Goal: Information Seeking & Learning: Learn about a topic

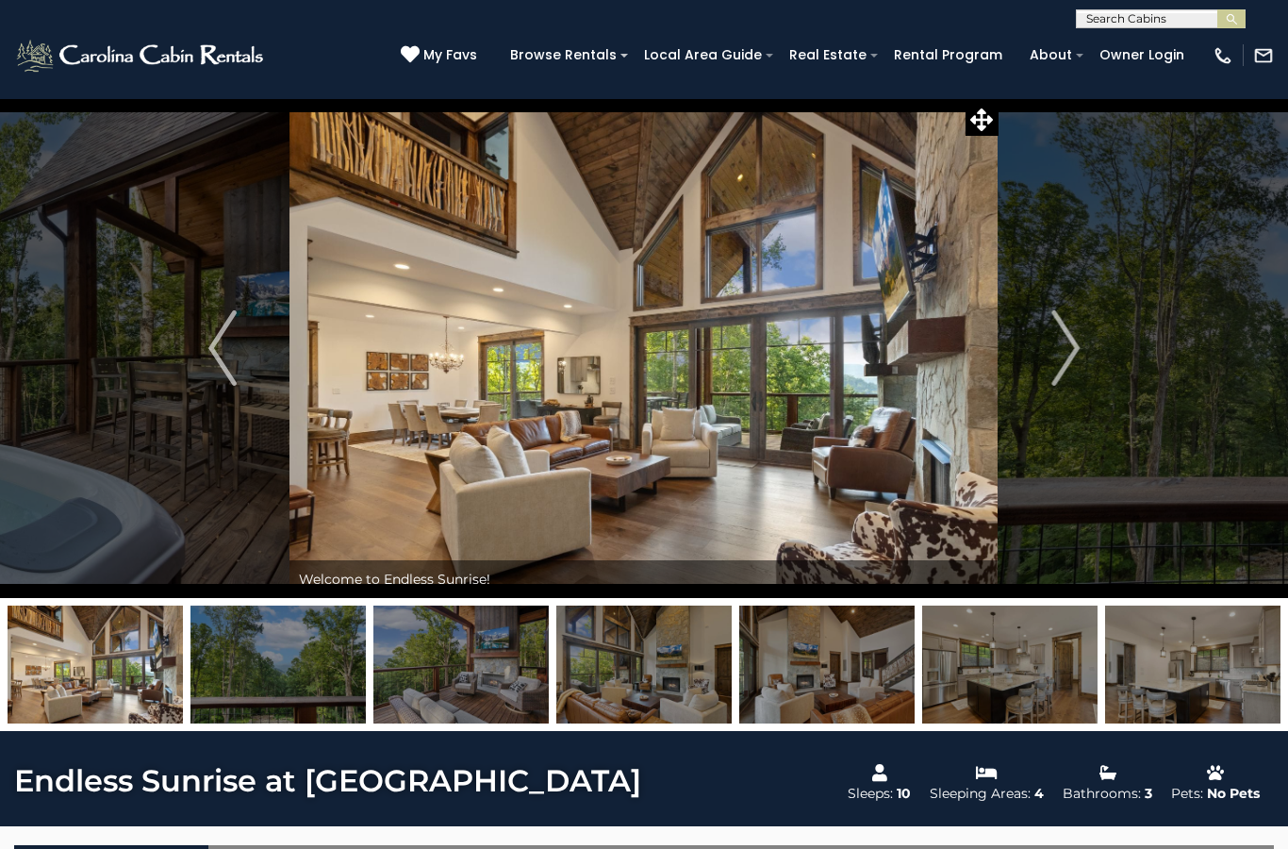
click at [1067, 338] on img "Next" at bounding box center [1065, 347] width 28 height 75
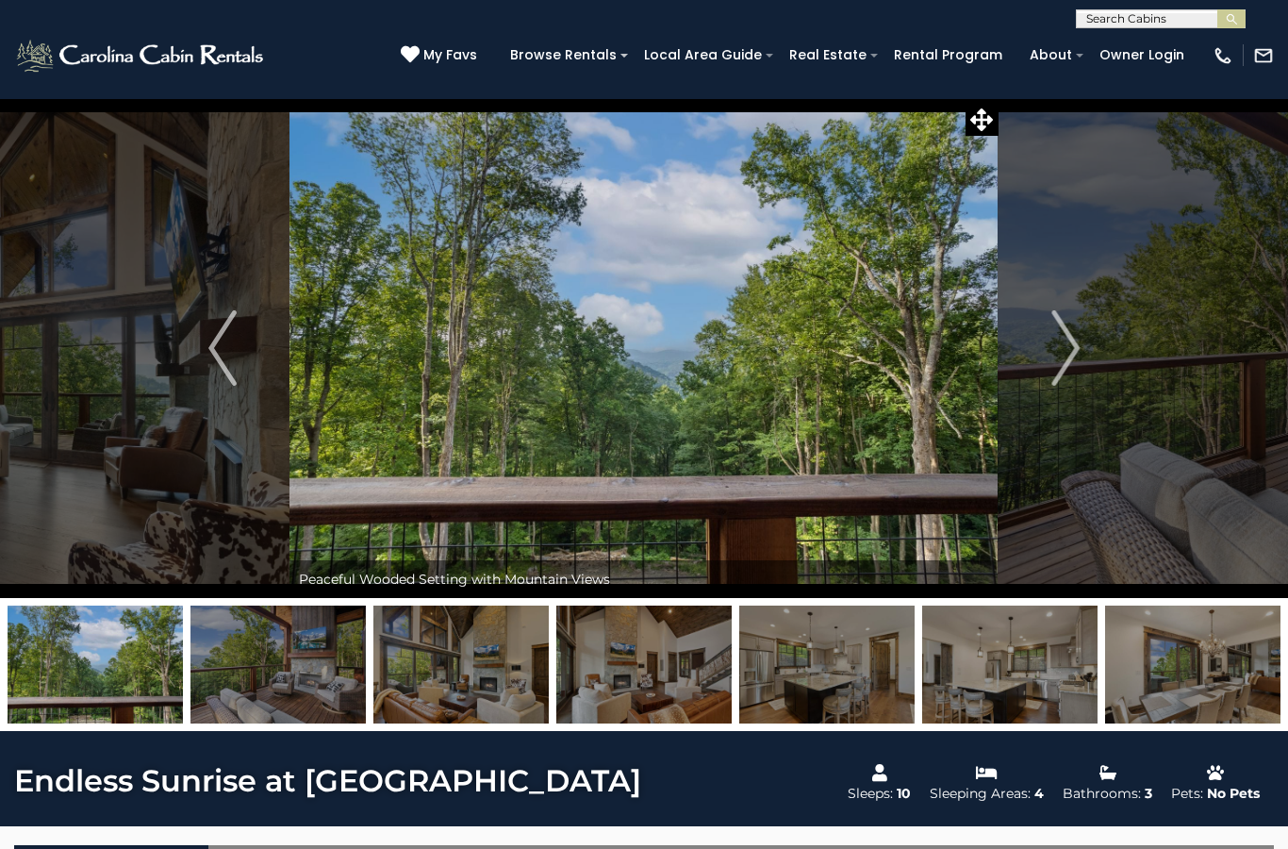
click at [1063, 333] on img "Next" at bounding box center [1065, 347] width 28 height 75
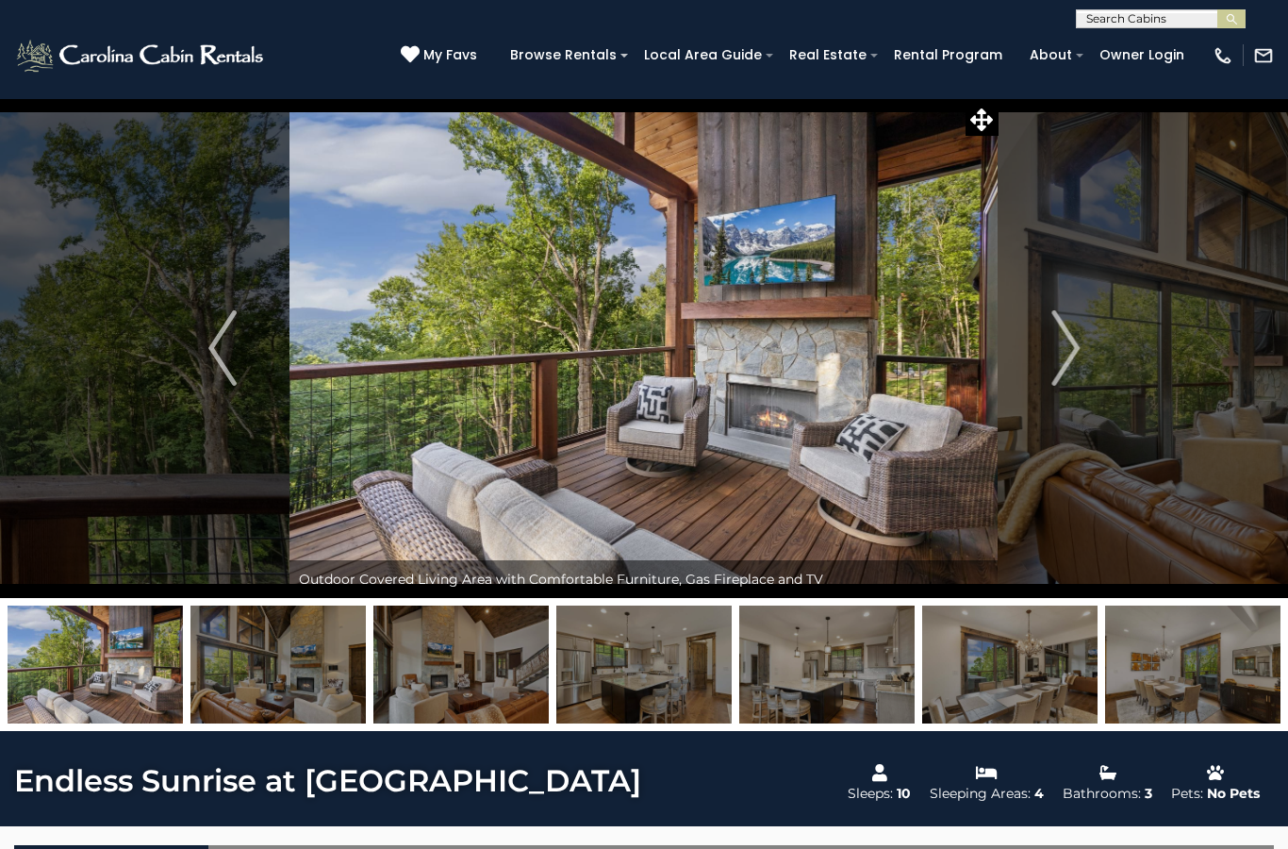
click at [1067, 334] on img "Next" at bounding box center [1065, 347] width 28 height 75
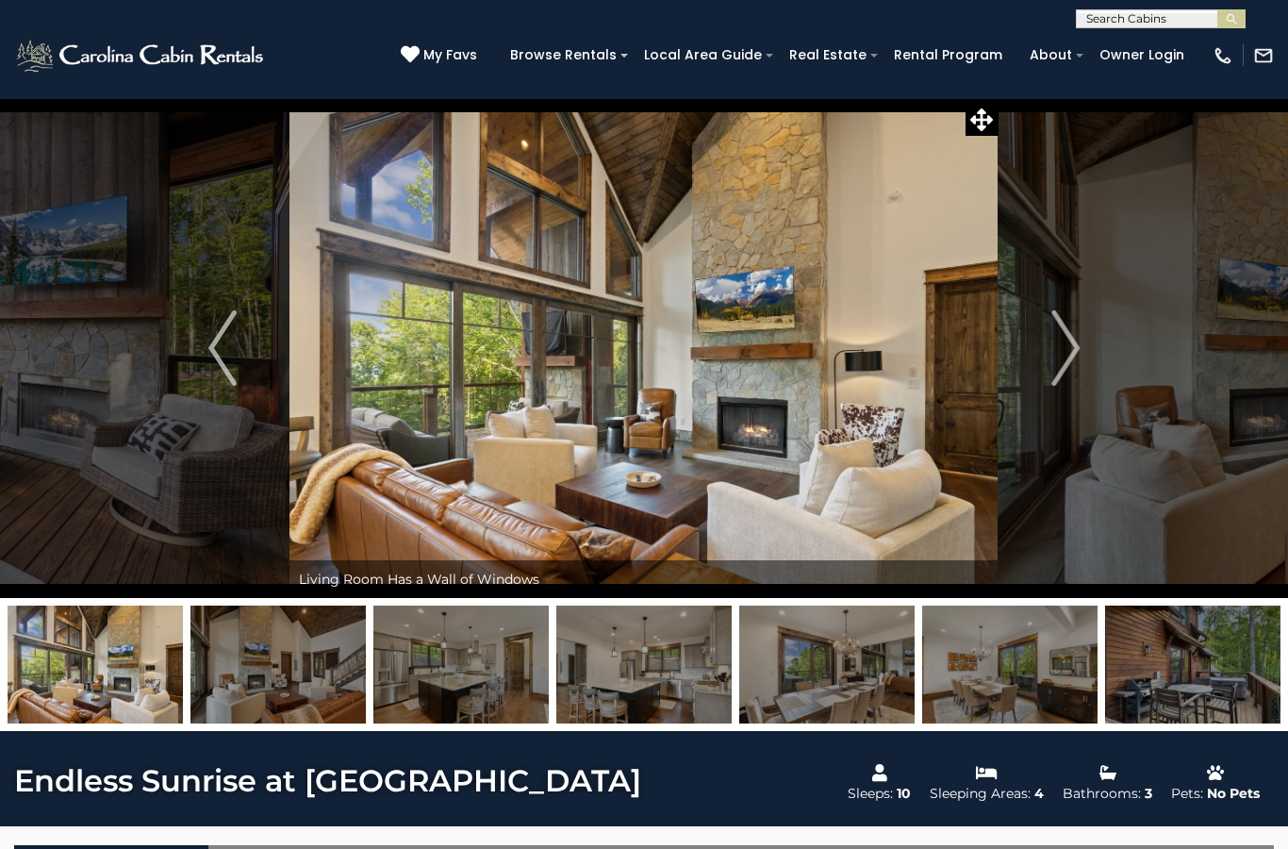
click at [1068, 337] on img "Next" at bounding box center [1065, 347] width 28 height 75
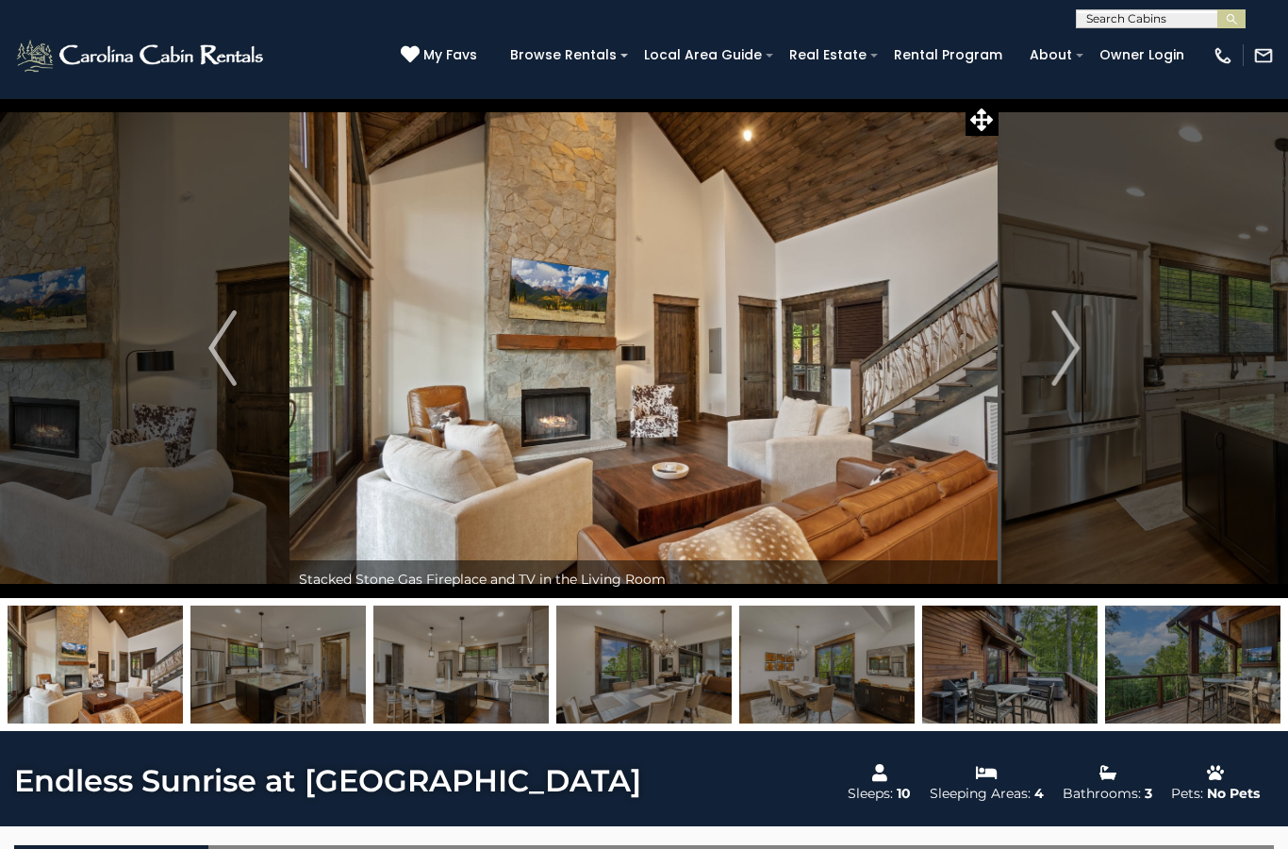
click at [1069, 336] on img "Next" at bounding box center [1065, 347] width 28 height 75
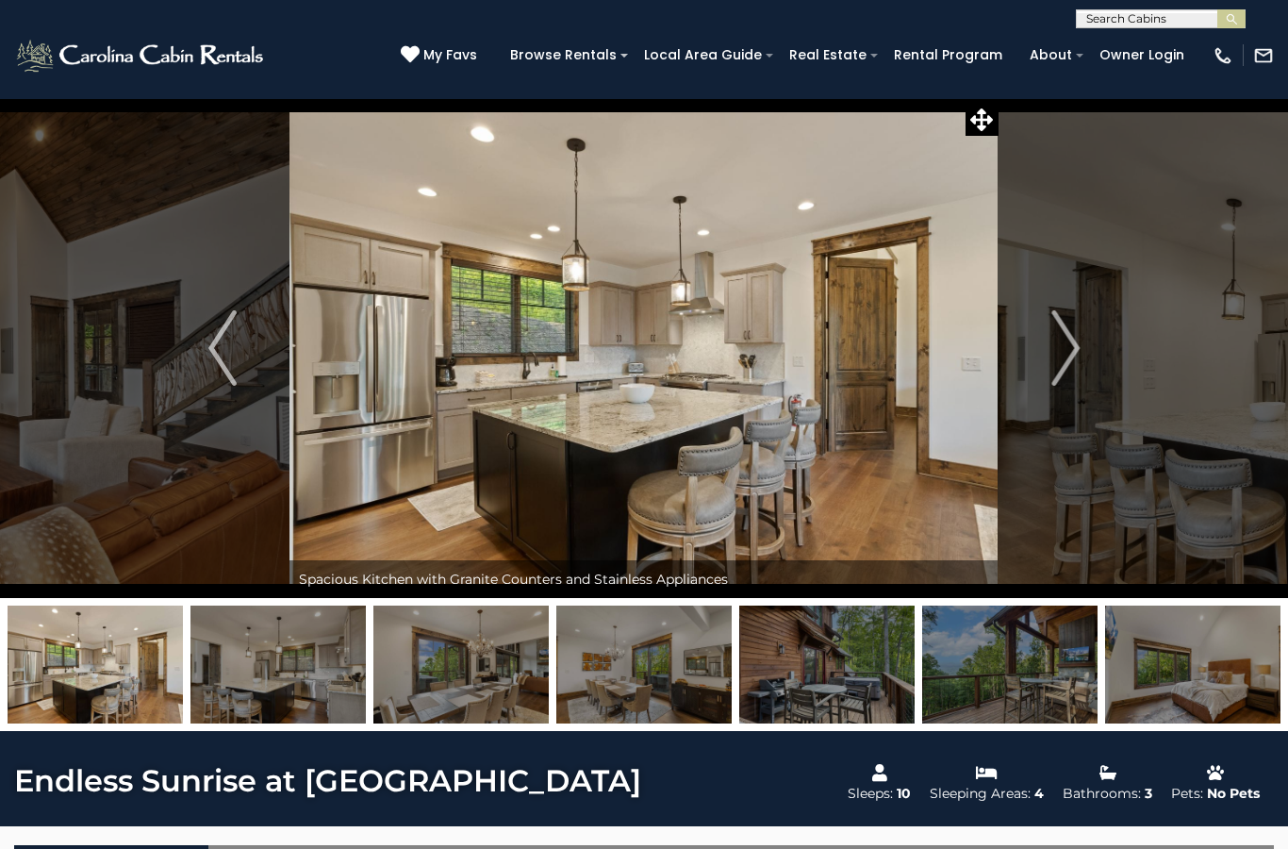
click at [1066, 340] on img "Next" at bounding box center [1065, 347] width 28 height 75
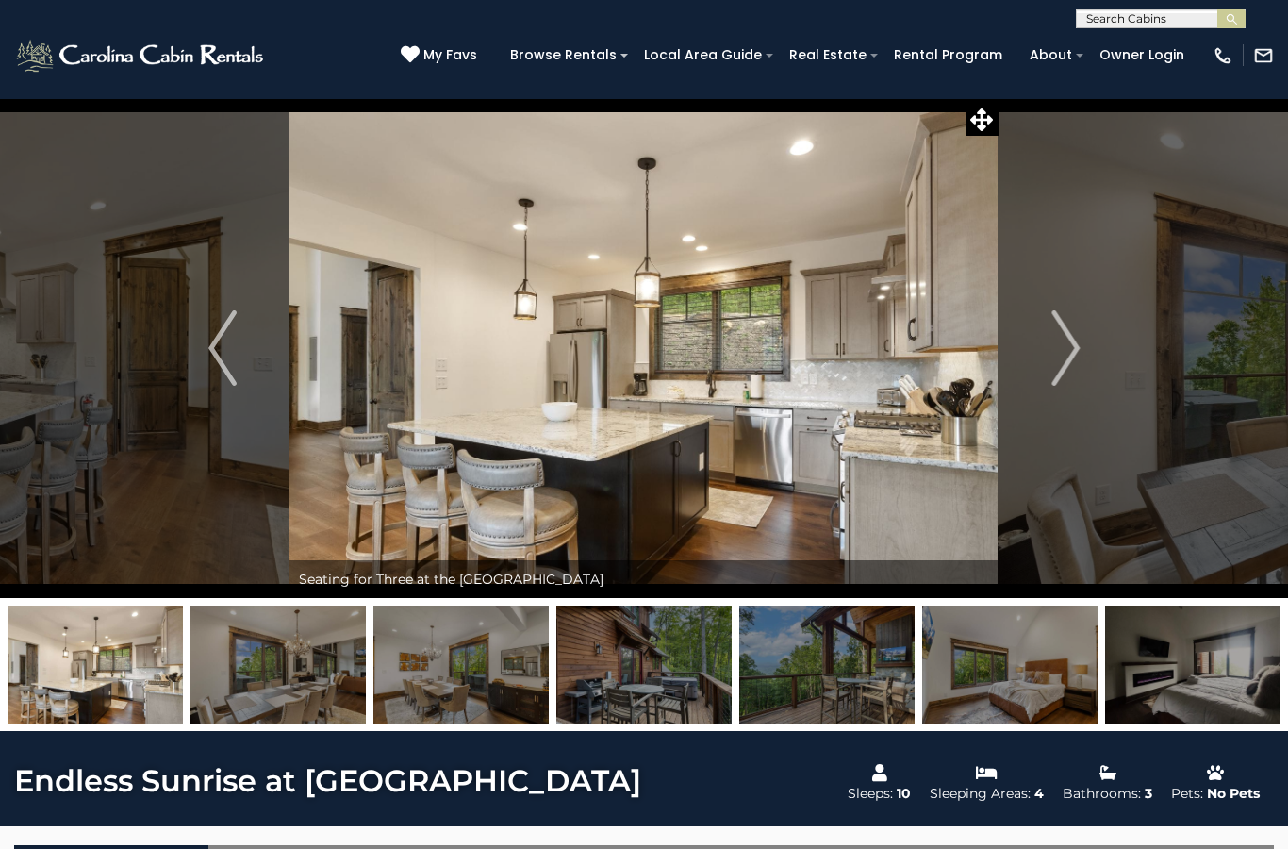
click at [1067, 342] on img "Next" at bounding box center [1065, 347] width 28 height 75
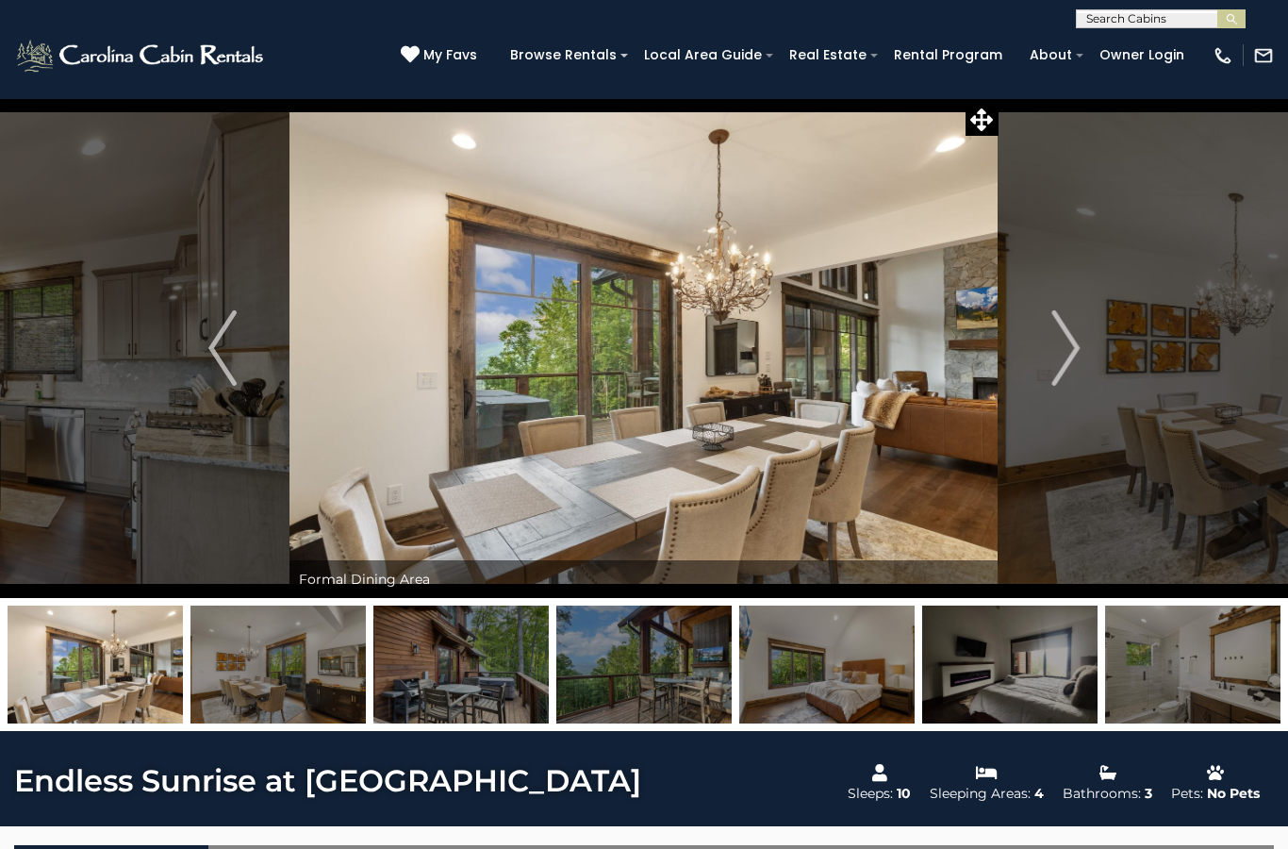
click at [1069, 341] on img "Next" at bounding box center [1065, 347] width 28 height 75
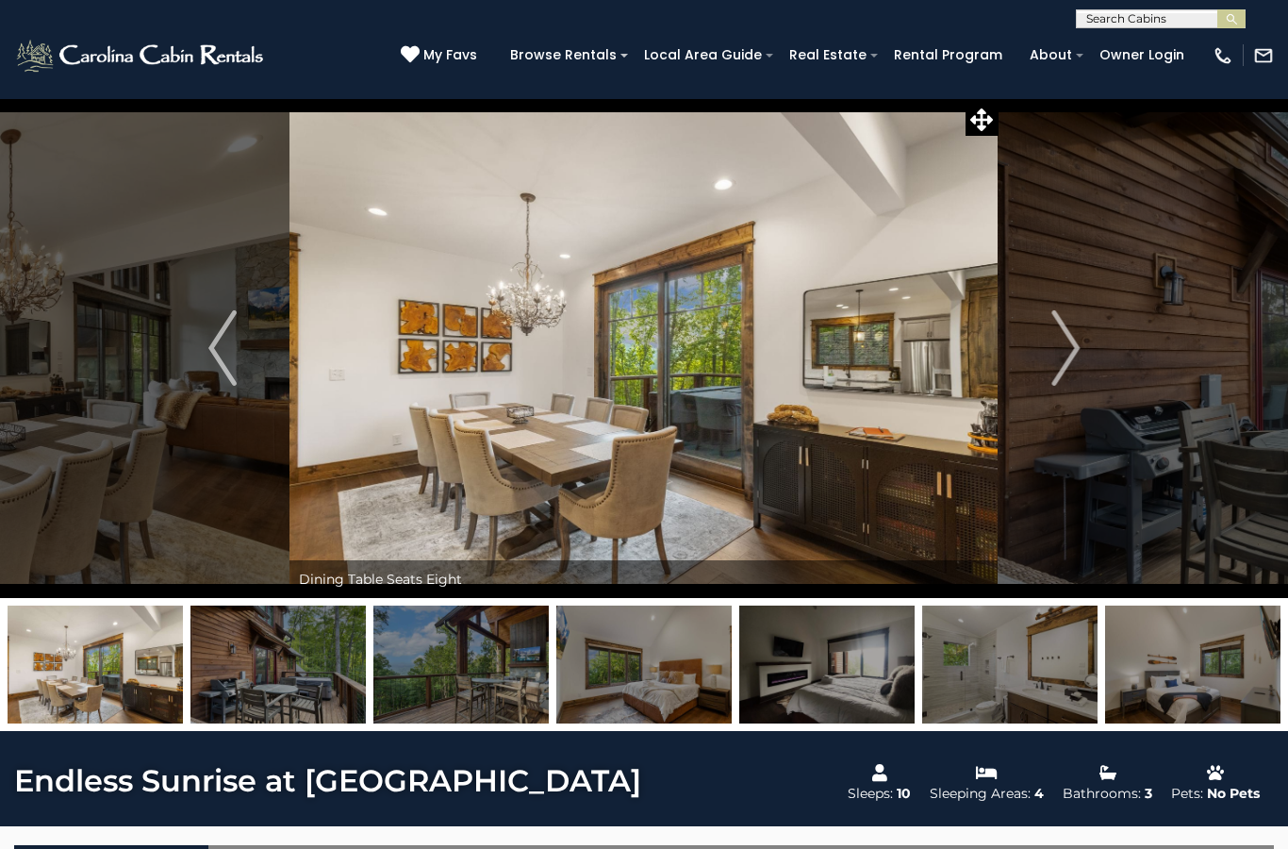
click at [1068, 338] on img "Next" at bounding box center [1065, 347] width 28 height 75
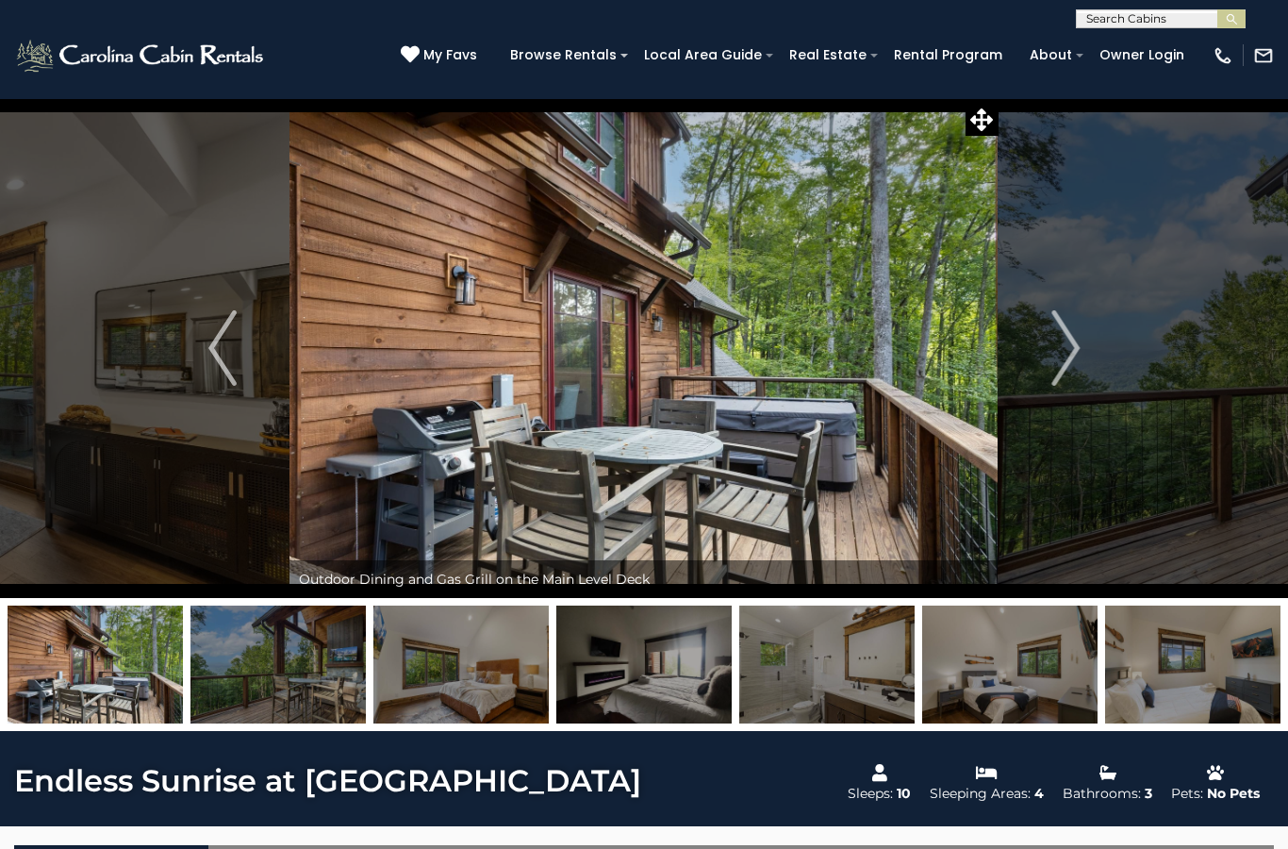
click at [1070, 339] on img "Next" at bounding box center [1065, 347] width 28 height 75
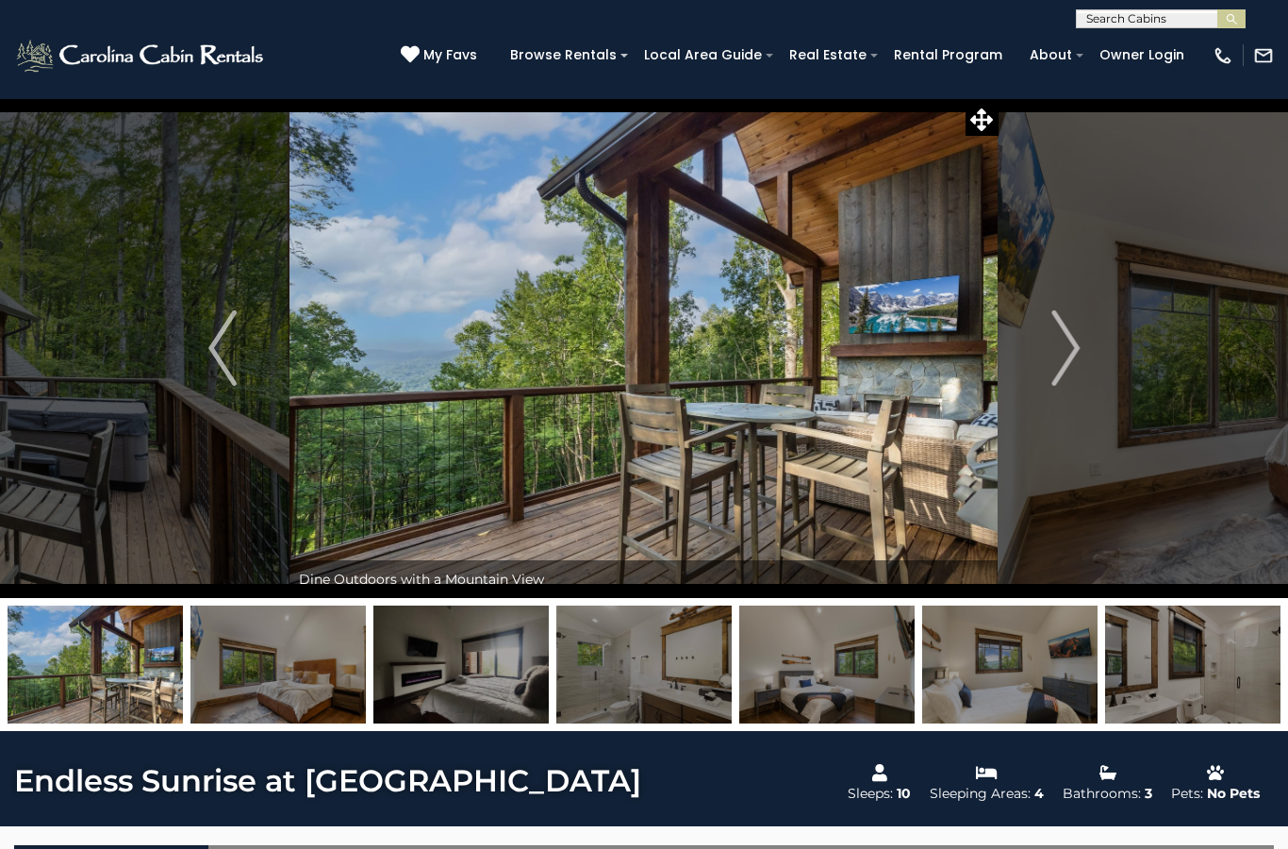
click at [1073, 338] on img "Next" at bounding box center [1065, 347] width 28 height 75
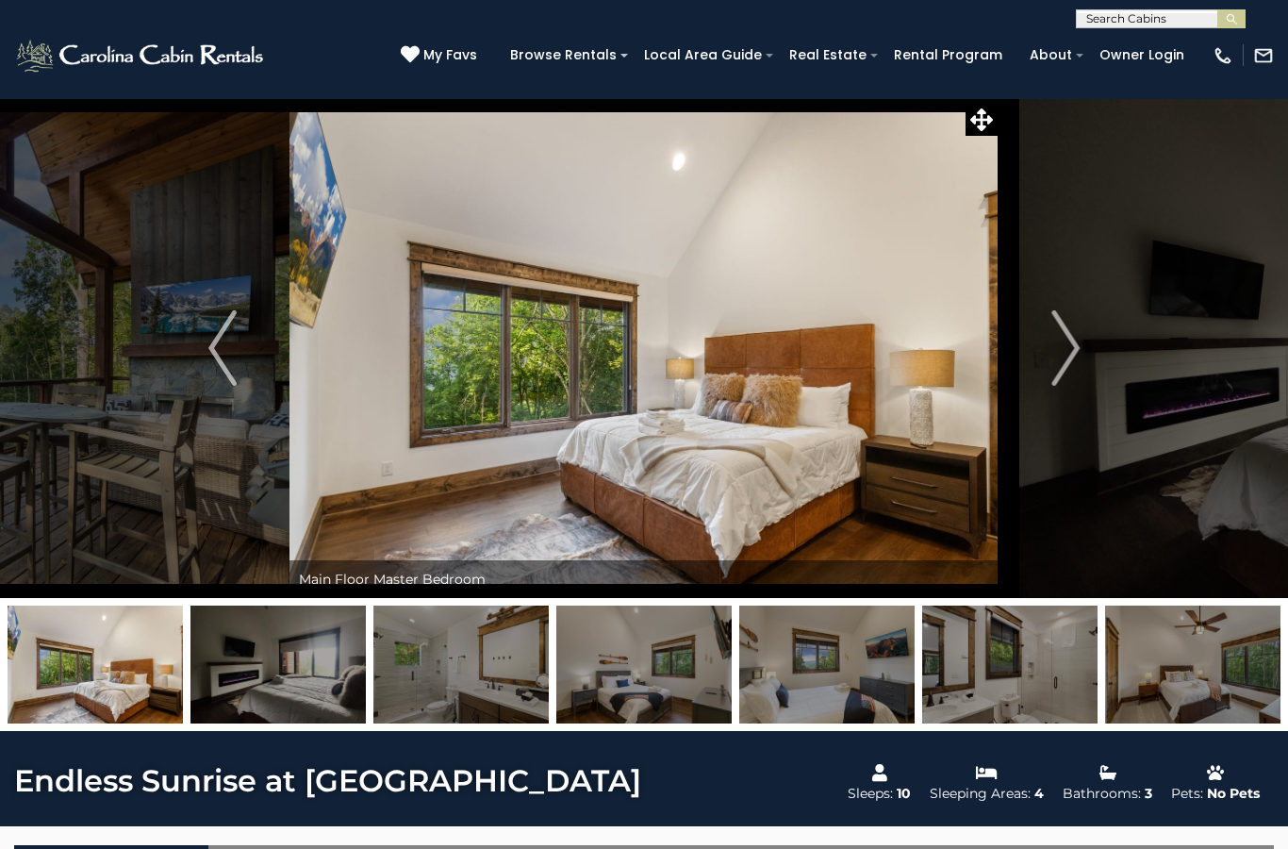
click at [1070, 340] on img "Next" at bounding box center [1065, 347] width 28 height 75
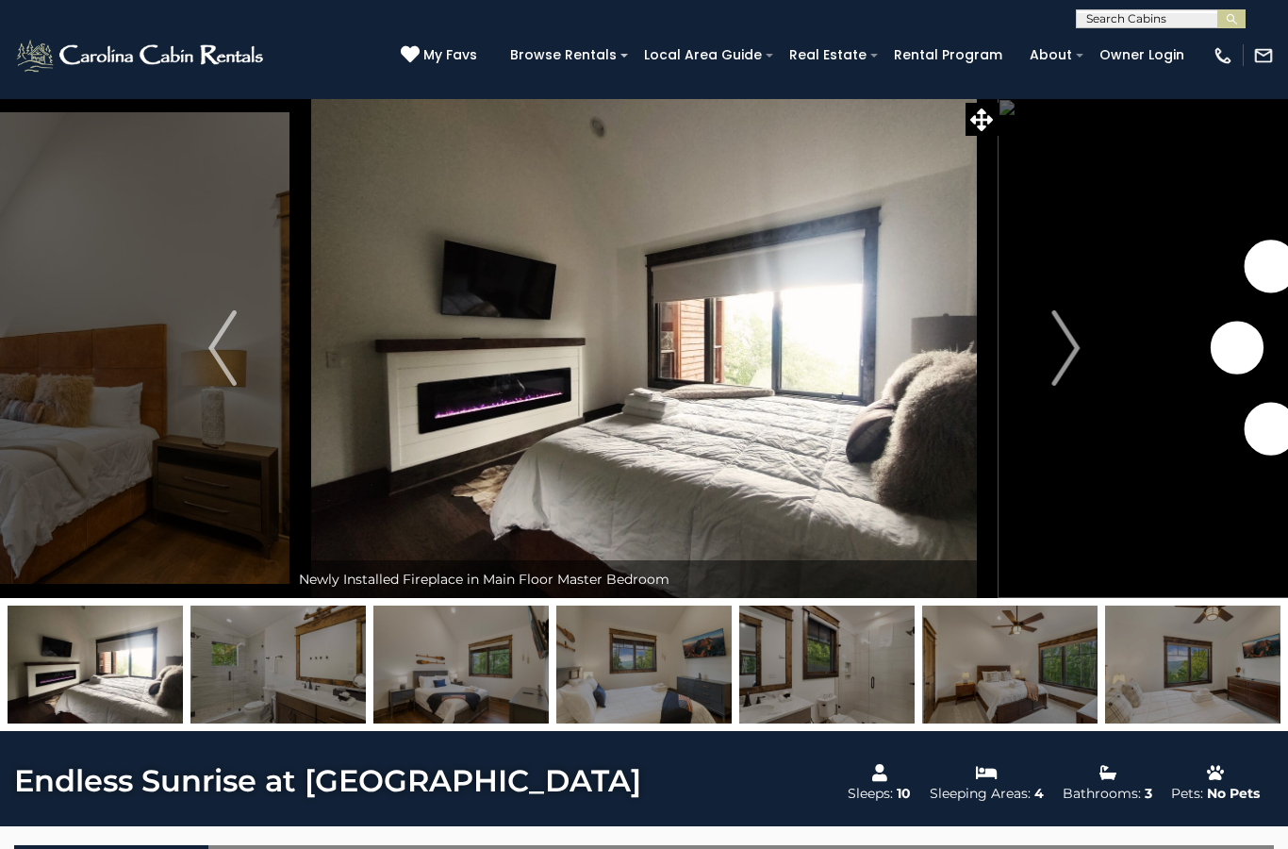
click at [1066, 336] on img "Next" at bounding box center [1065, 347] width 28 height 75
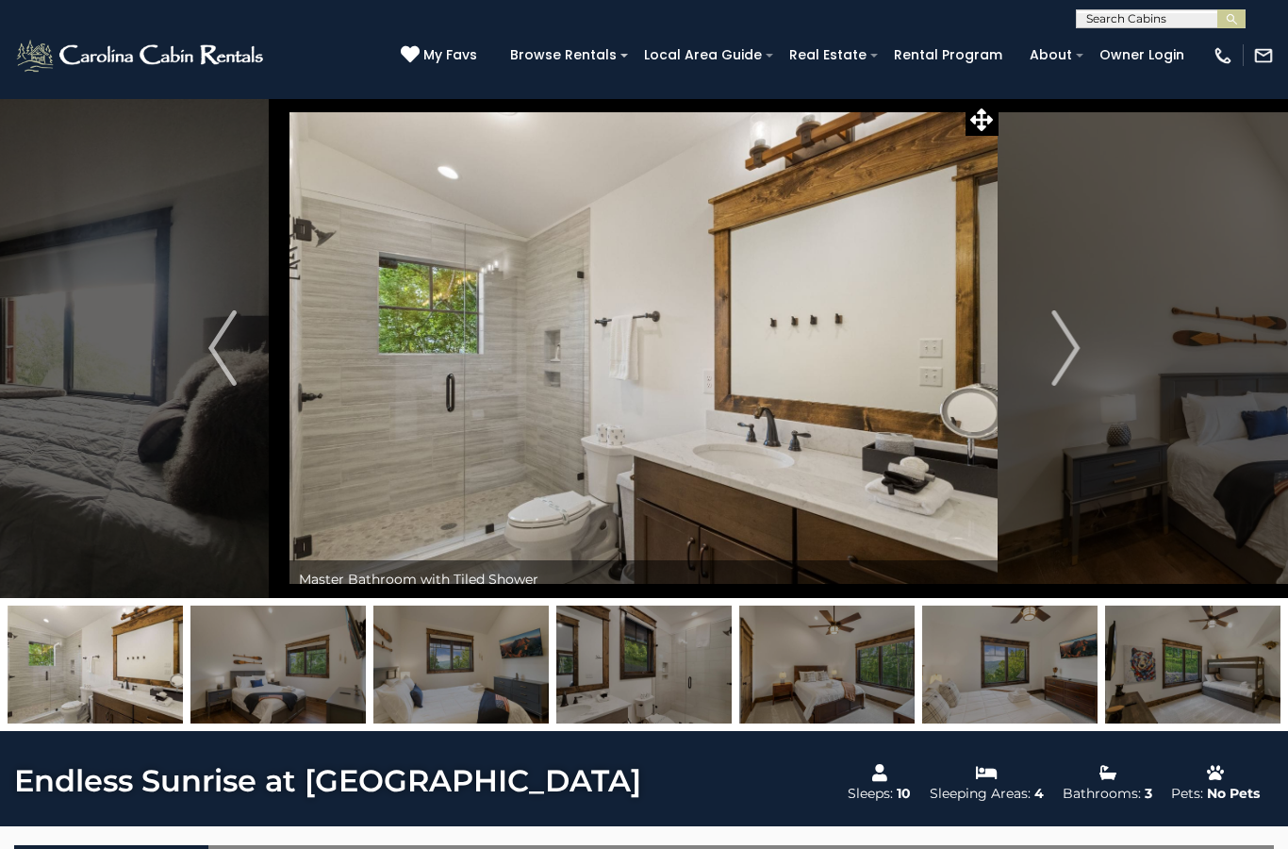
click at [1072, 338] on img "Next" at bounding box center [1065, 347] width 28 height 75
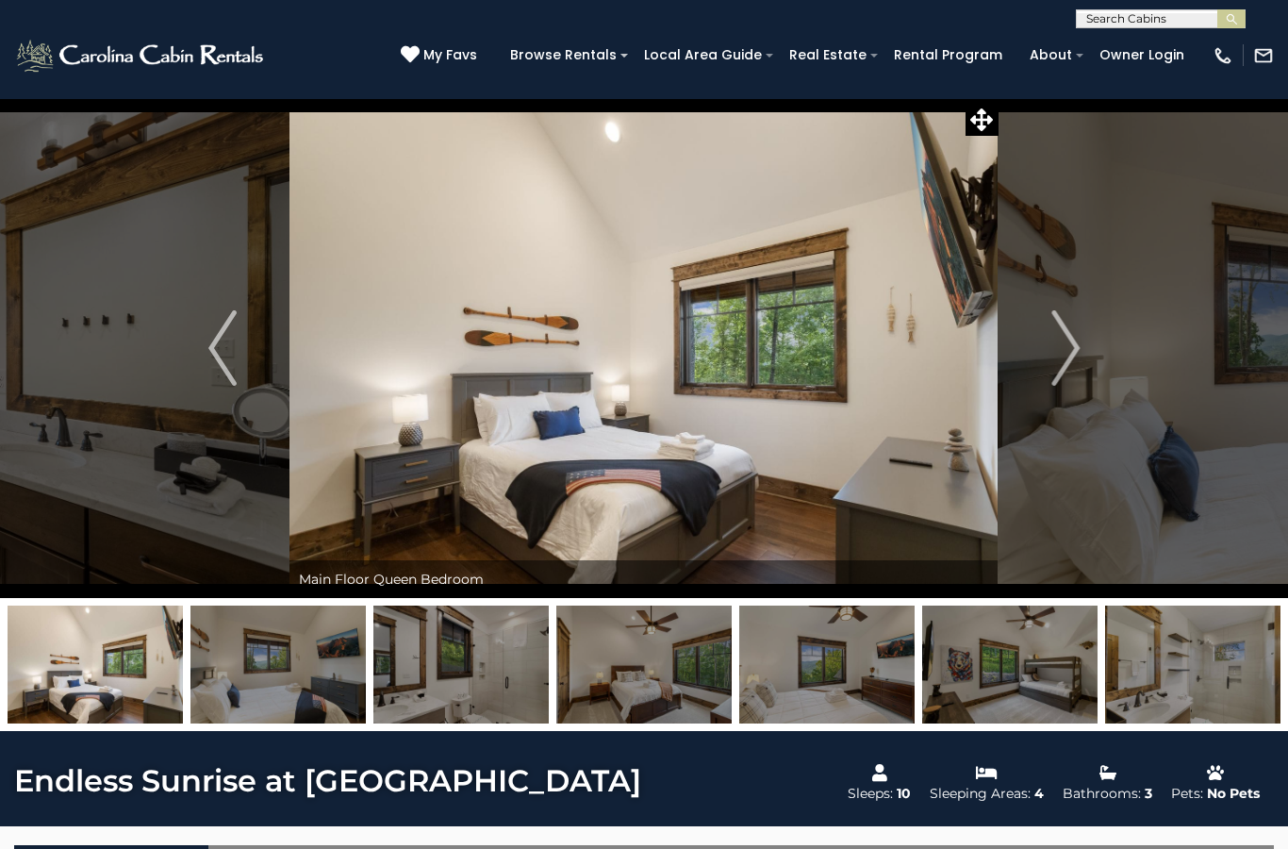
click at [1070, 337] on img "Next" at bounding box center [1065, 347] width 28 height 75
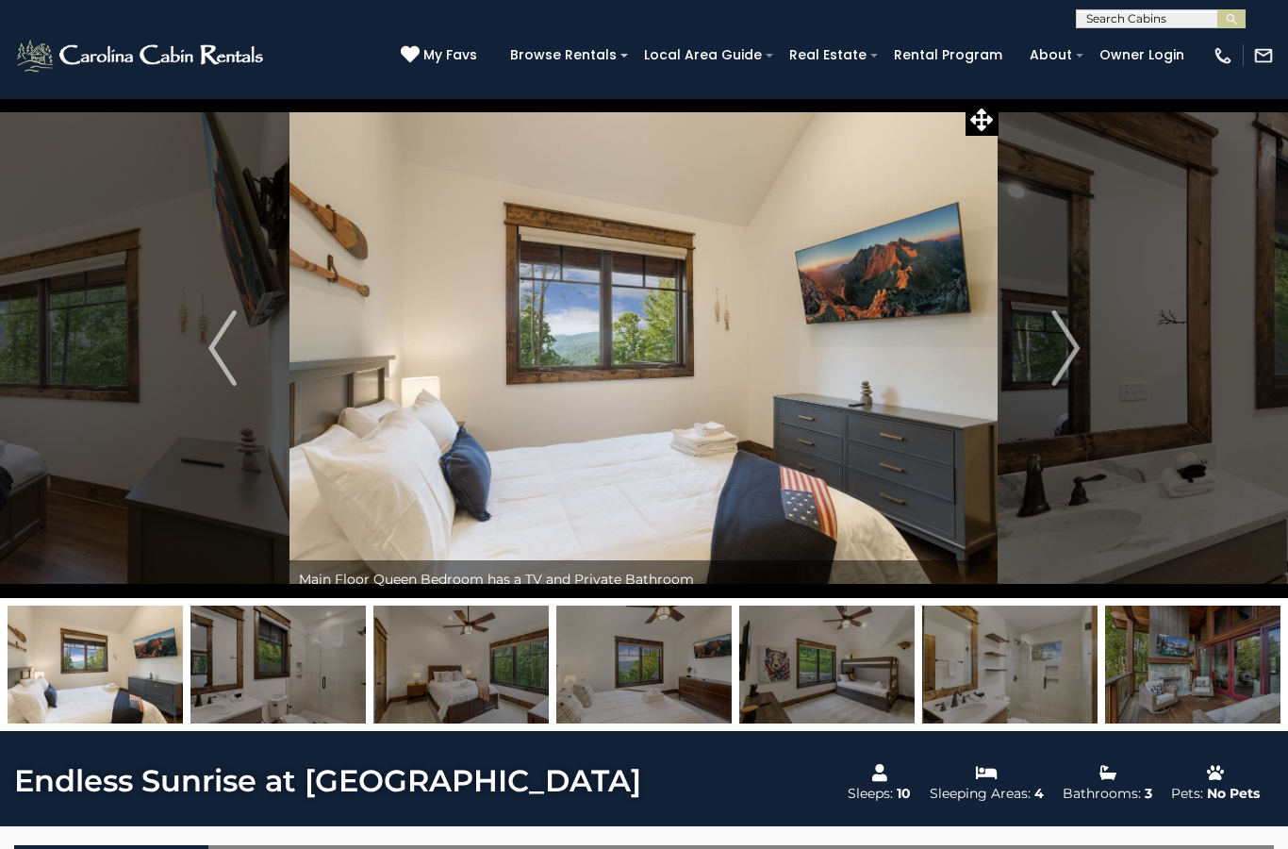
click at [1072, 338] on img "Next" at bounding box center [1065, 347] width 28 height 75
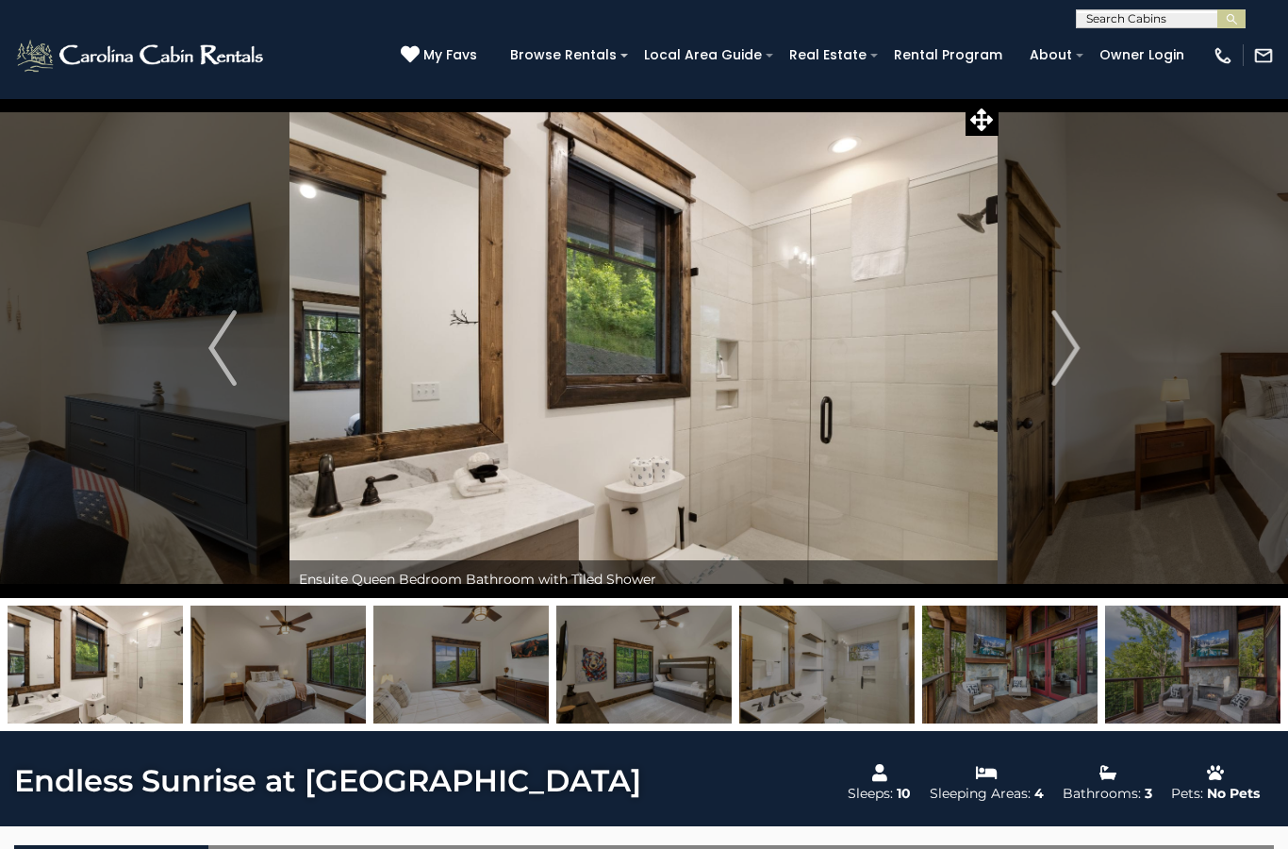
click at [217, 340] on img "Previous" at bounding box center [222, 347] width 28 height 75
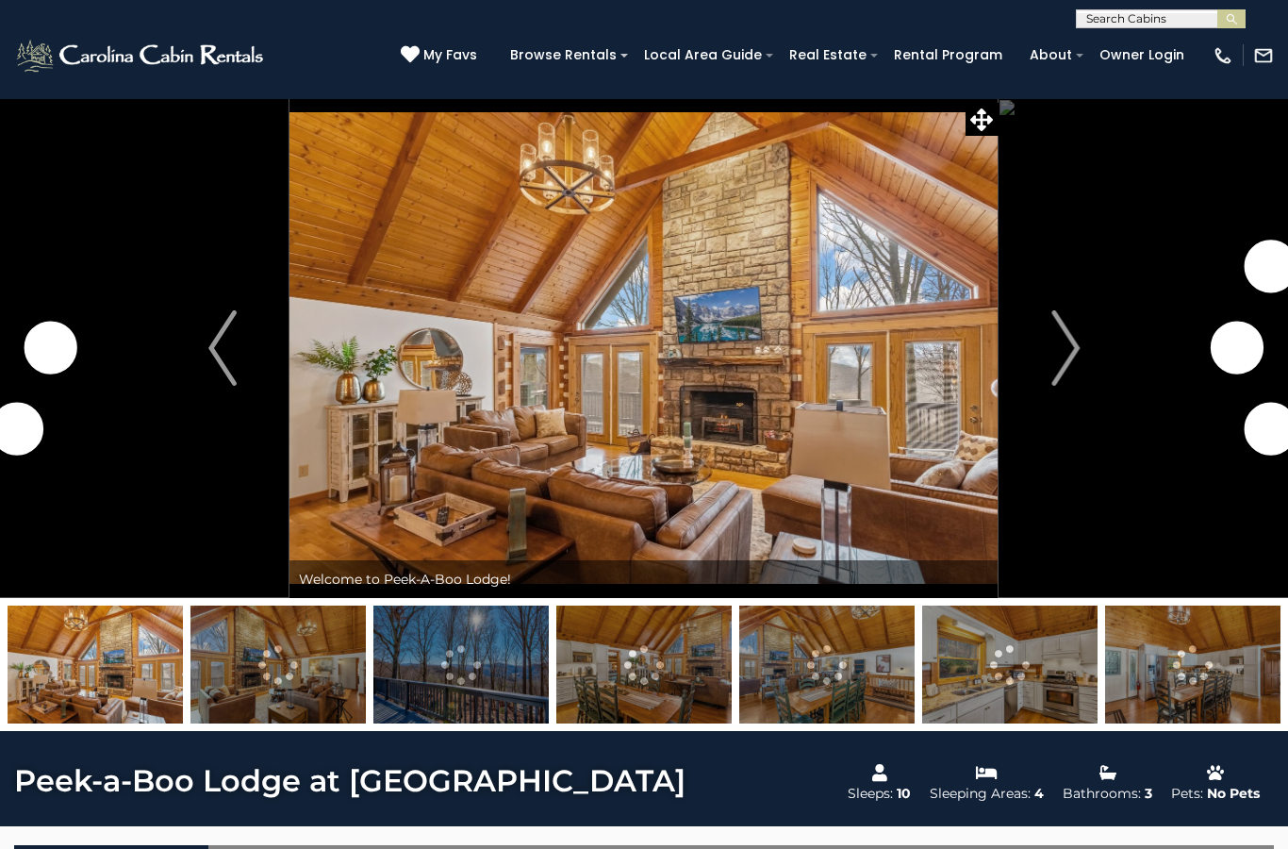
click at [1056, 342] on img "Next" at bounding box center [1065, 347] width 28 height 75
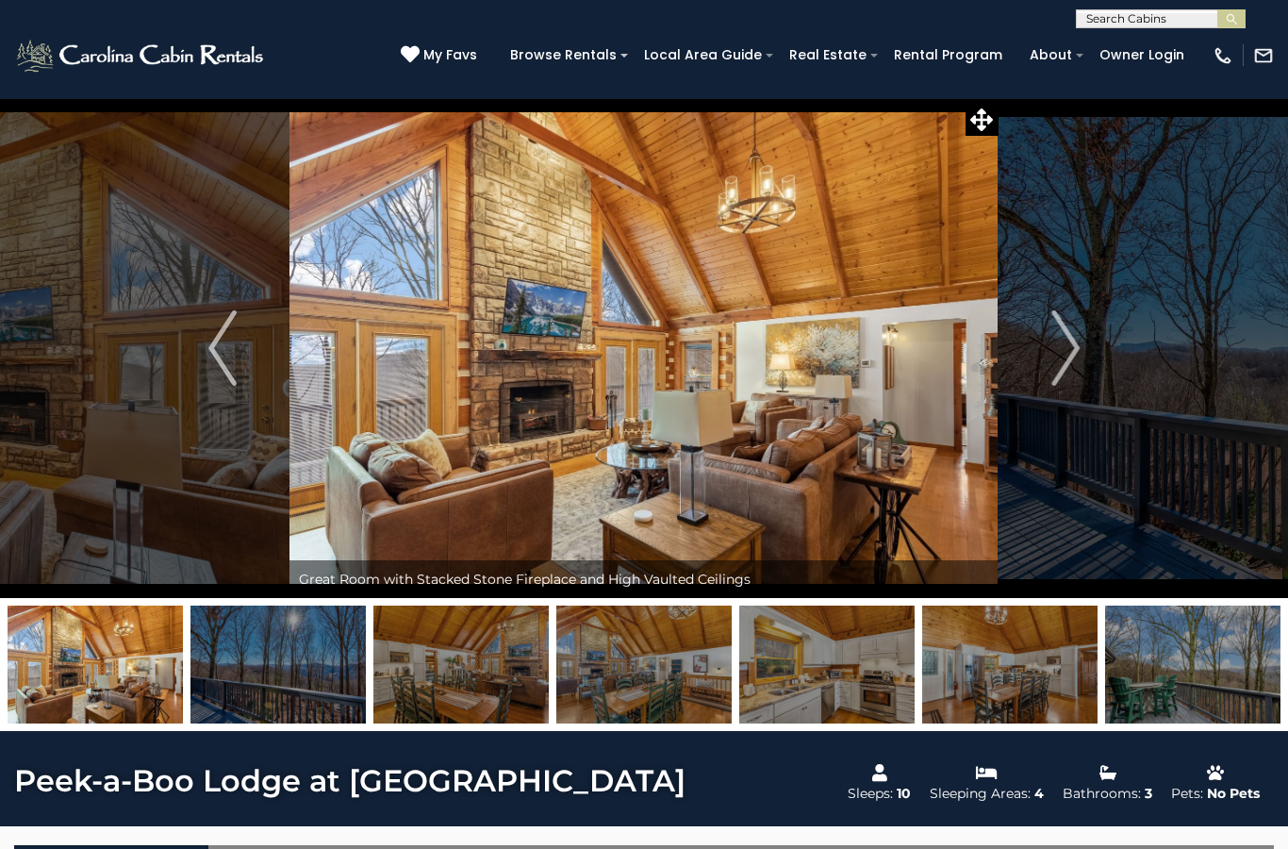
click at [1065, 334] on img "Next" at bounding box center [1065, 347] width 28 height 75
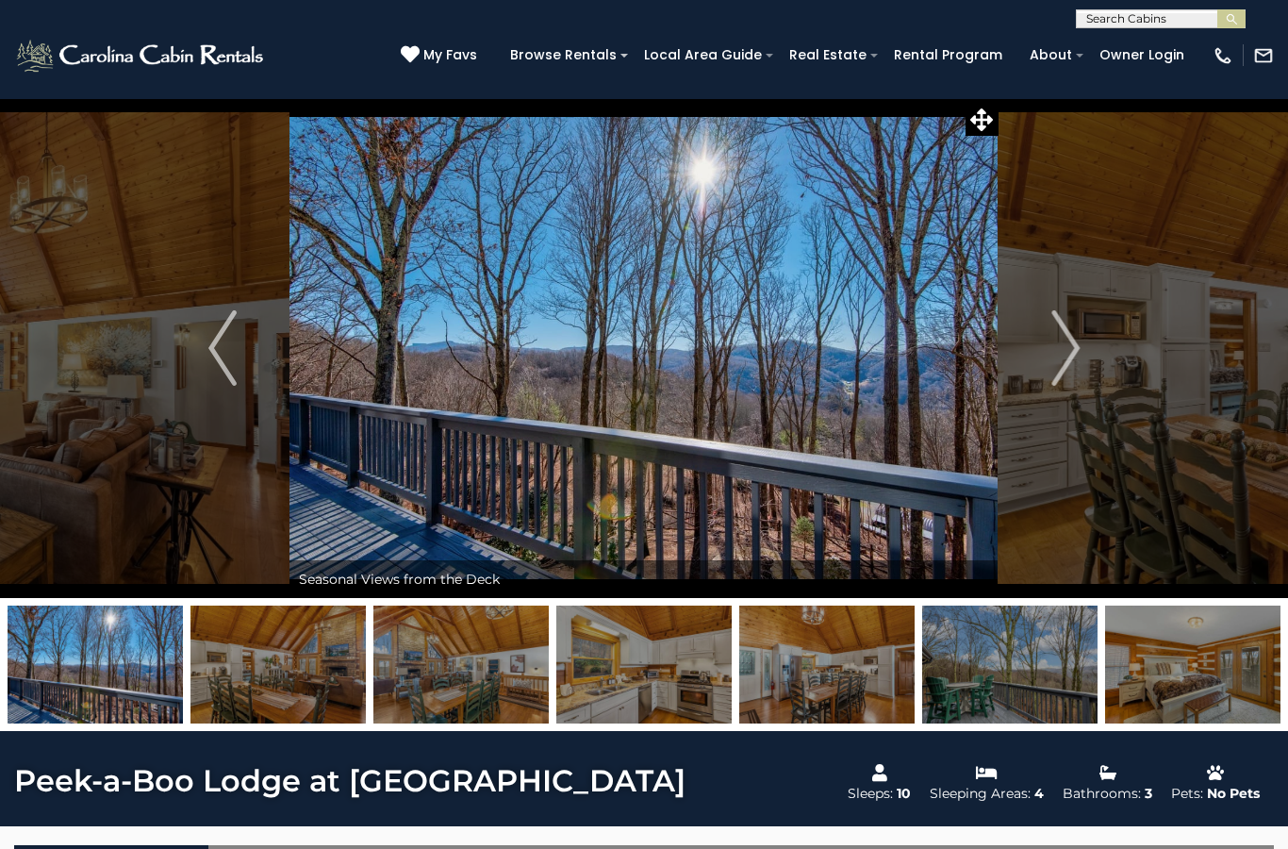
click at [1051, 339] on img "Next" at bounding box center [1065, 347] width 28 height 75
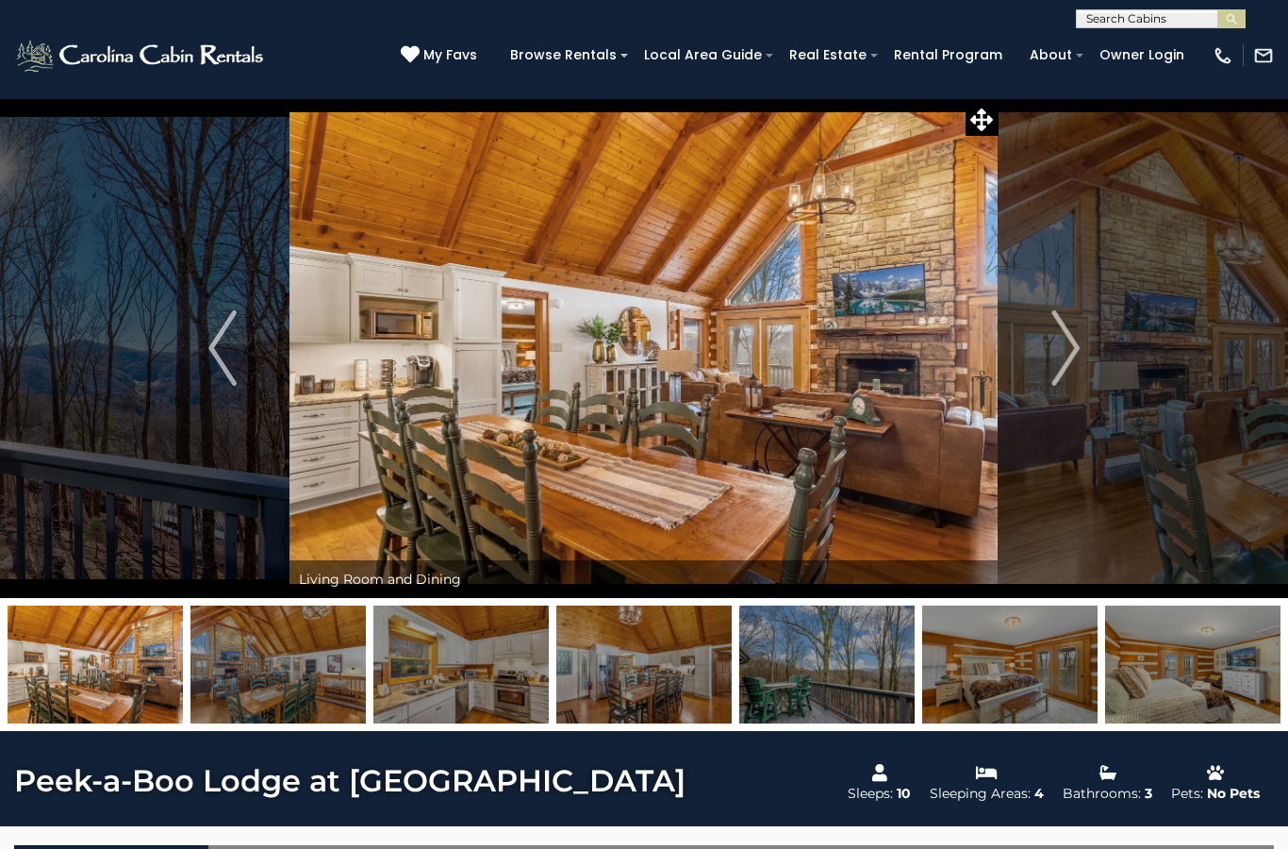
click at [1068, 336] on img "Next" at bounding box center [1065, 347] width 28 height 75
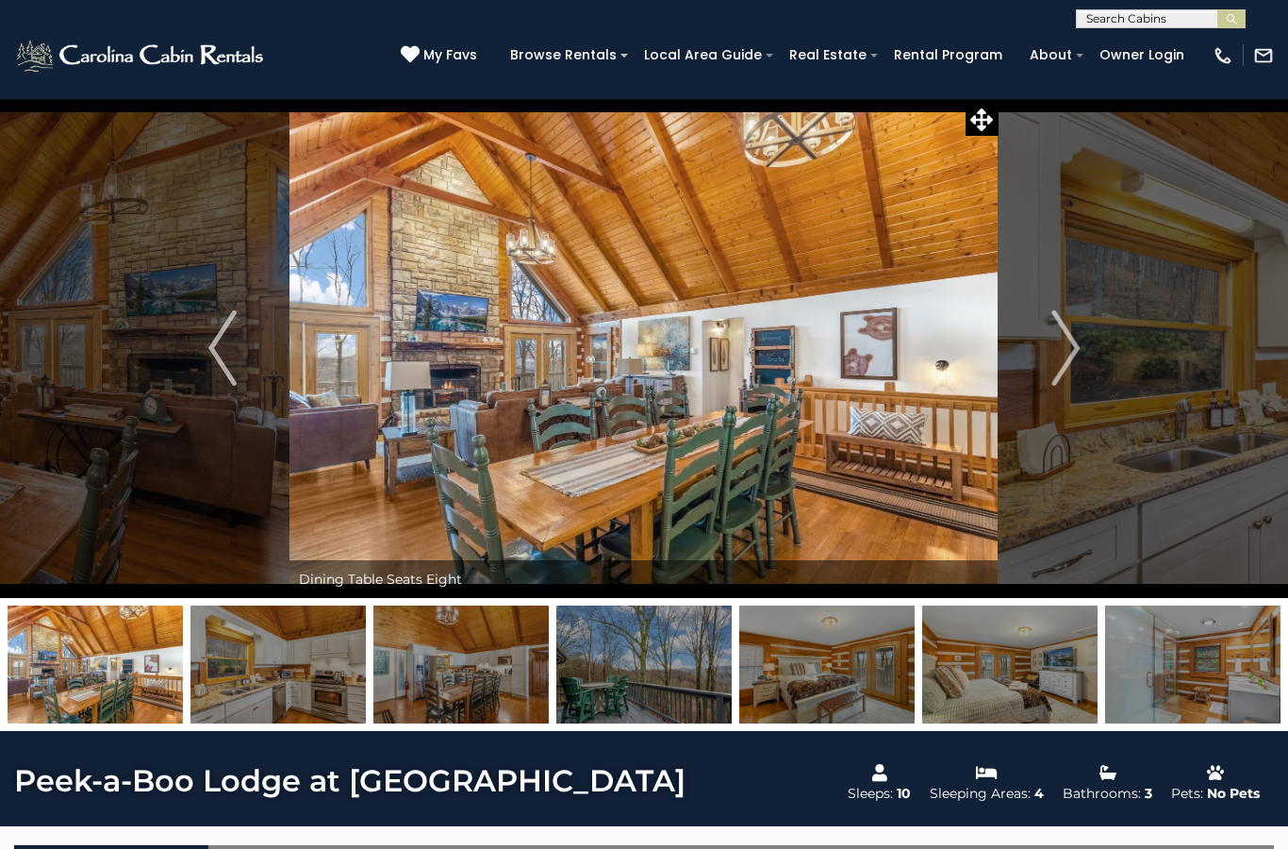
click at [1078, 346] on img "Next" at bounding box center [1065, 347] width 28 height 75
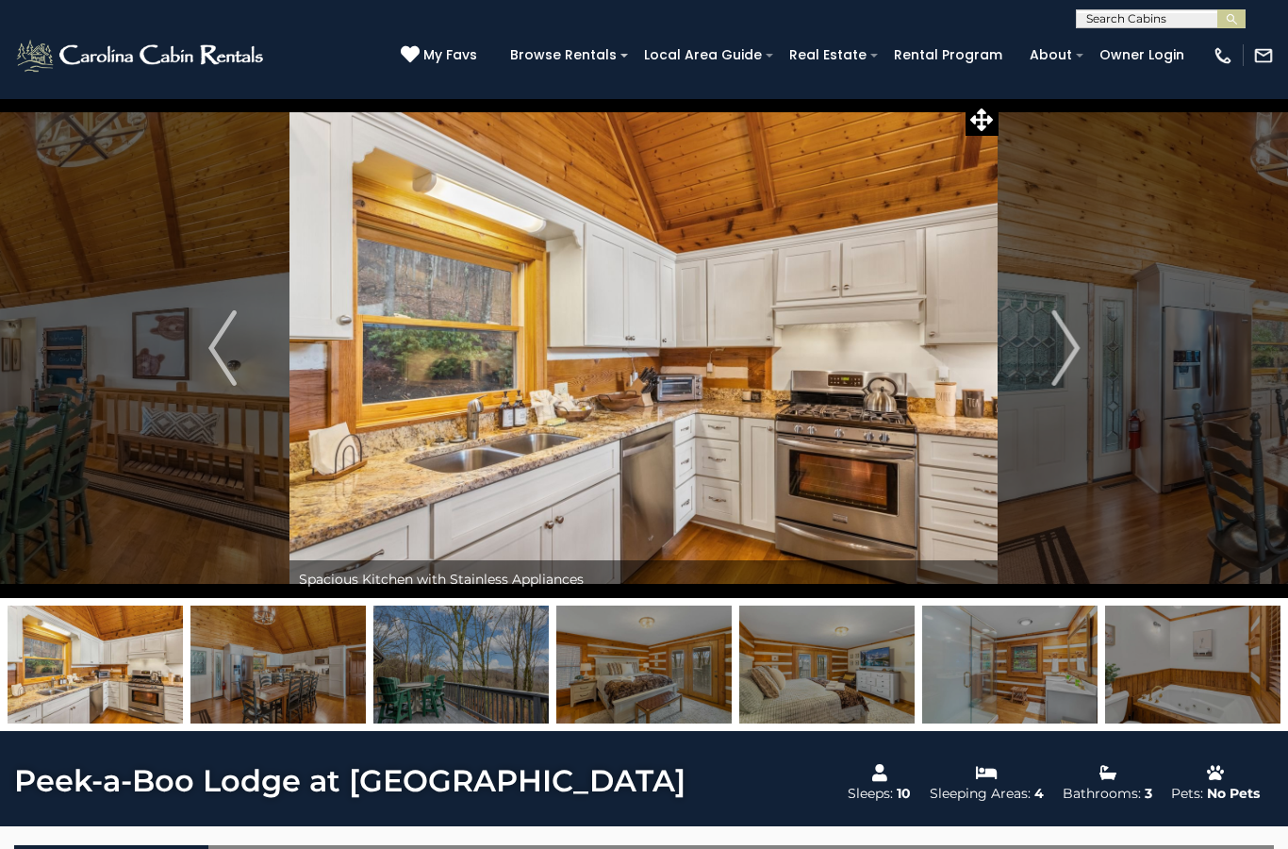
click at [1039, 347] on button "Next" at bounding box center [1066, 348] width 134 height 500
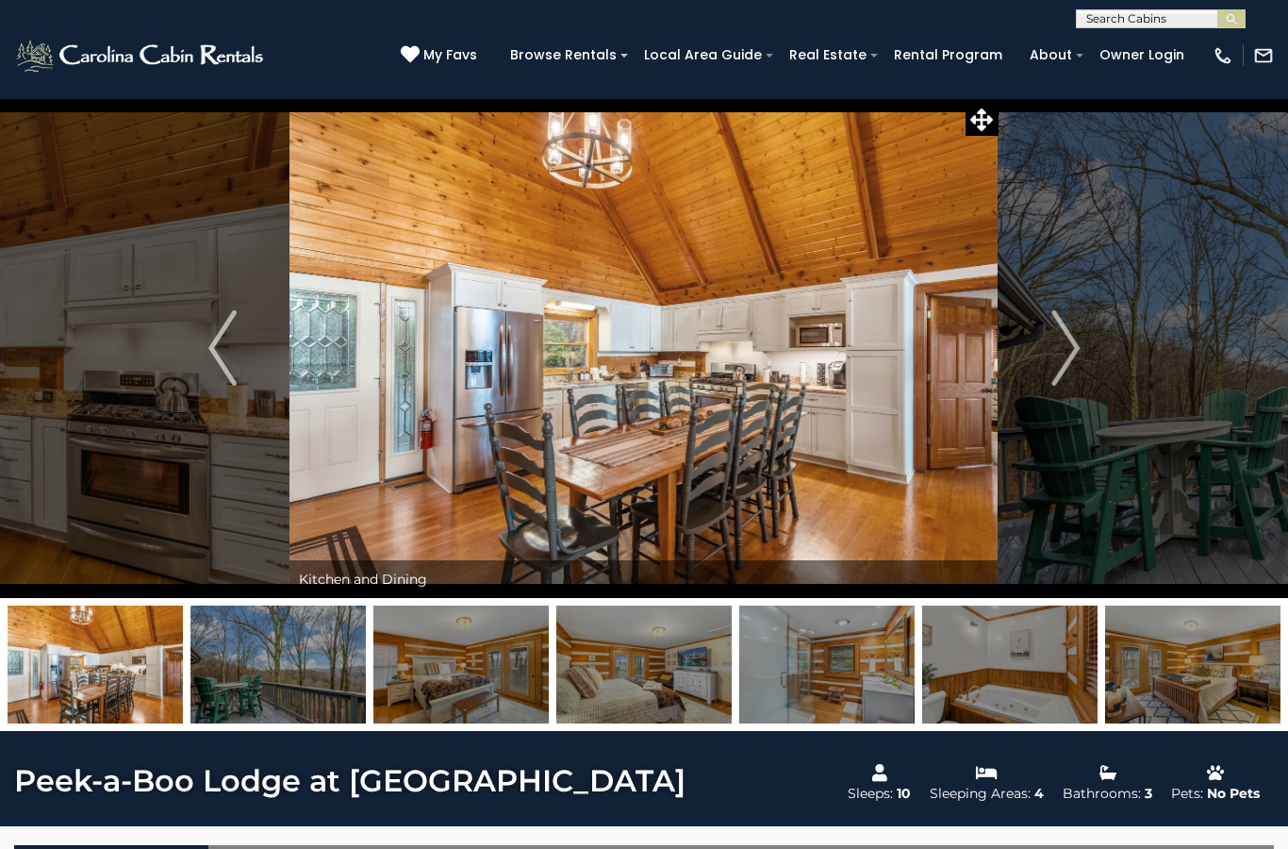
click at [1052, 342] on img "Next" at bounding box center [1065, 347] width 28 height 75
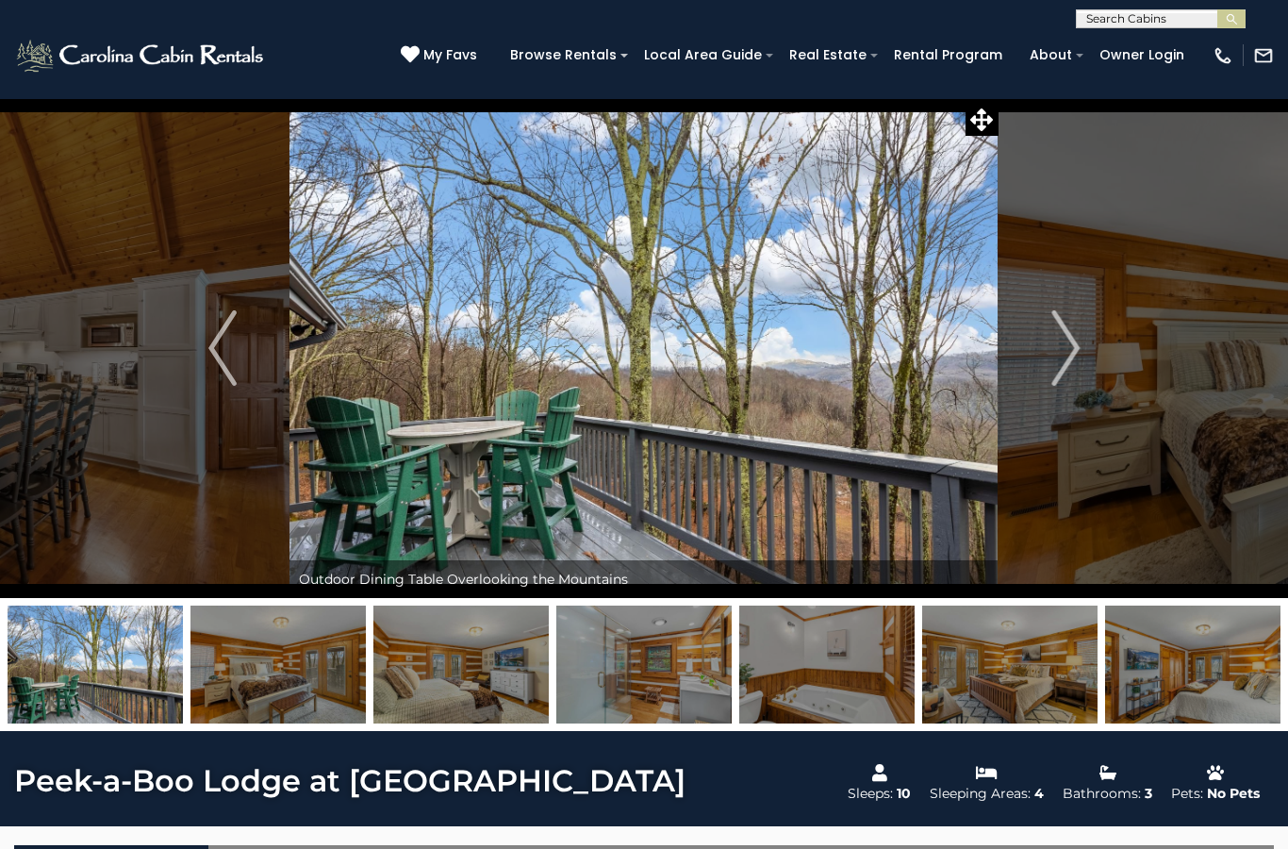
click at [1057, 332] on img "Next" at bounding box center [1065, 347] width 28 height 75
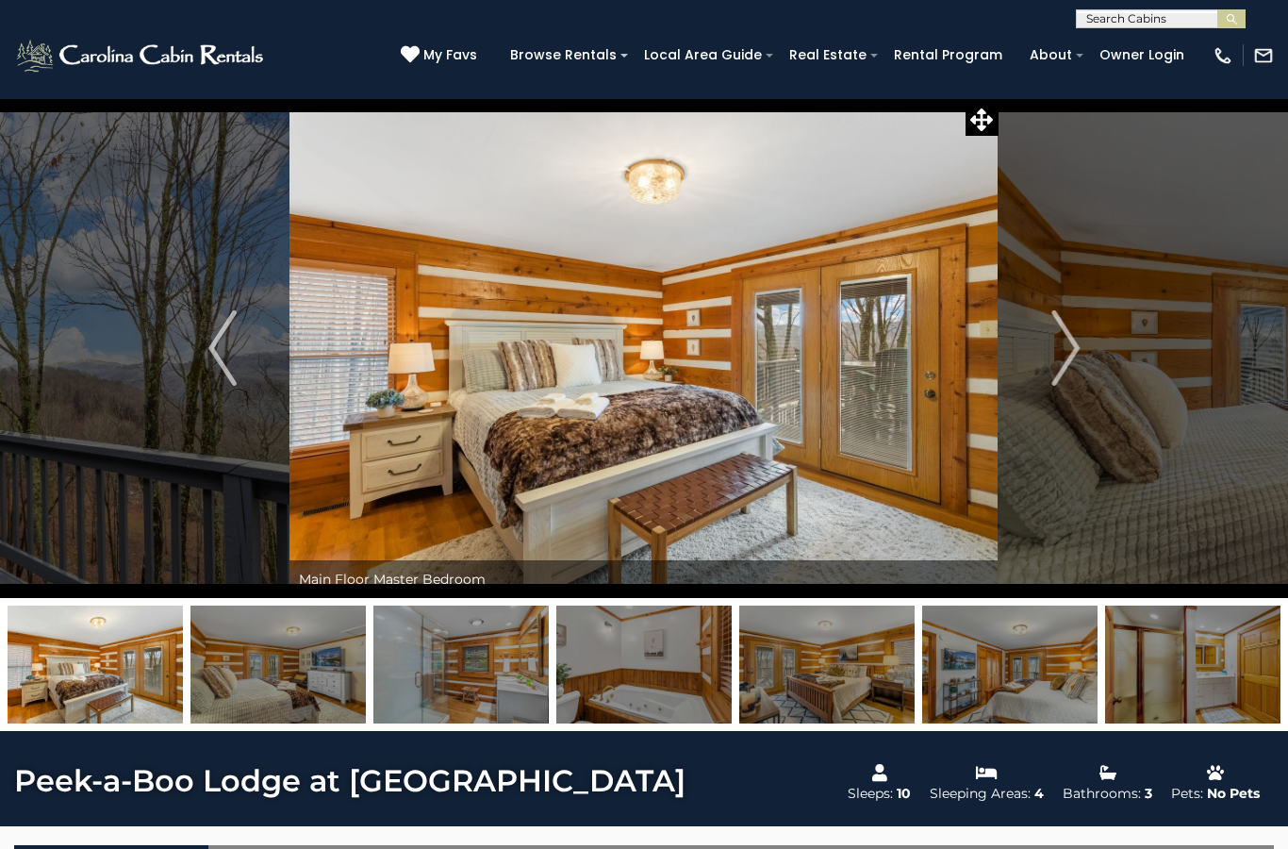
click at [1054, 326] on img "Next" at bounding box center [1065, 347] width 28 height 75
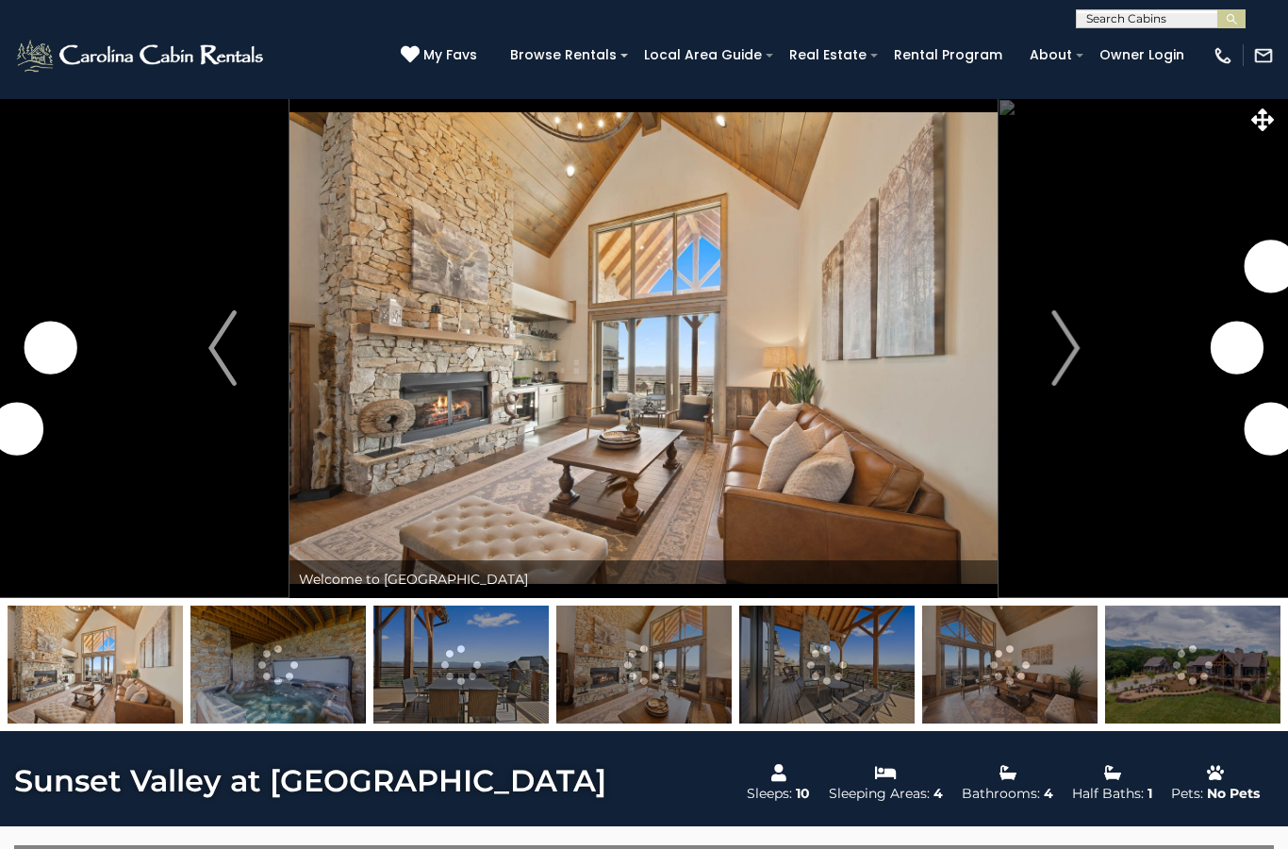
click at [1052, 342] on img "Next" at bounding box center [1065, 347] width 28 height 75
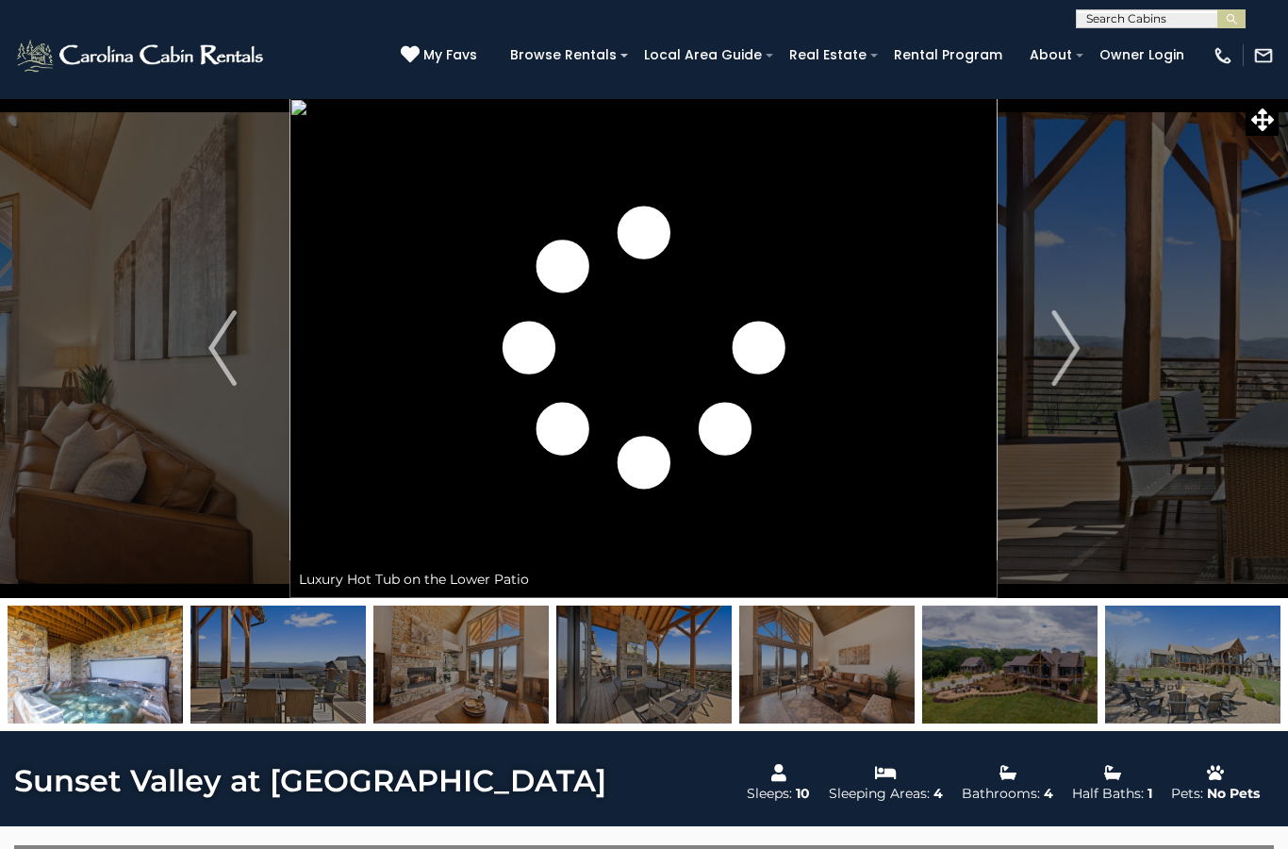
click at [1061, 351] on img "Next" at bounding box center [1065, 347] width 28 height 75
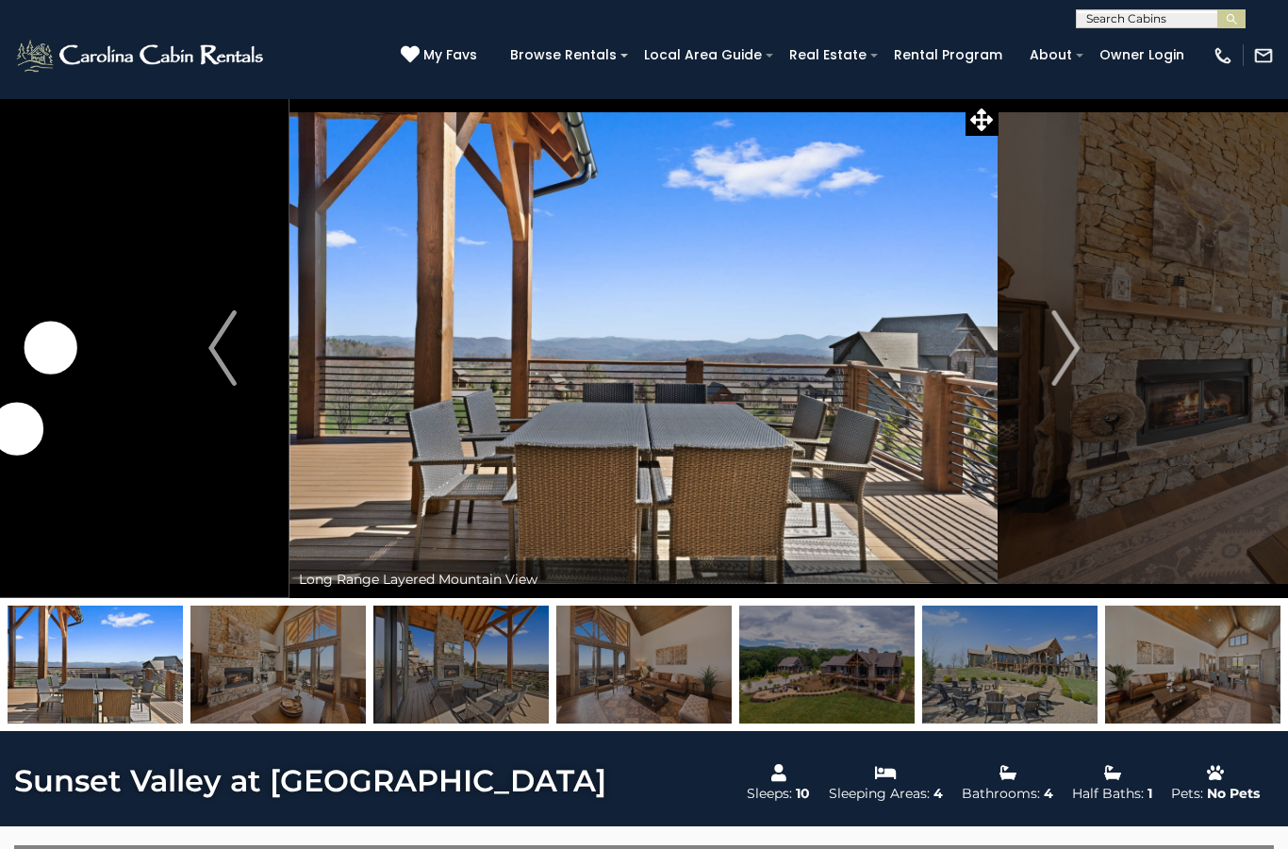
click at [1067, 347] on img "Next" at bounding box center [1065, 347] width 28 height 75
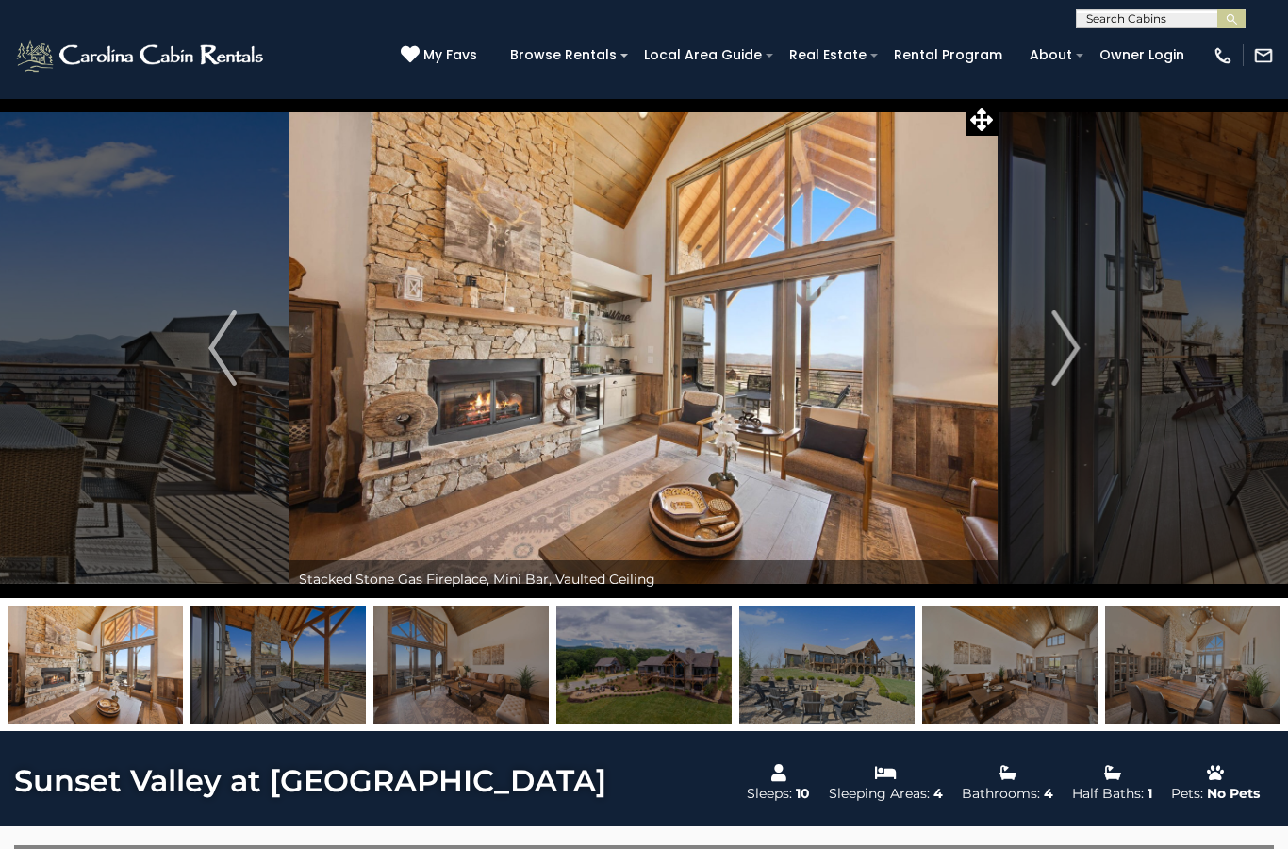
click at [227, 353] on img "Previous" at bounding box center [222, 347] width 28 height 75
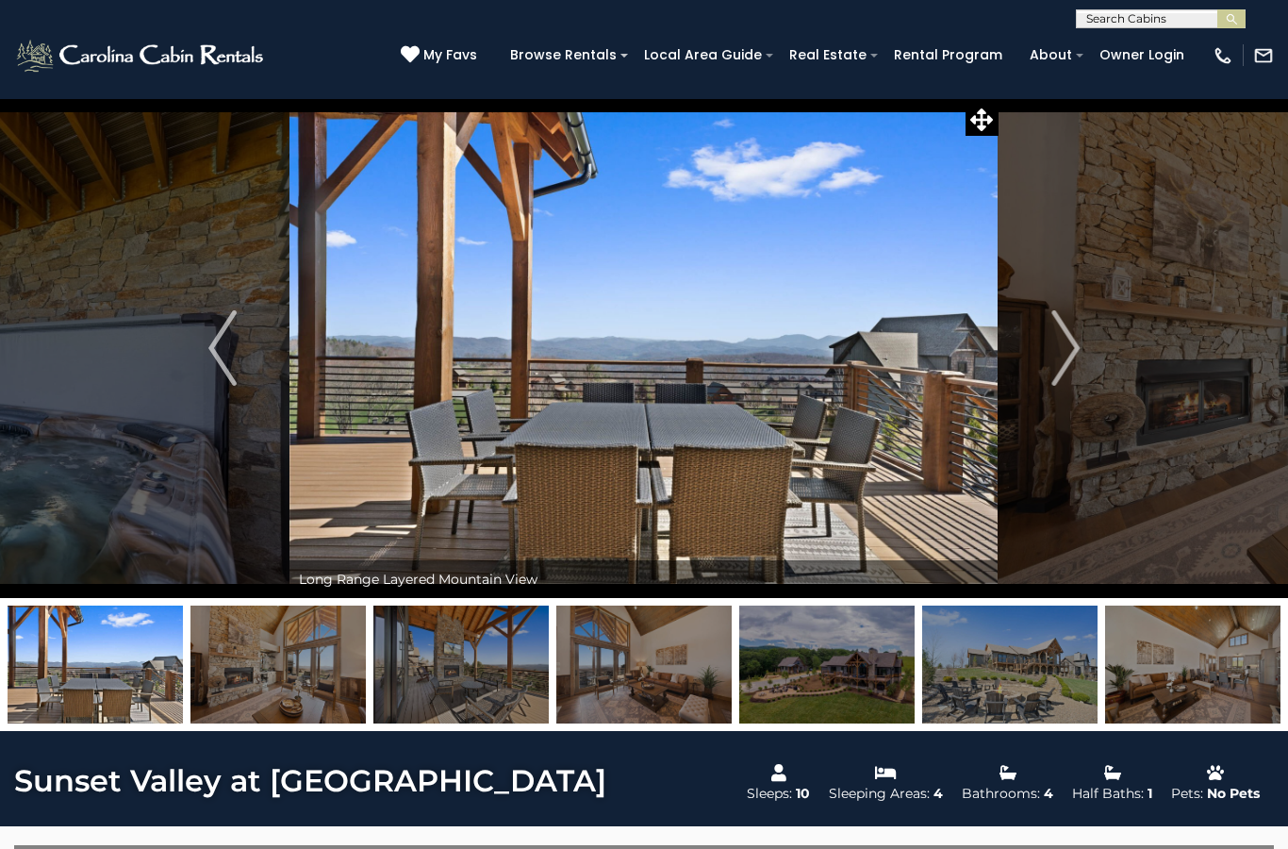
click at [1075, 352] on img "Next" at bounding box center [1065, 347] width 28 height 75
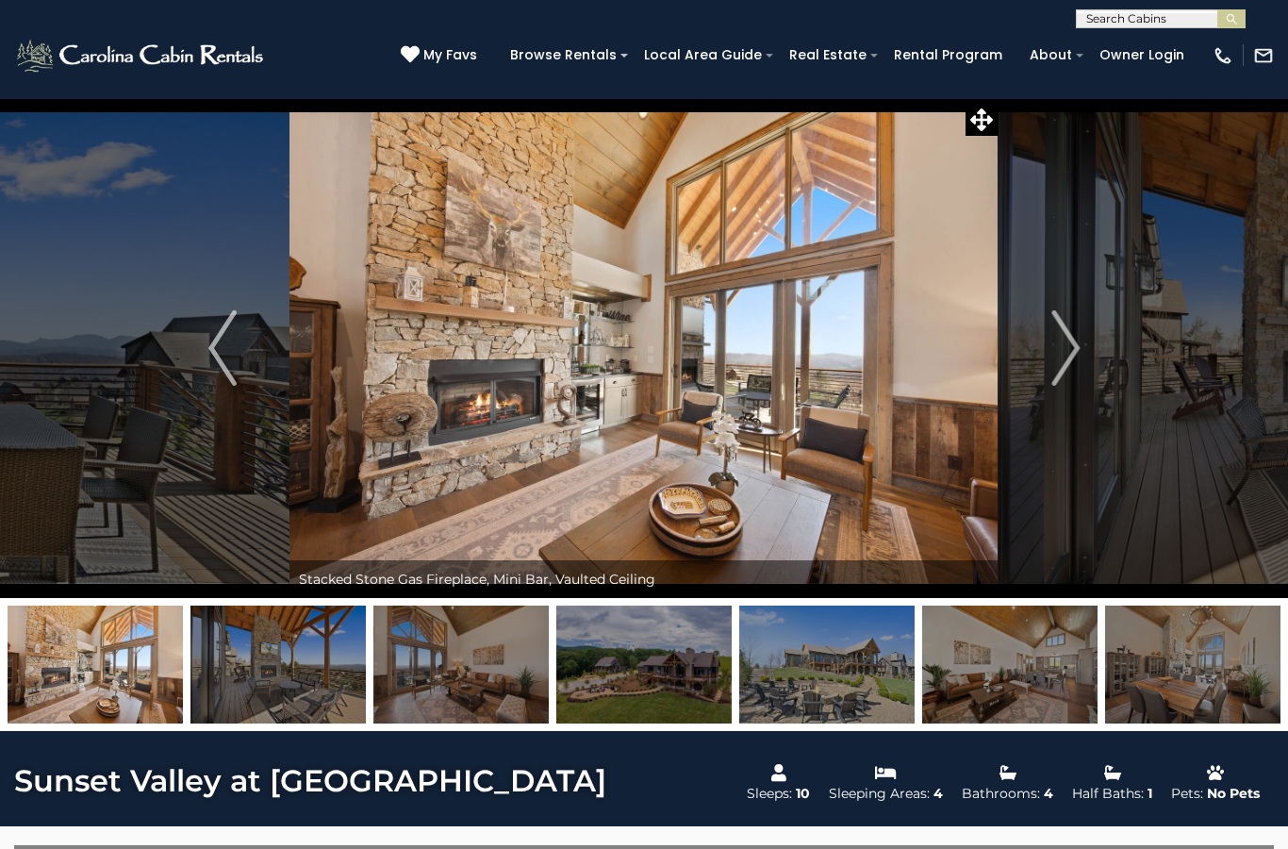
click at [1061, 340] on img "Next" at bounding box center [1065, 347] width 28 height 75
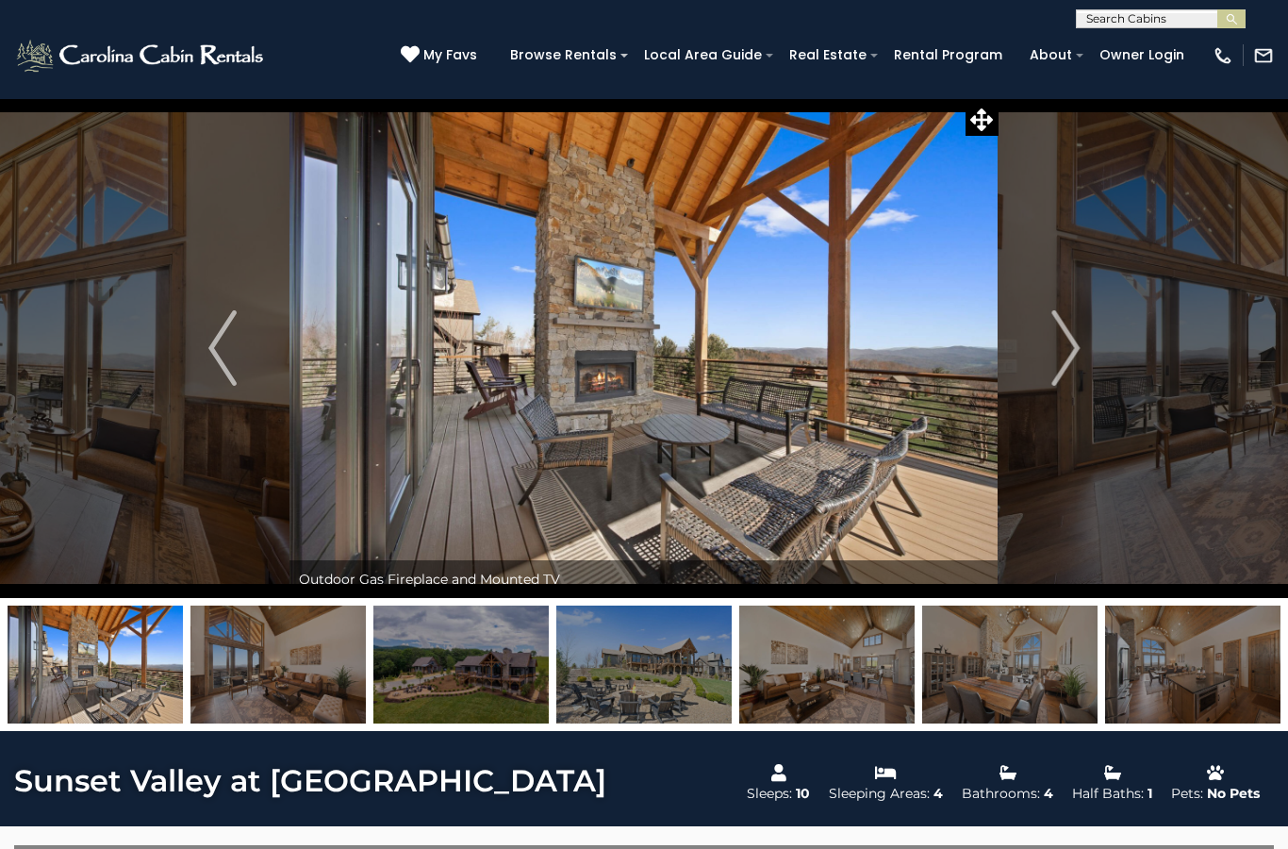
click at [1065, 345] on img "Next" at bounding box center [1065, 347] width 28 height 75
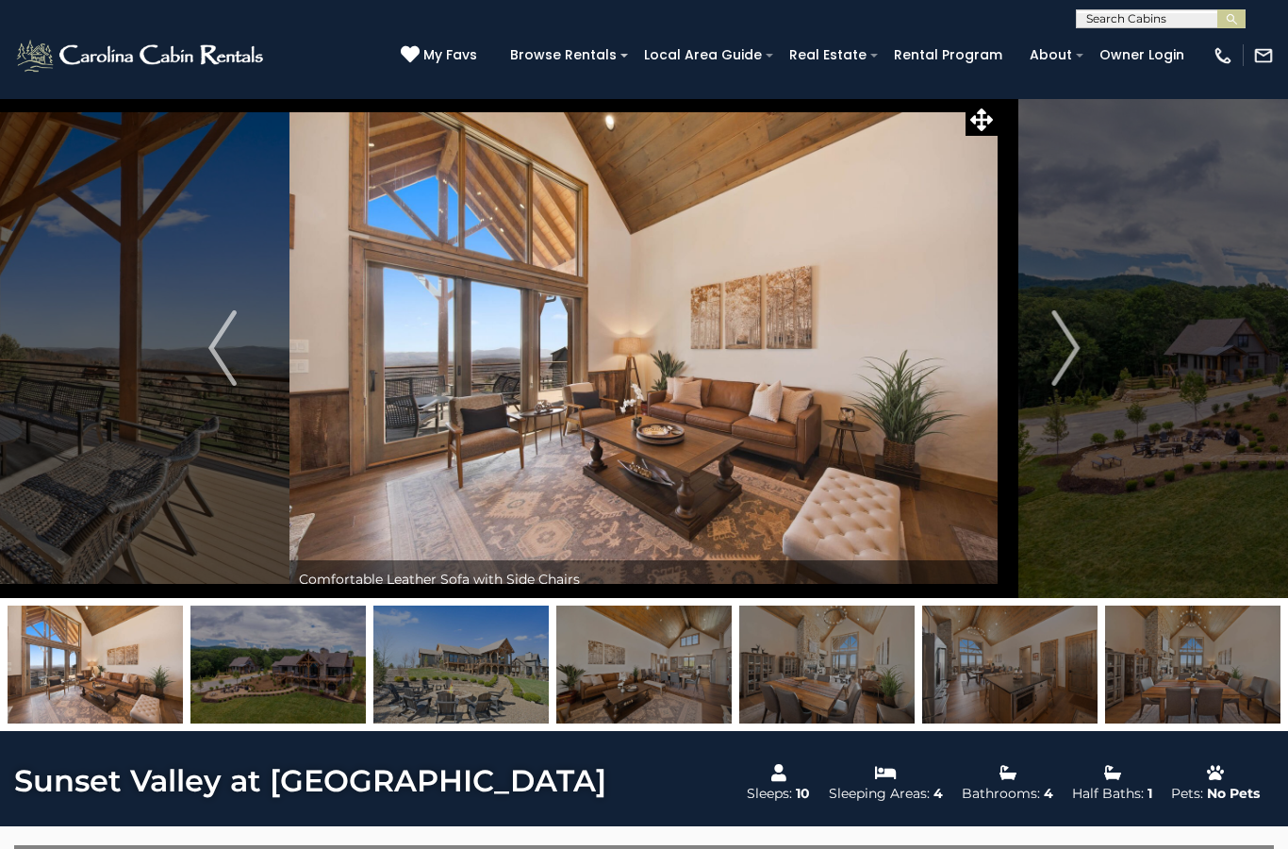
click at [1090, 338] on button "Next" at bounding box center [1066, 348] width 134 height 500
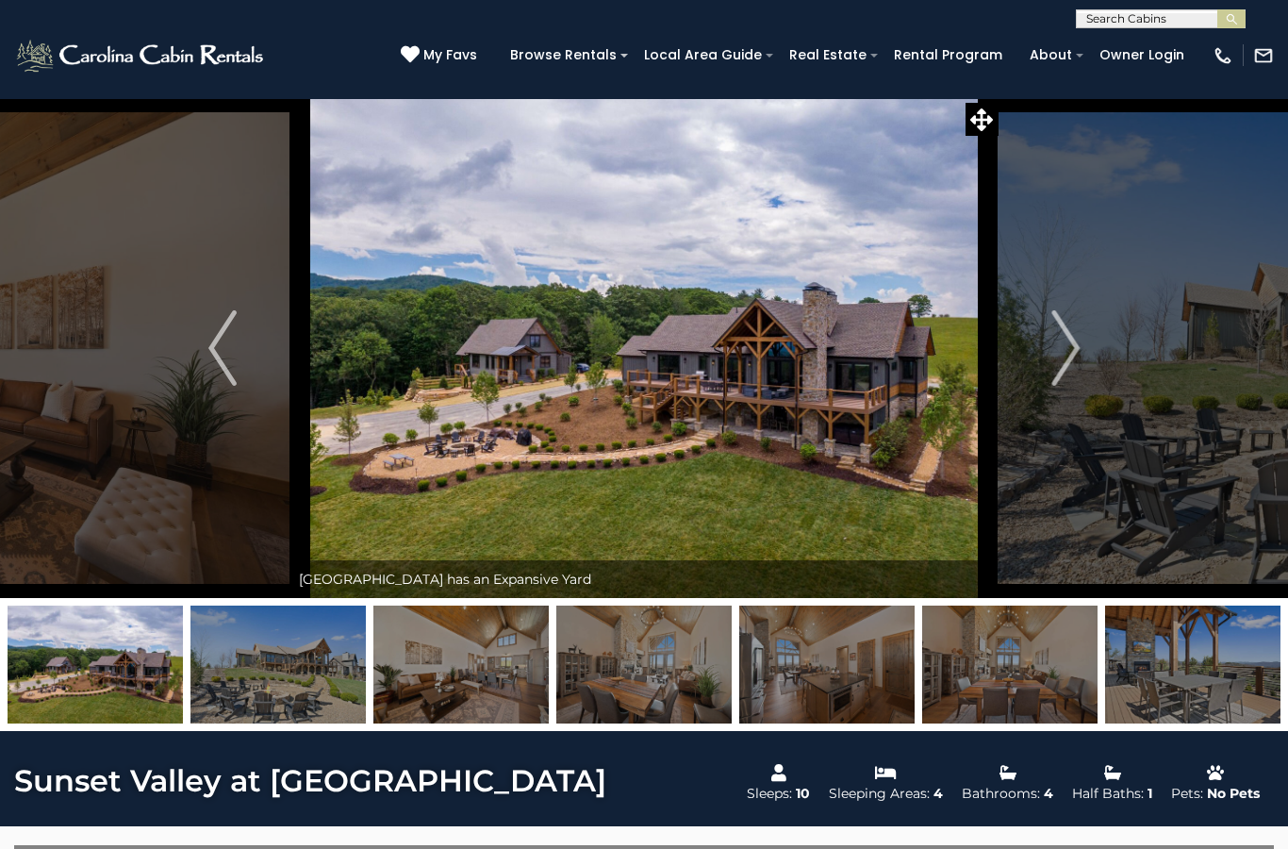
click at [1061, 338] on img "Next" at bounding box center [1065, 347] width 28 height 75
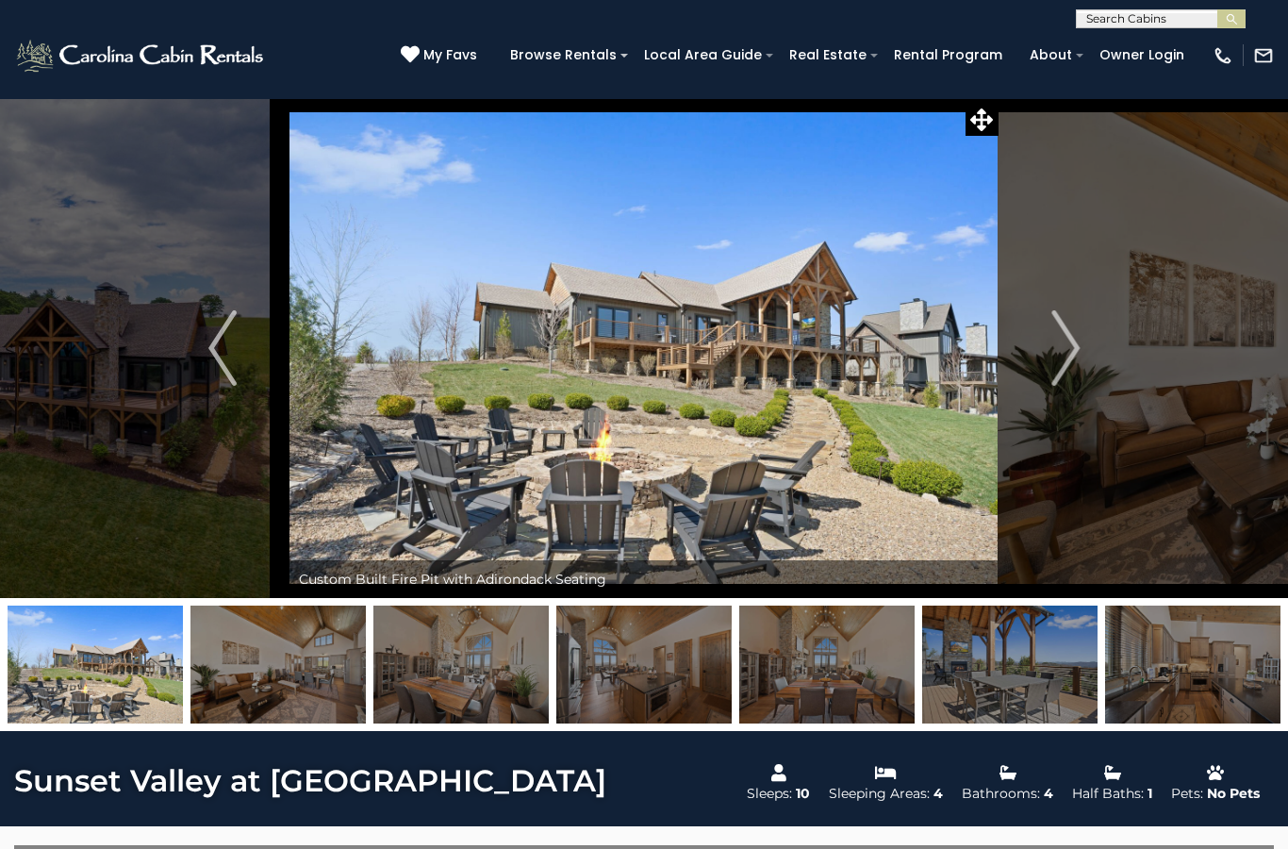
click at [1060, 328] on img "Next" at bounding box center [1065, 347] width 28 height 75
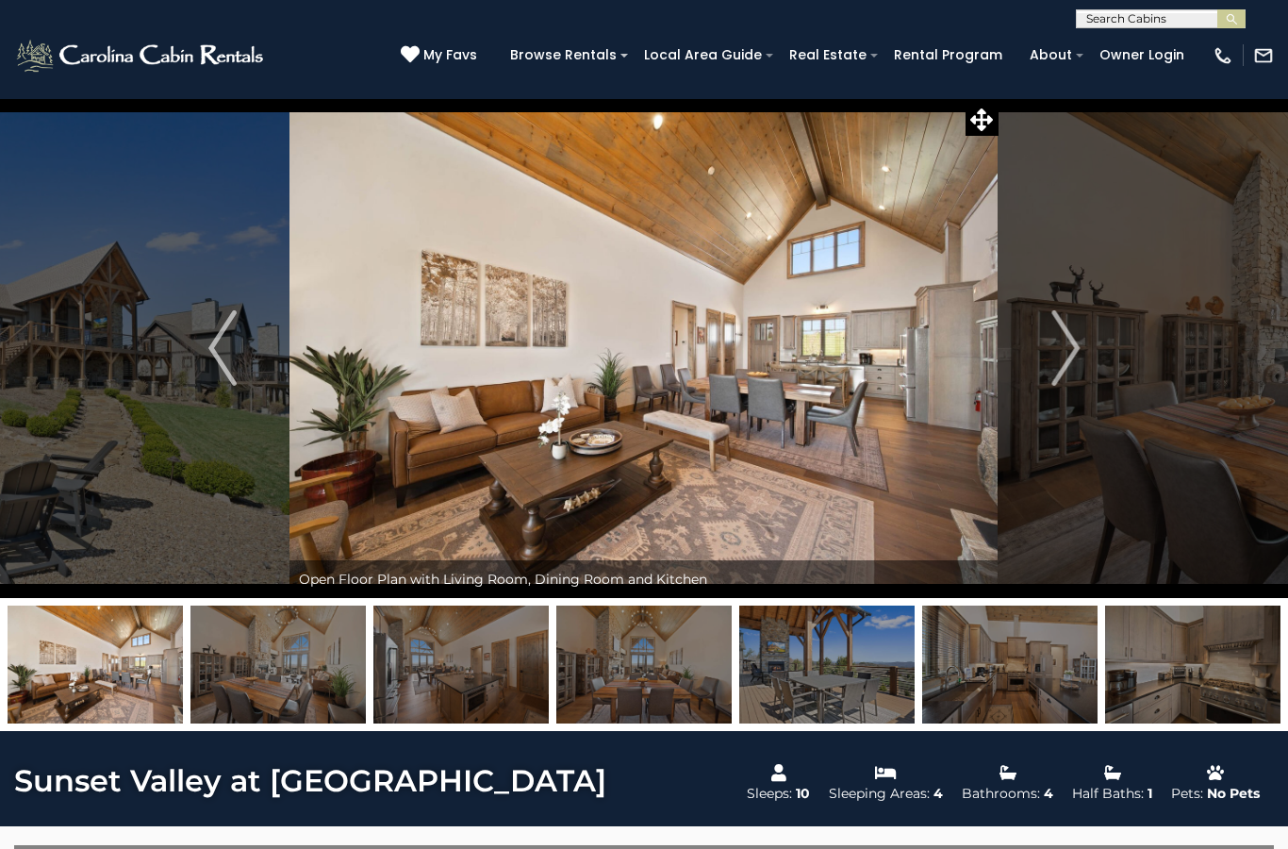
click at [1061, 341] on img "Next" at bounding box center [1065, 347] width 28 height 75
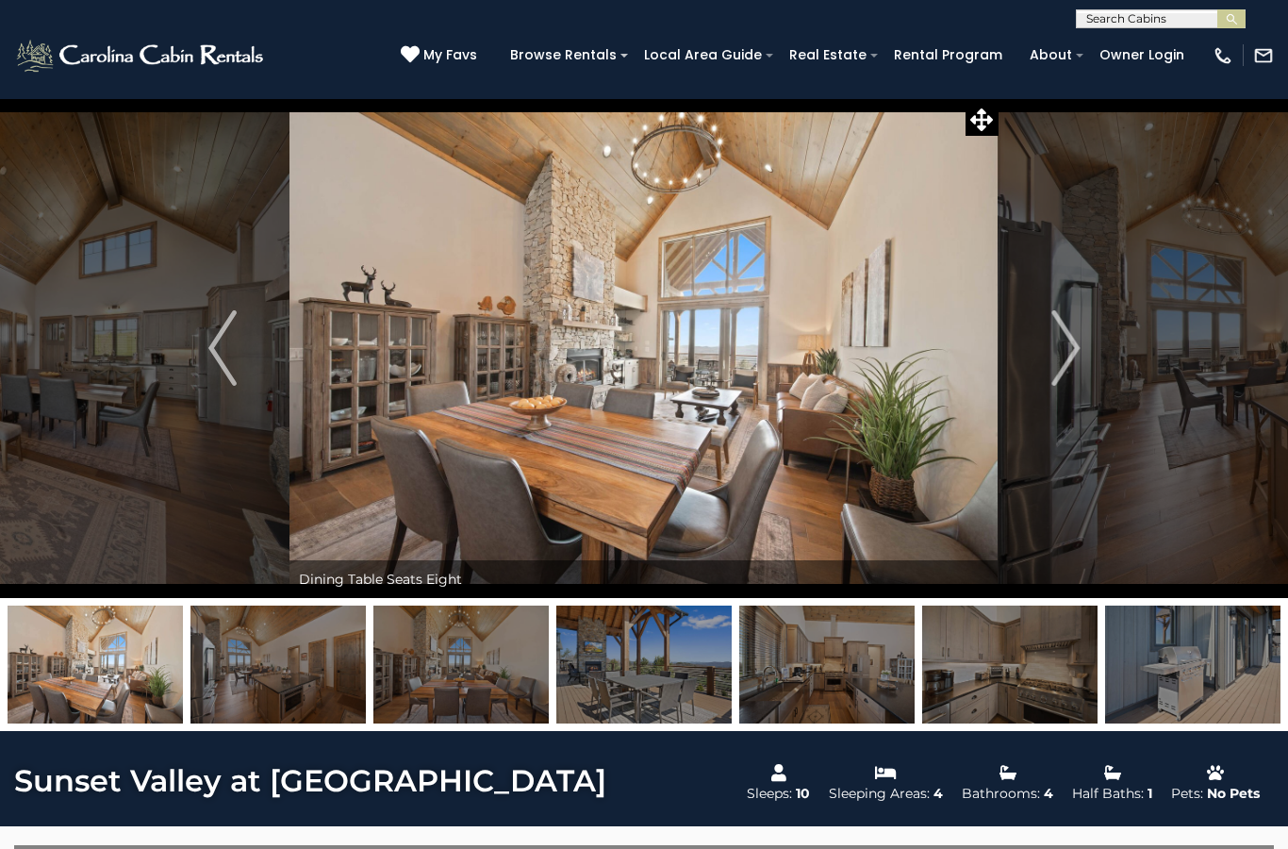
click at [1052, 336] on img "Next" at bounding box center [1065, 347] width 28 height 75
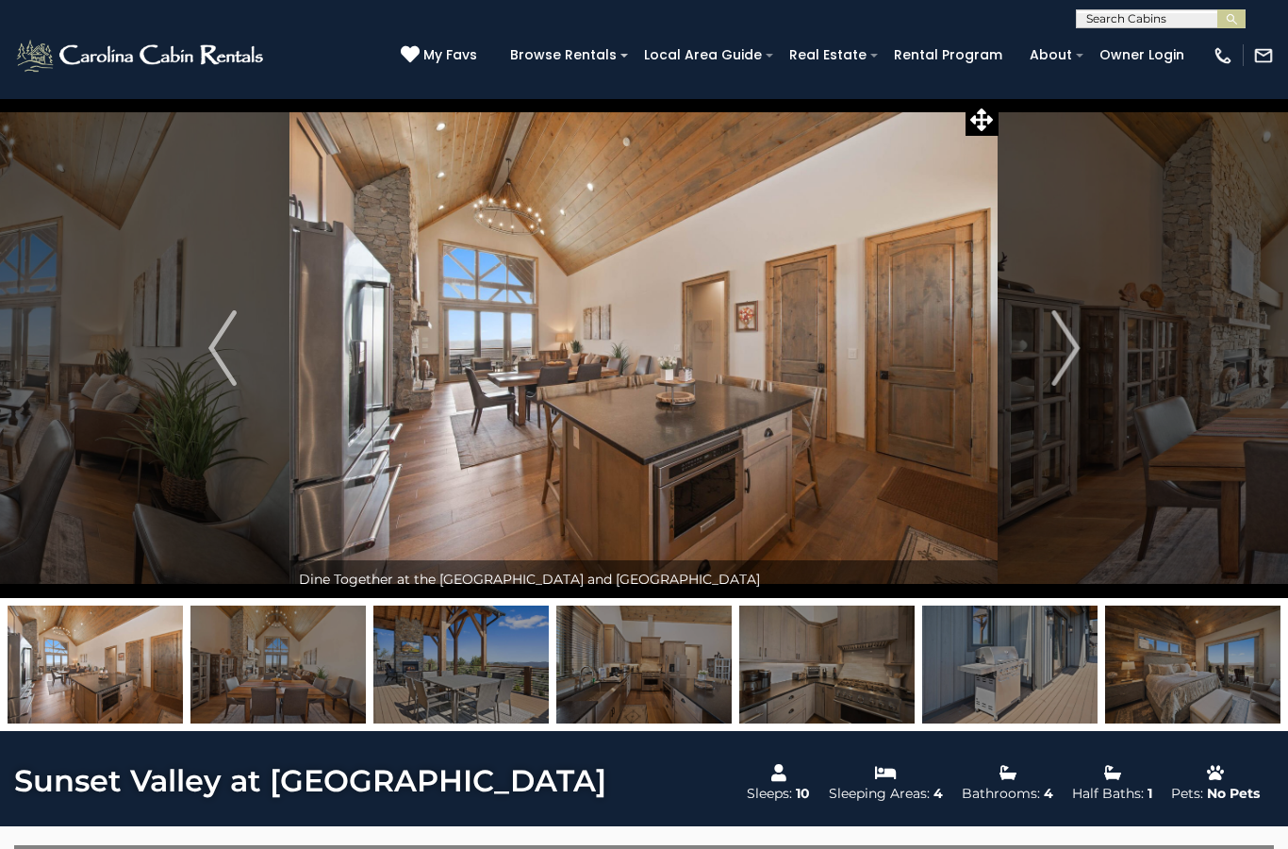
click at [1075, 327] on img "Next" at bounding box center [1065, 347] width 28 height 75
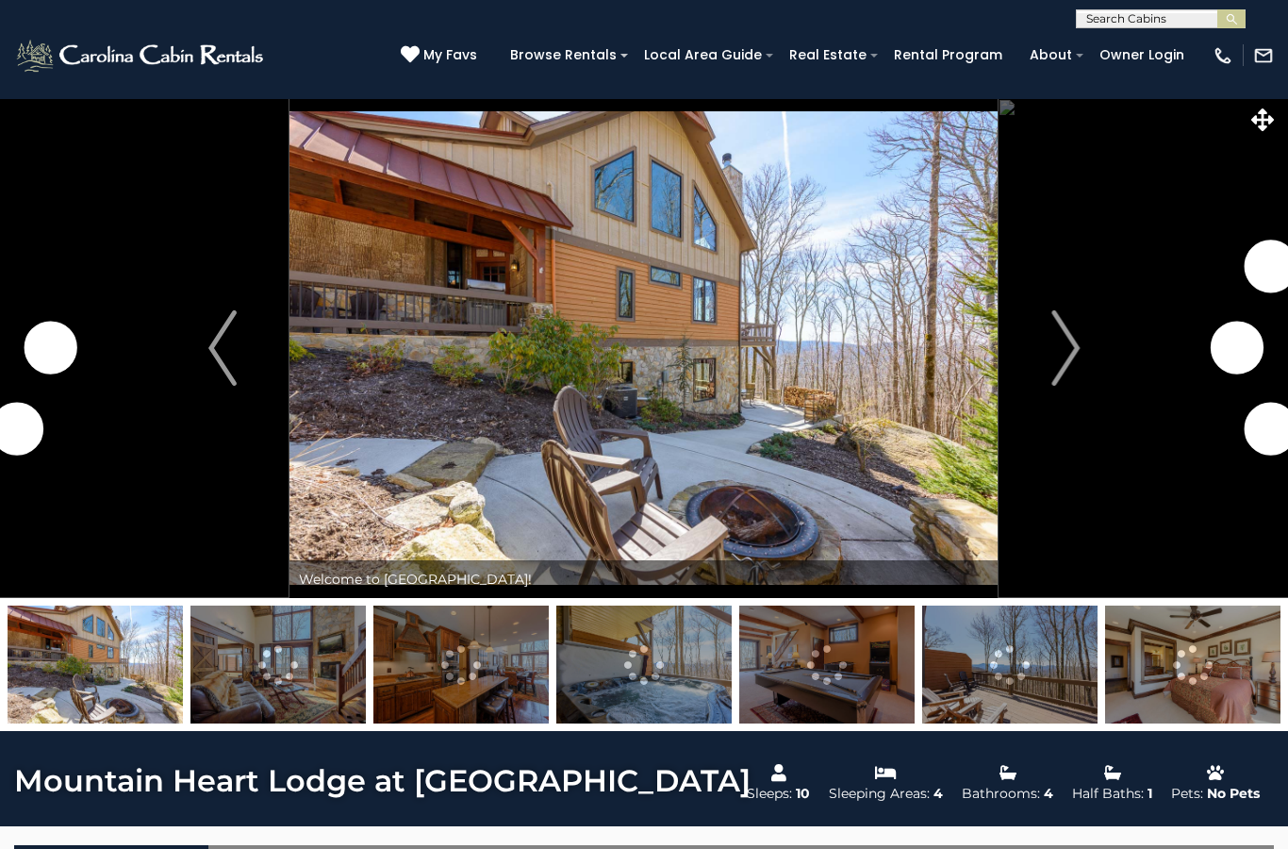
click at [1055, 339] on img "Next" at bounding box center [1065, 347] width 28 height 75
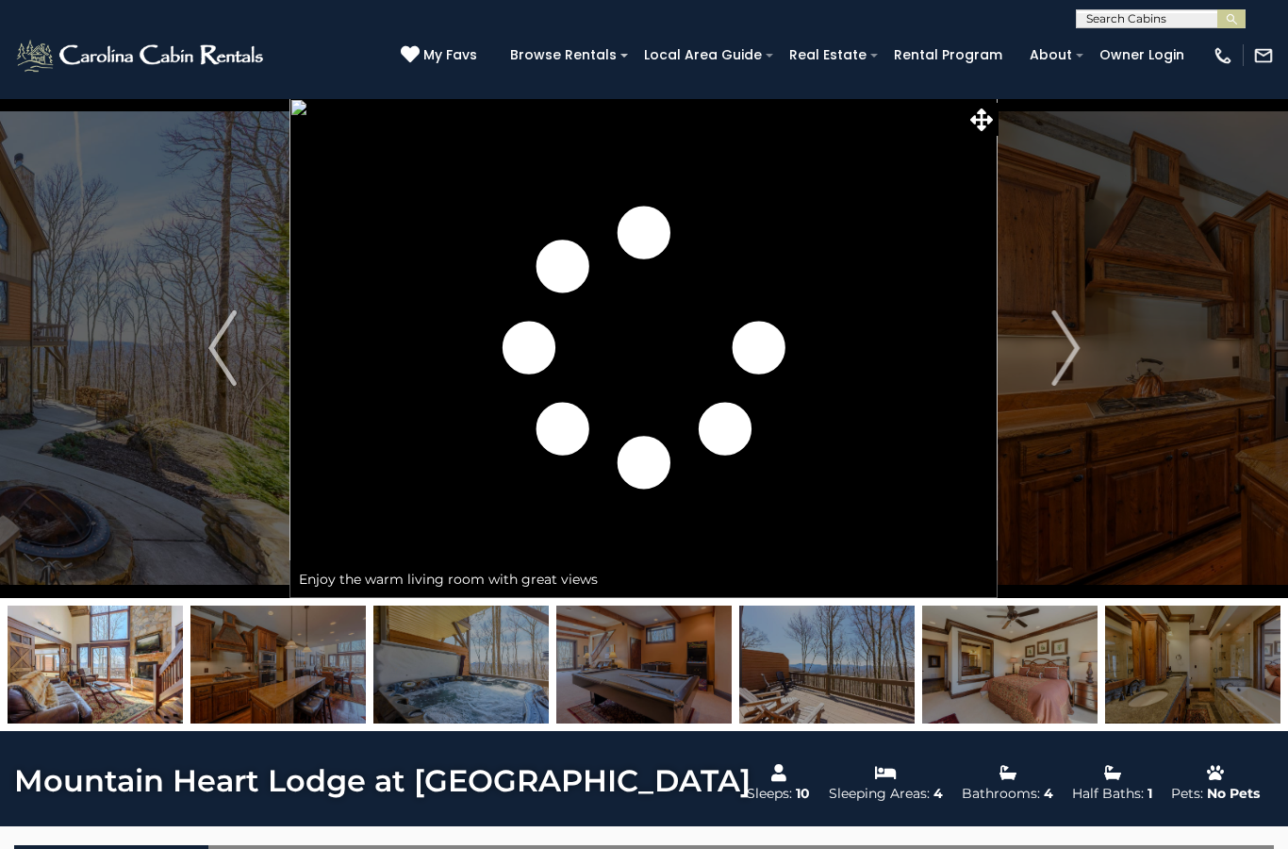
click at [1058, 354] on img "Next" at bounding box center [1065, 347] width 28 height 75
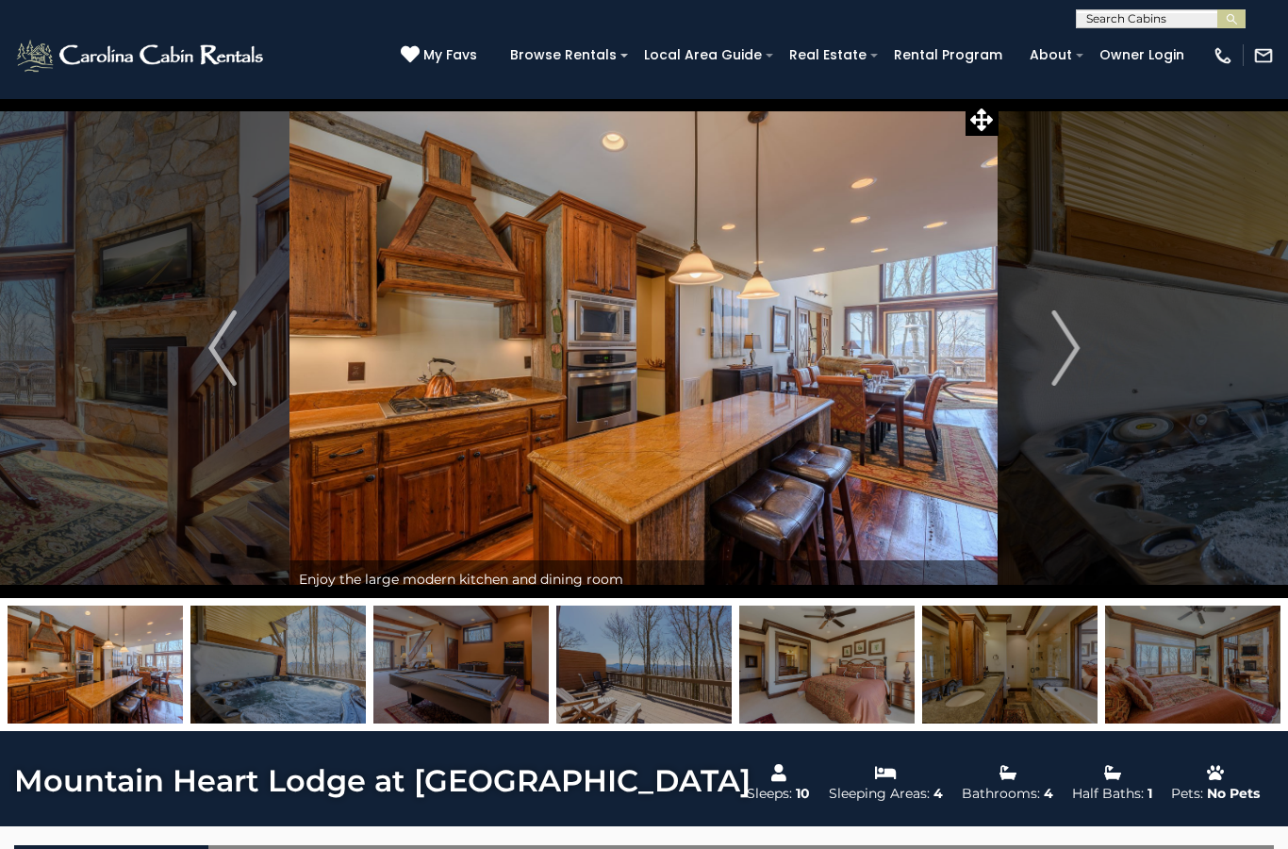
click at [1057, 336] on img "Next" at bounding box center [1065, 347] width 28 height 75
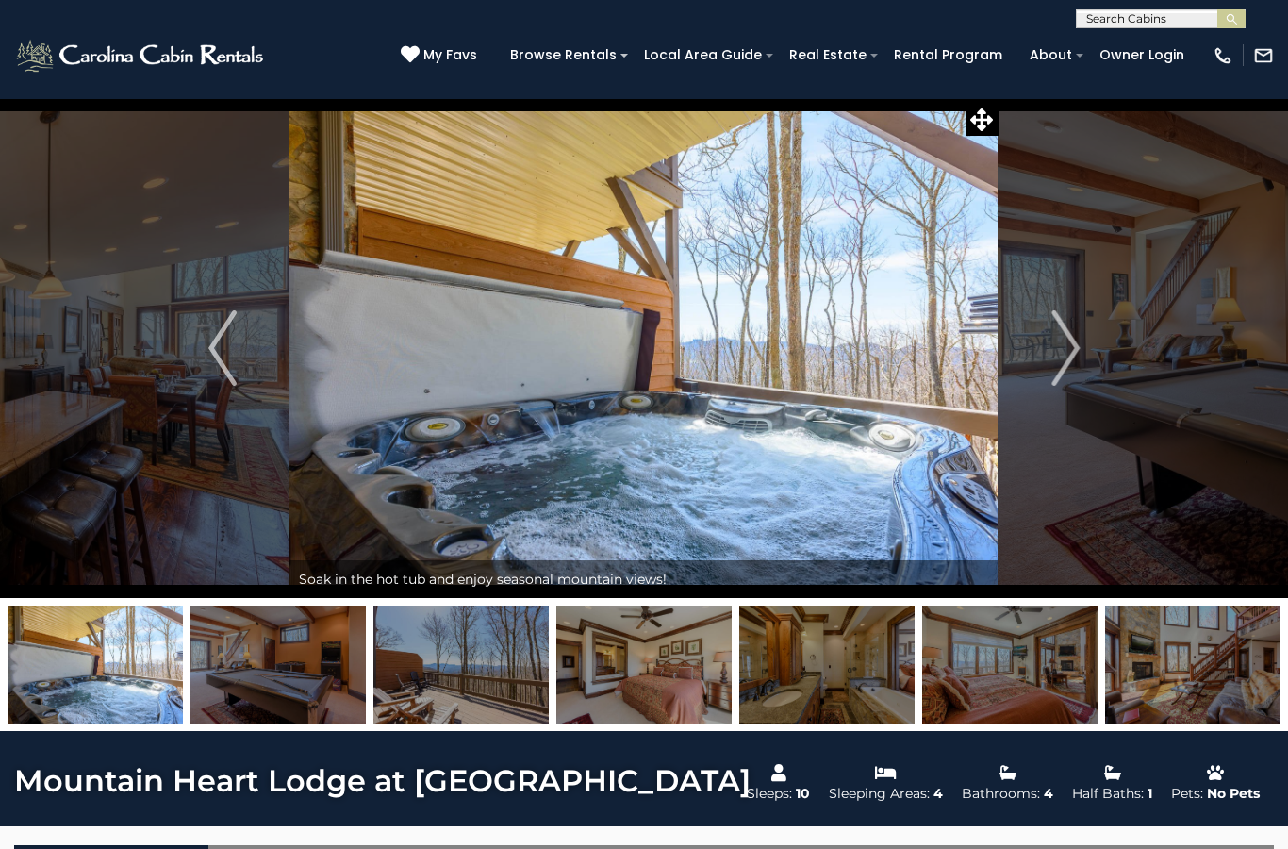
click at [1064, 342] on img "Next" at bounding box center [1065, 347] width 28 height 75
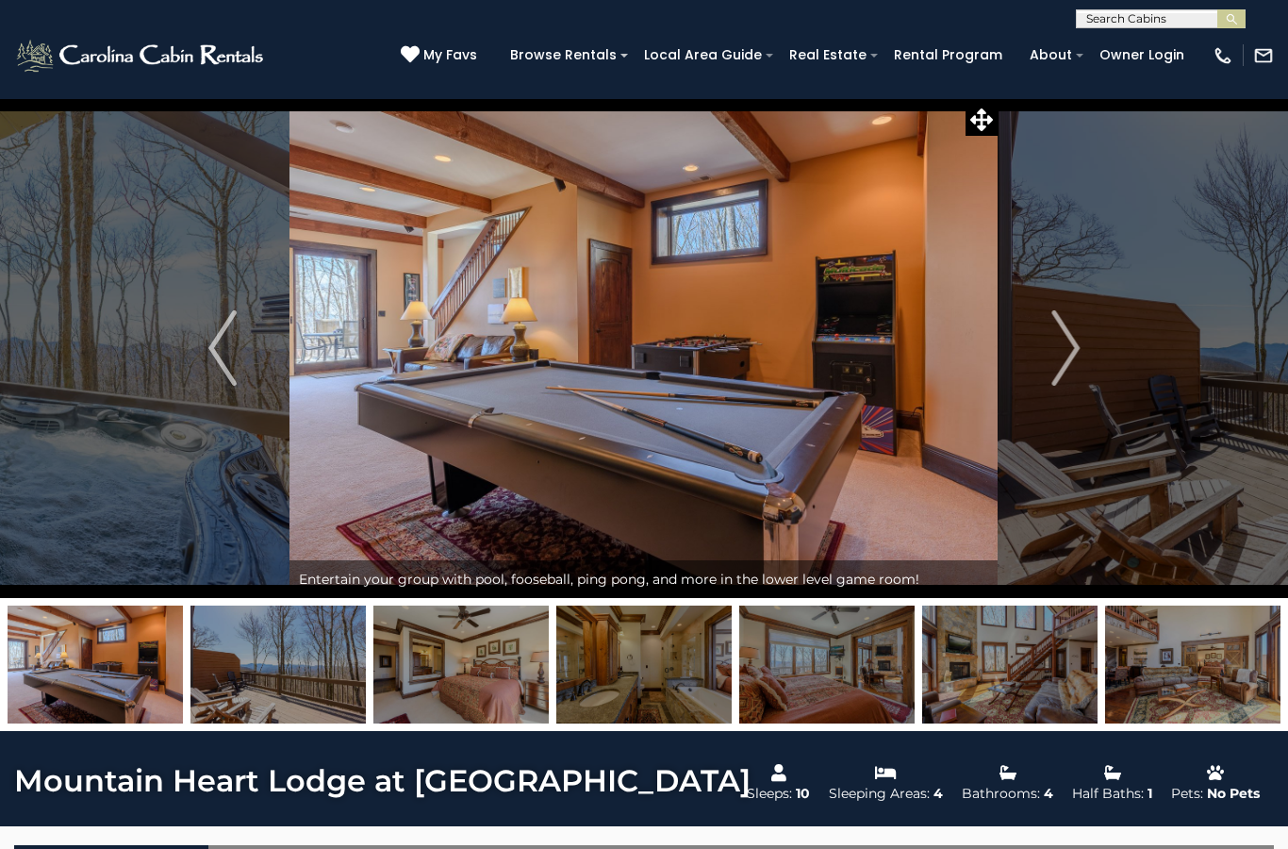
click at [1055, 339] on img "Next" at bounding box center [1065, 347] width 28 height 75
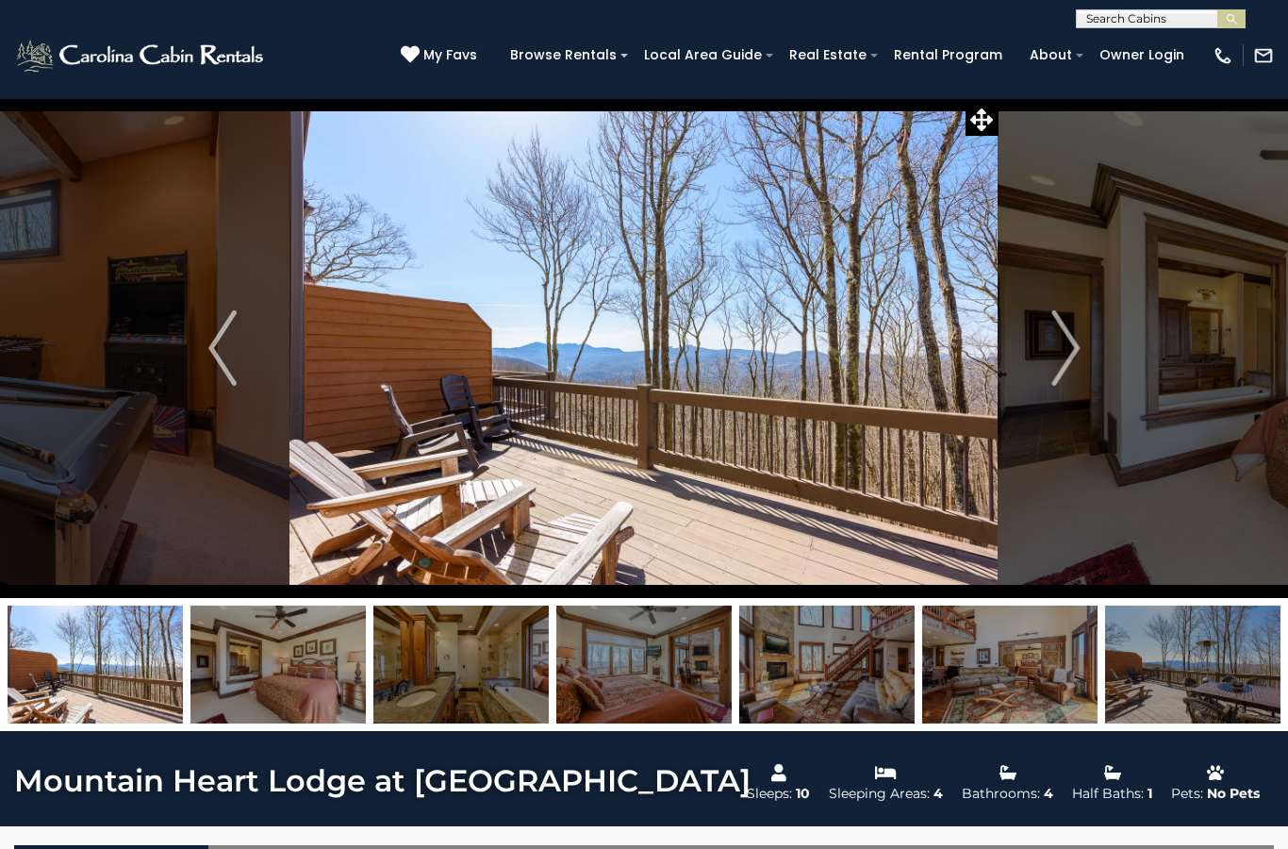
click at [1055, 345] on img "Next" at bounding box center [1065, 347] width 28 height 75
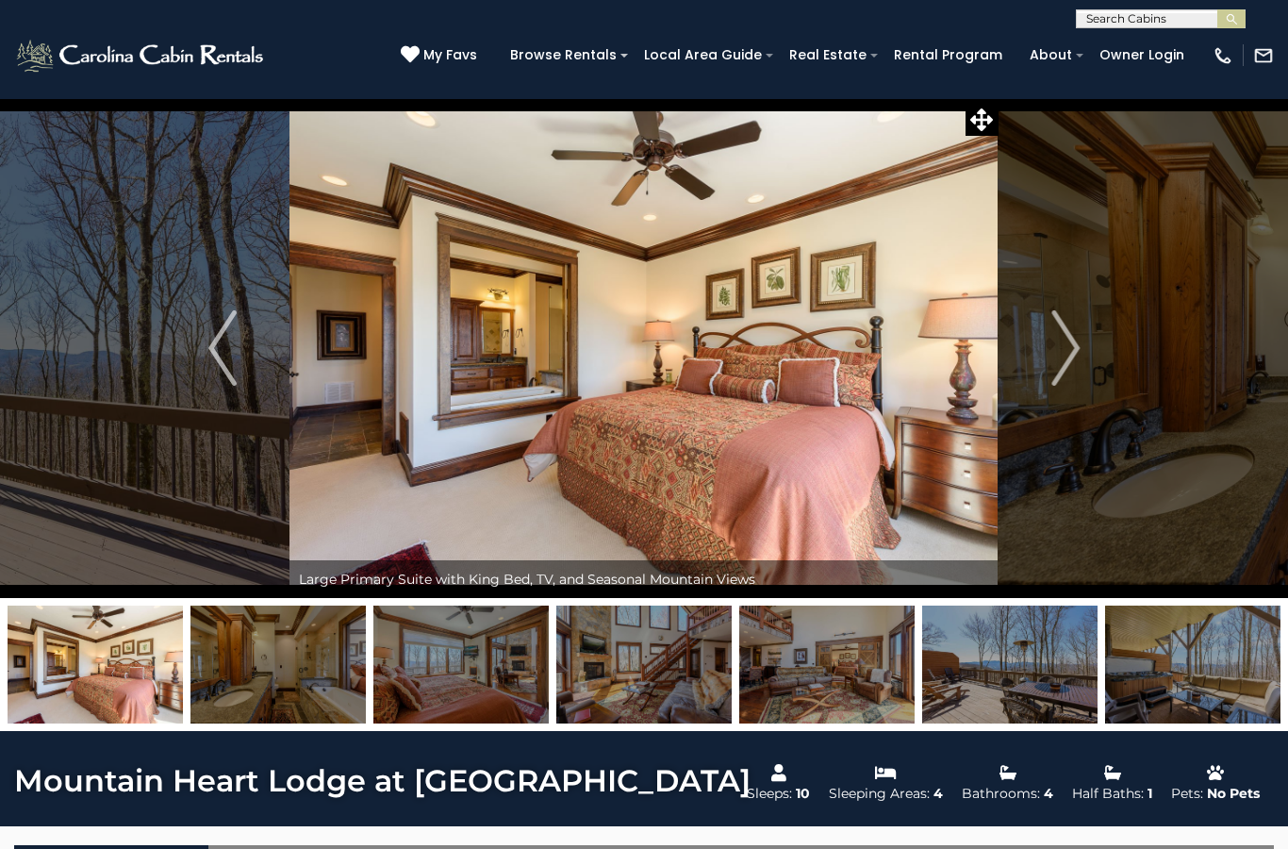
click at [1059, 349] on img "Next" at bounding box center [1065, 347] width 28 height 75
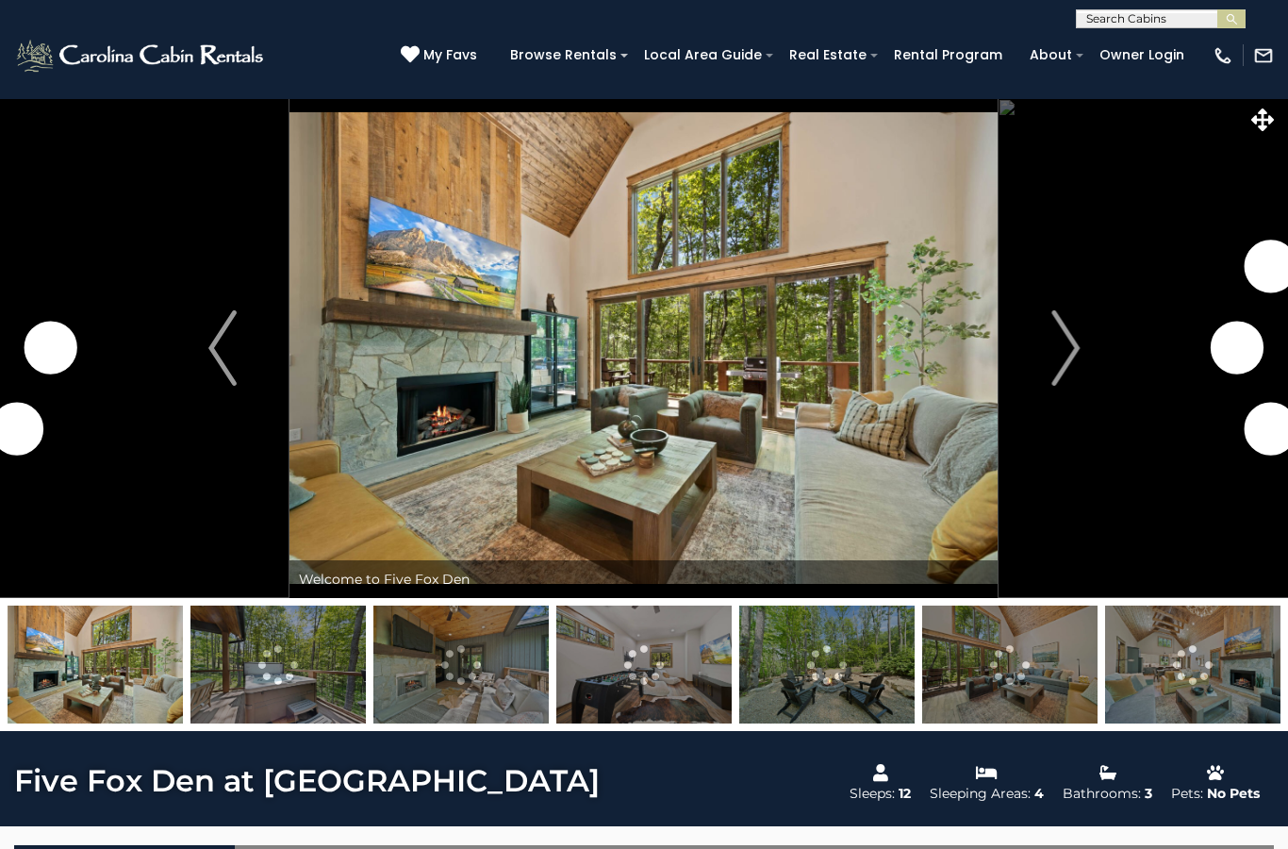
click at [1052, 347] on img "Next" at bounding box center [1065, 347] width 28 height 75
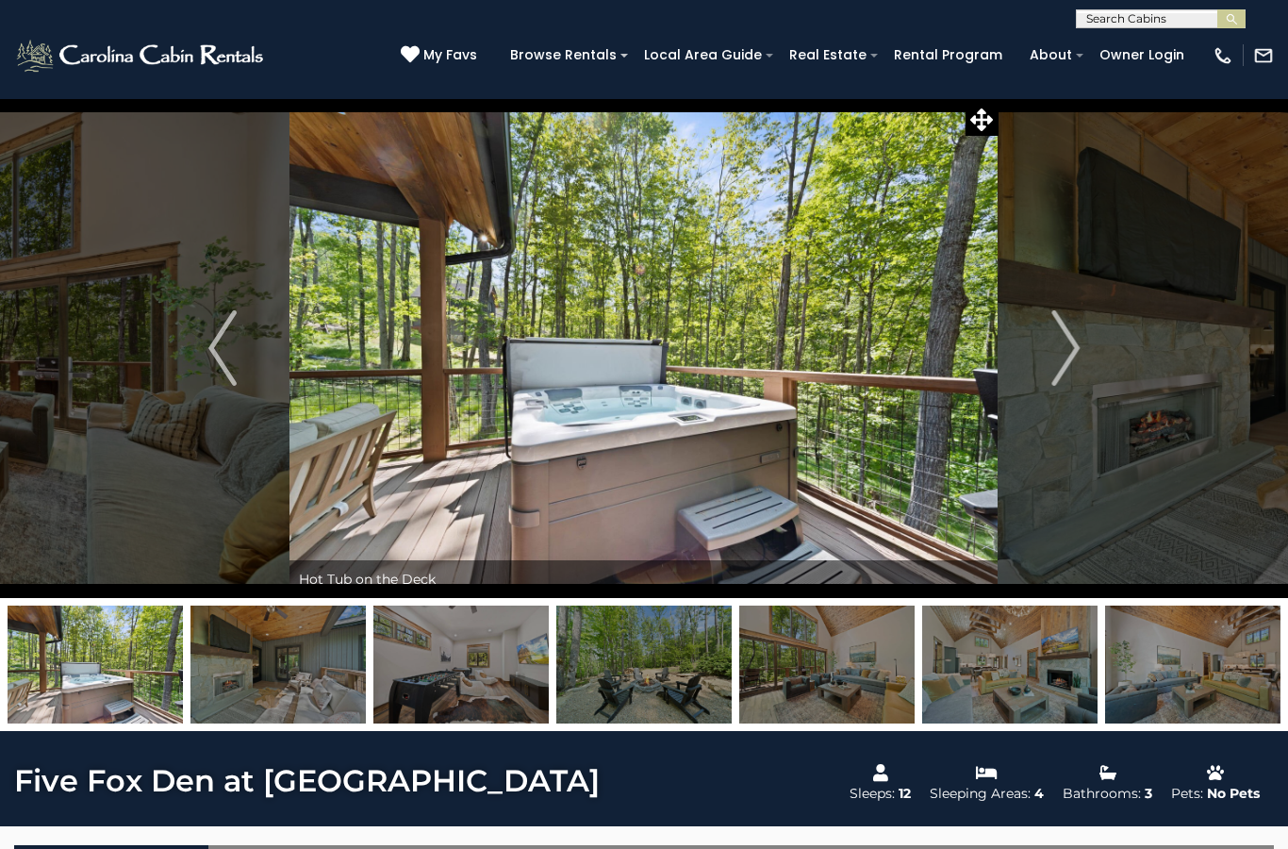
click at [1064, 339] on img "Next" at bounding box center [1065, 347] width 28 height 75
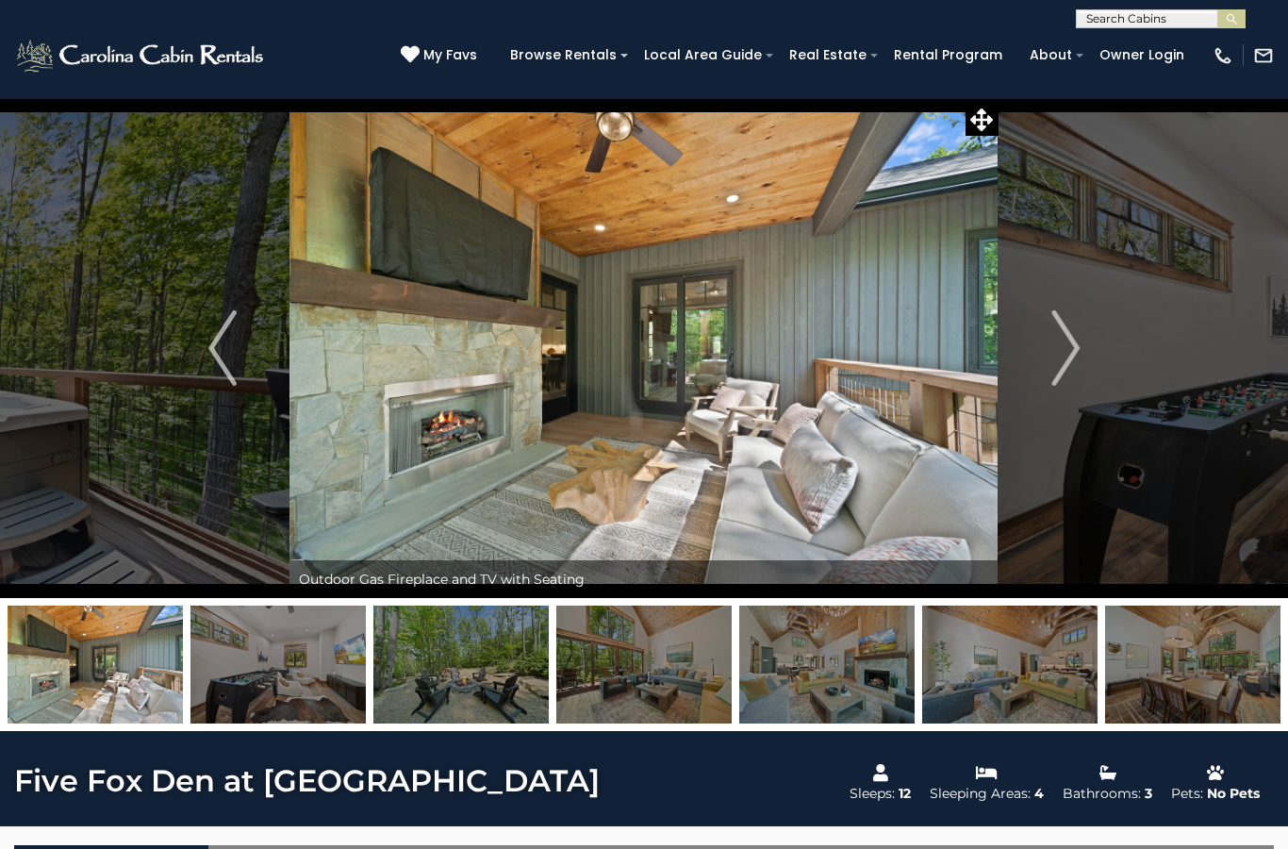
click at [1060, 344] on img "Next" at bounding box center [1065, 347] width 28 height 75
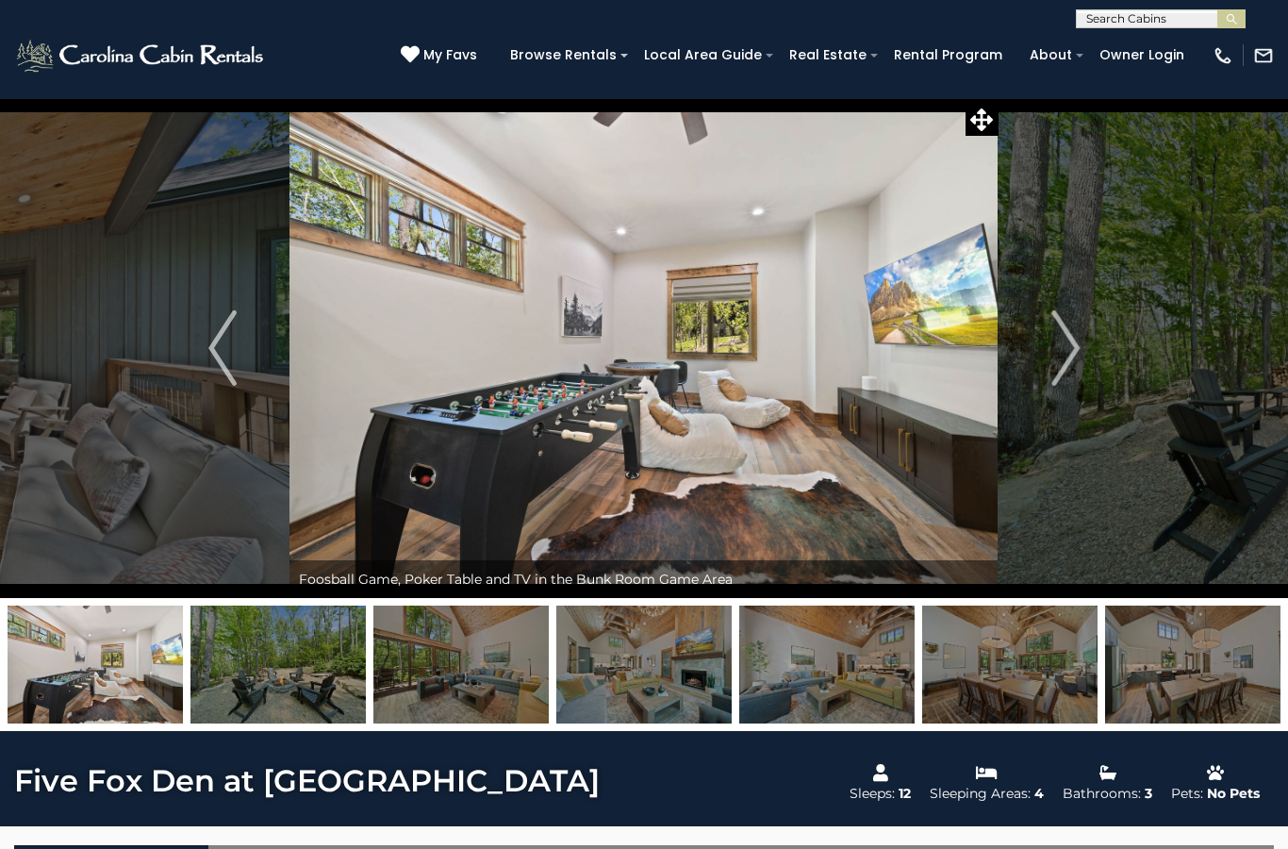
click at [1056, 340] on img "Next" at bounding box center [1065, 347] width 28 height 75
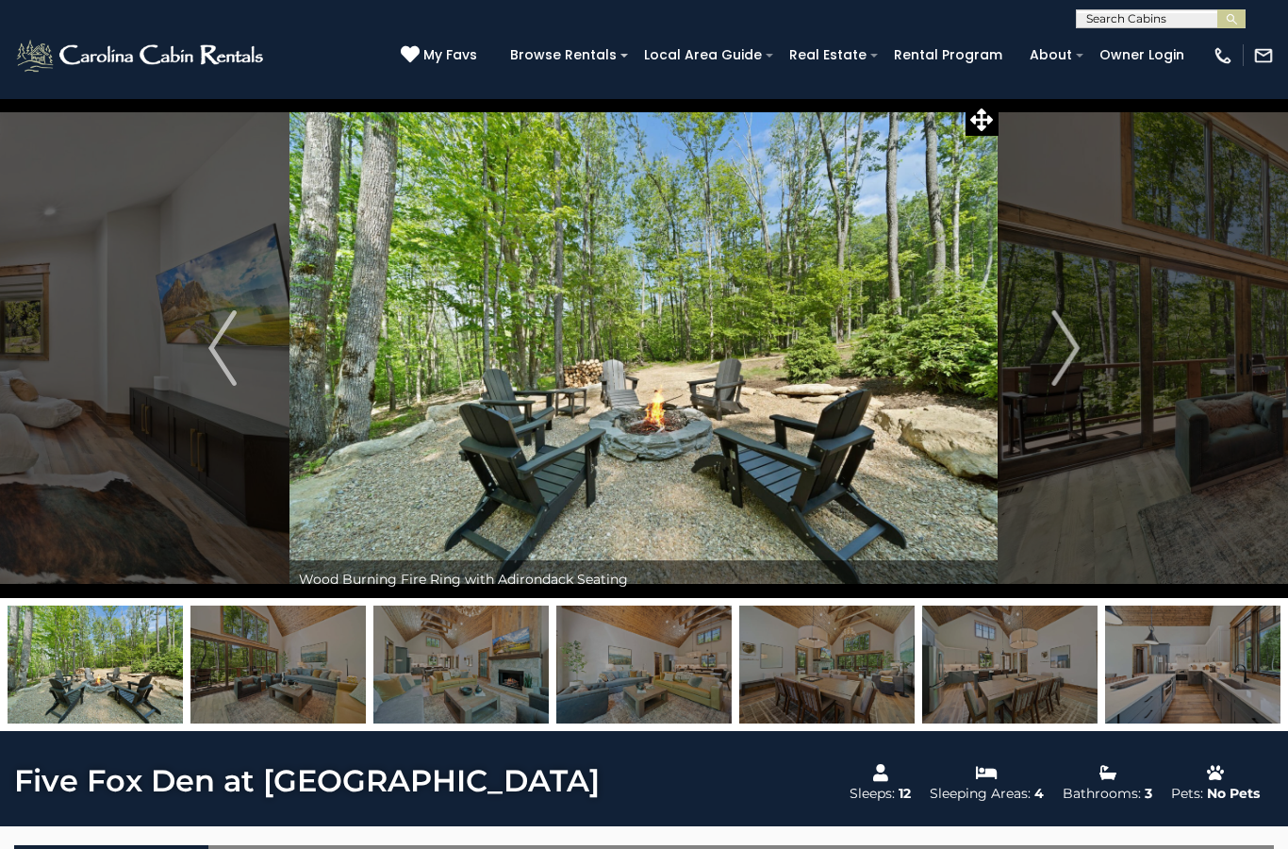
click at [1047, 343] on button "Next" at bounding box center [1066, 348] width 134 height 500
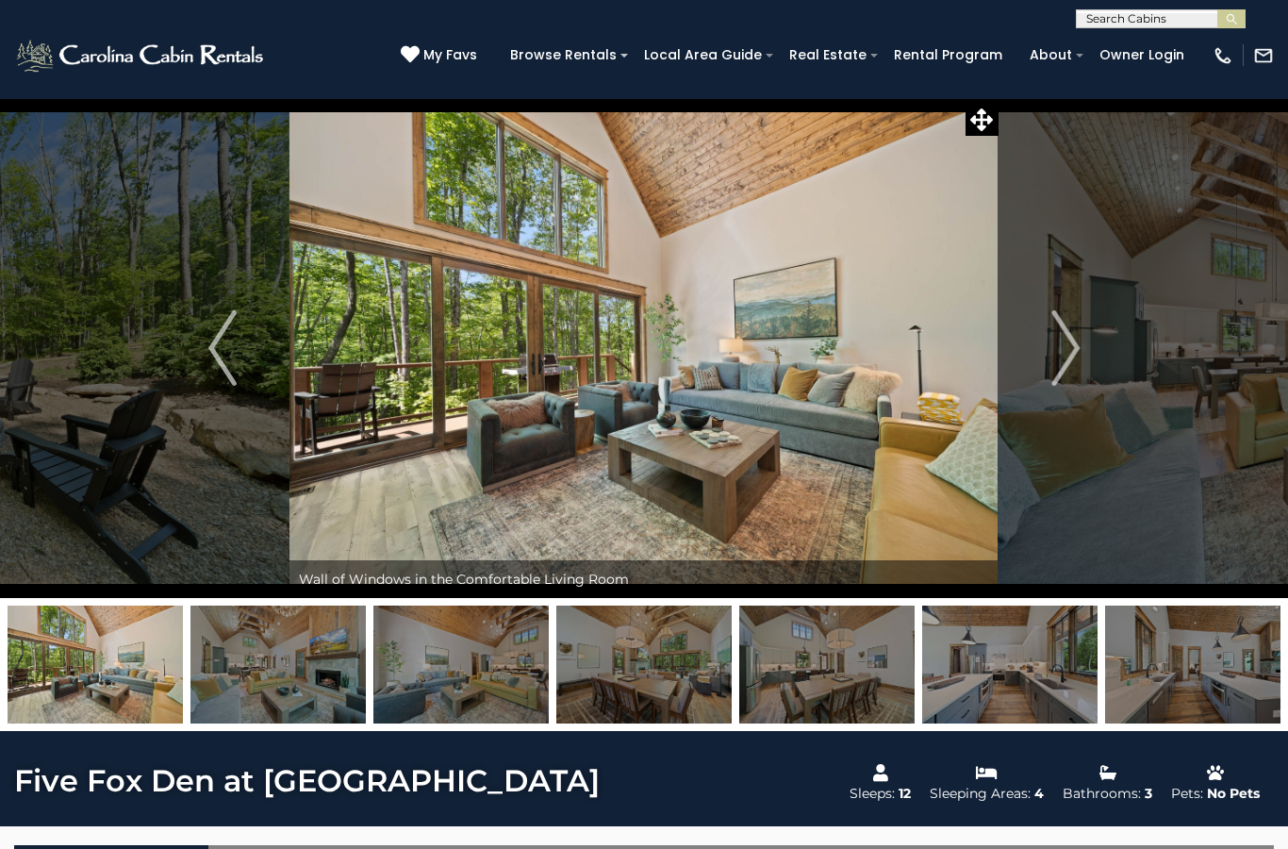
click at [1050, 333] on button "Next" at bounding box center [1066, 348] width 134 height 500
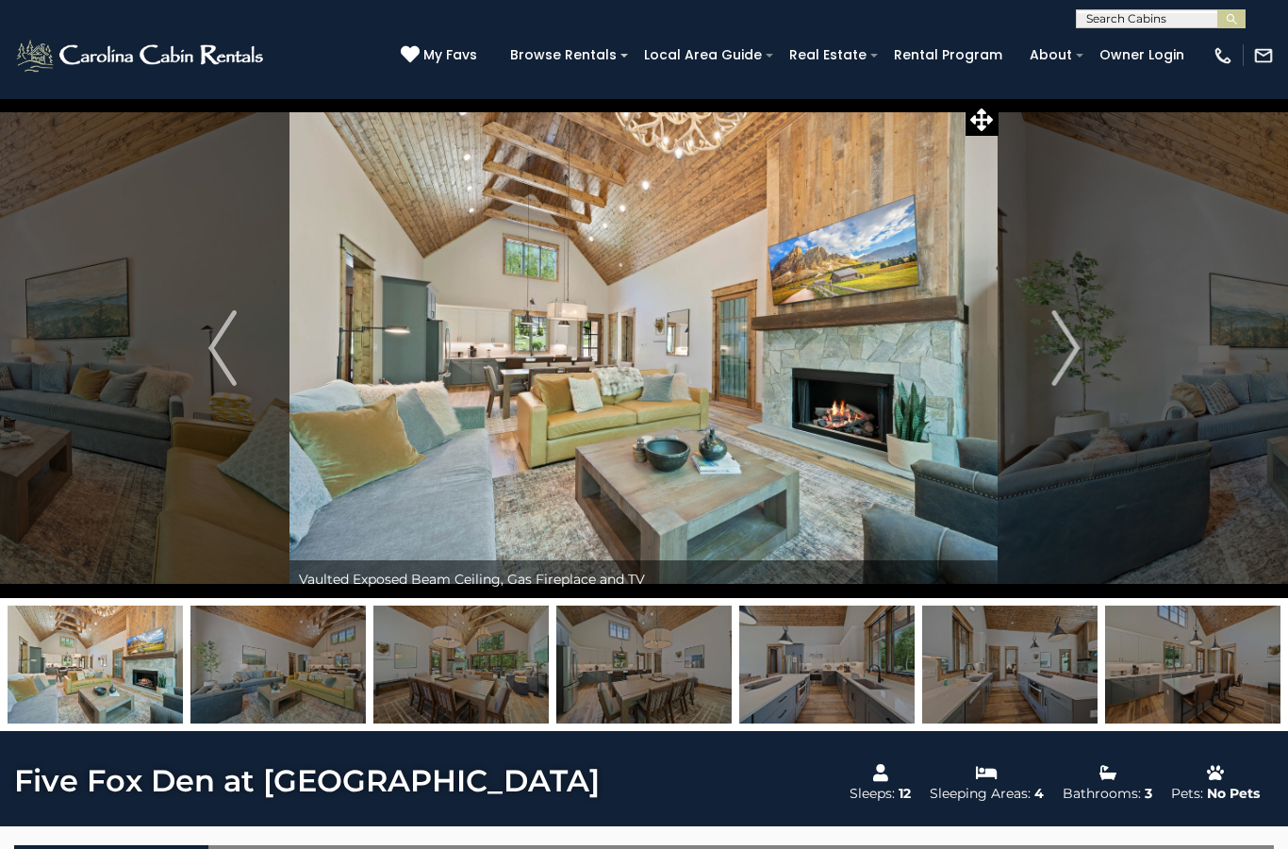
click at [1051, 349] on img "Next" at bounding box center [1065, 347] width 28 height 75
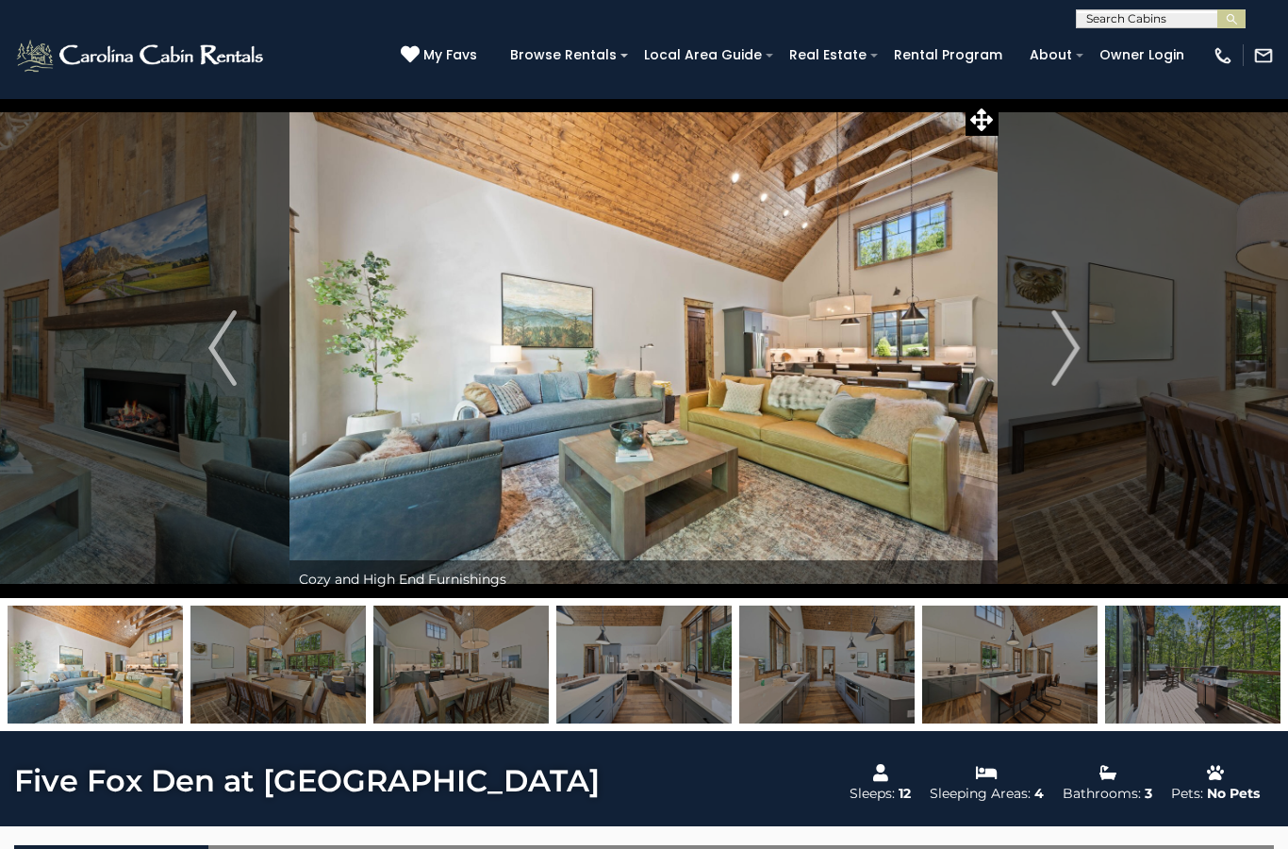
click at [1065, 347] on img "Next" at bounding box center [1065, 347] width 28 height 75
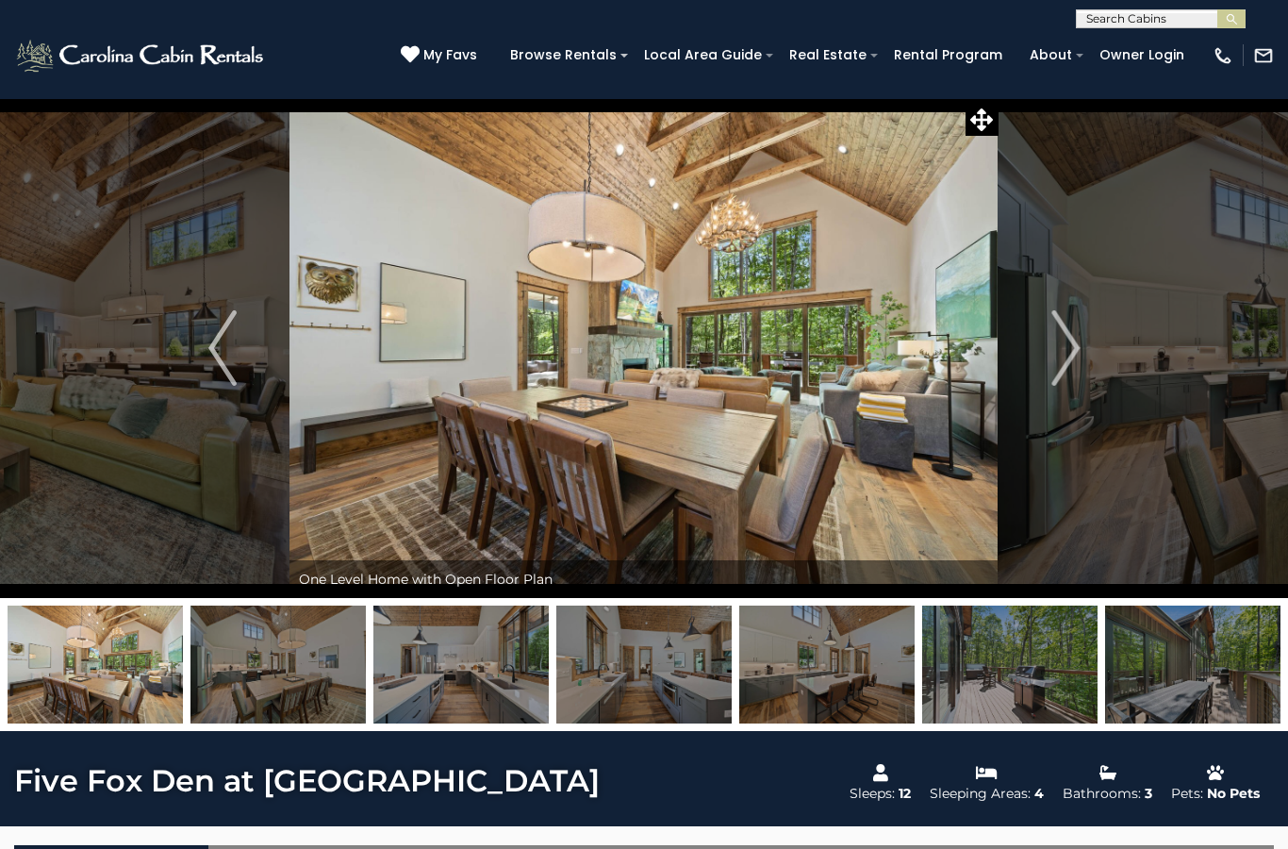
click at [1065, 346] on img "Next" at bounding box center [1065, 347] width 28 height 75
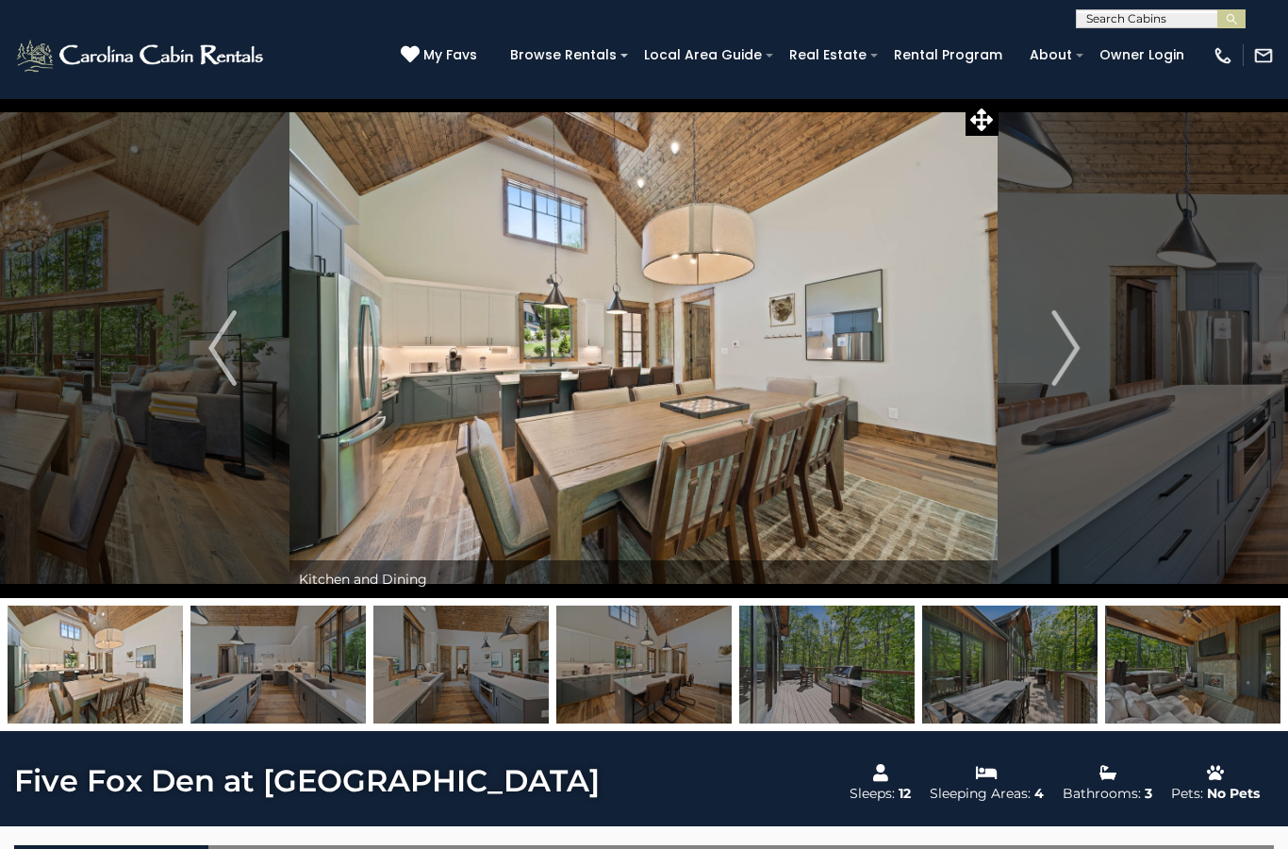
click at [1059, 342] on img "Next" at bounding box center [1065, 347] width 28 height 75
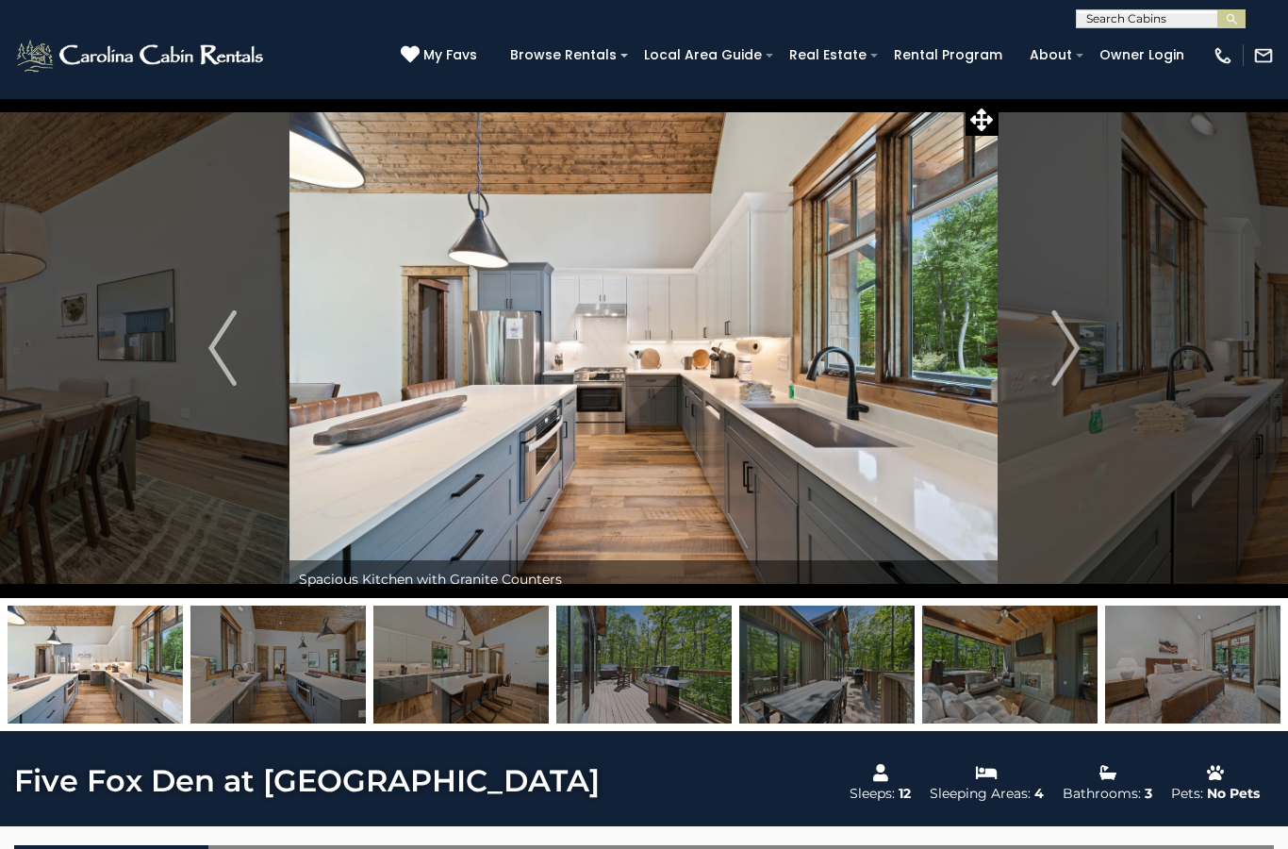
click at [1062, 345] on img "Next" at bounding box center [1065, 347] width 28 height 75
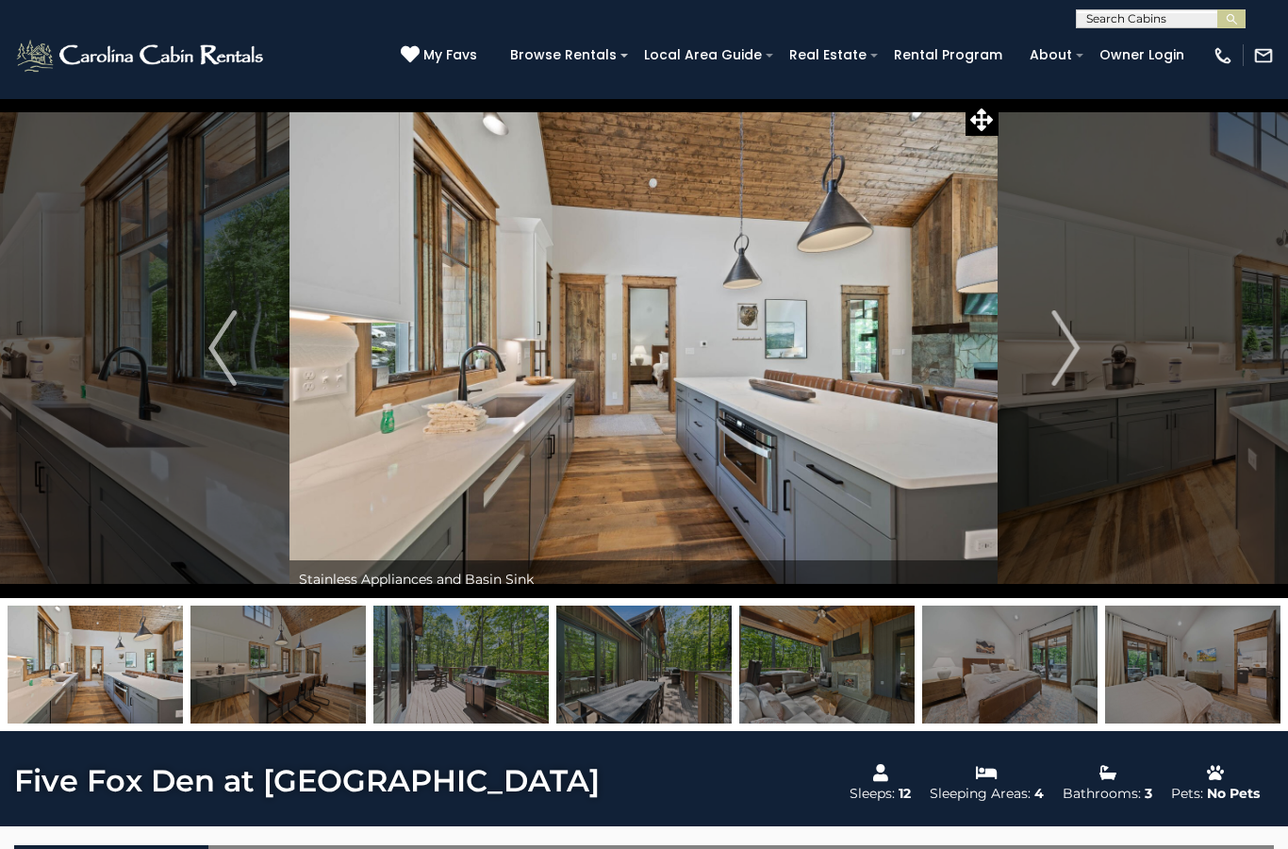
click at [1070, 339] on img "Next" at bounding box center [1065, 347] width 28 height 75
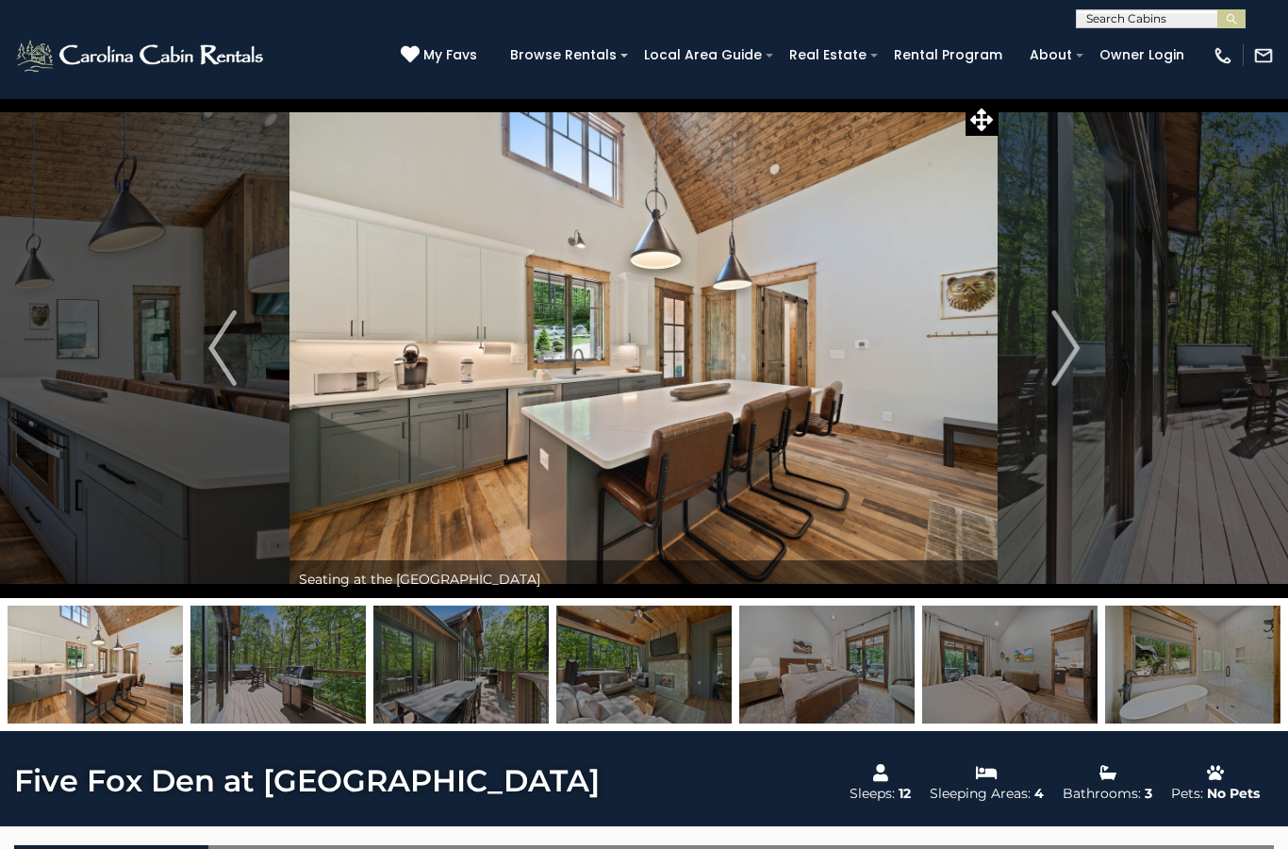
click at [1061, 344] on img "Next" at bounding box center [1065, 347] width 28 height 75
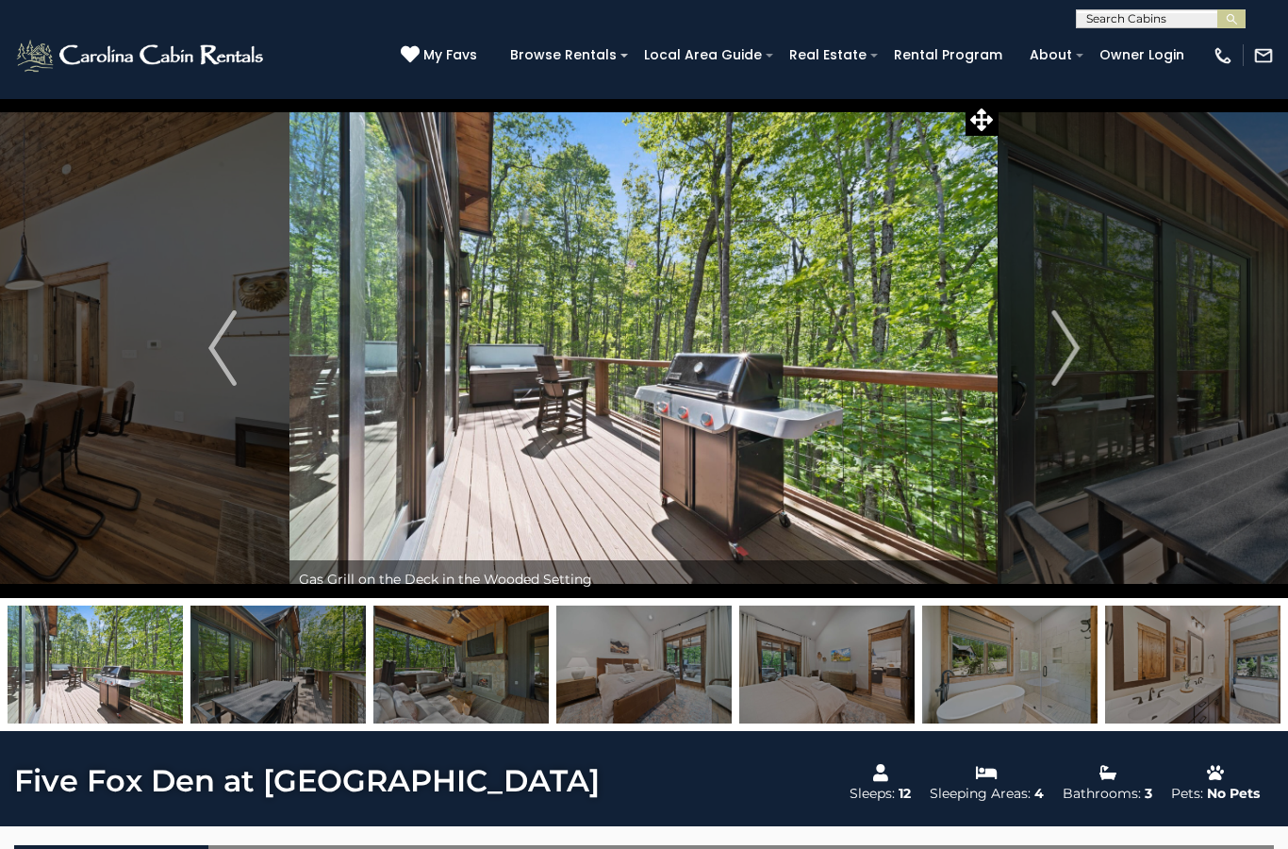
click at [1061, 348] on img "Next" at bounding box center [1065, 347] width 28 height 75
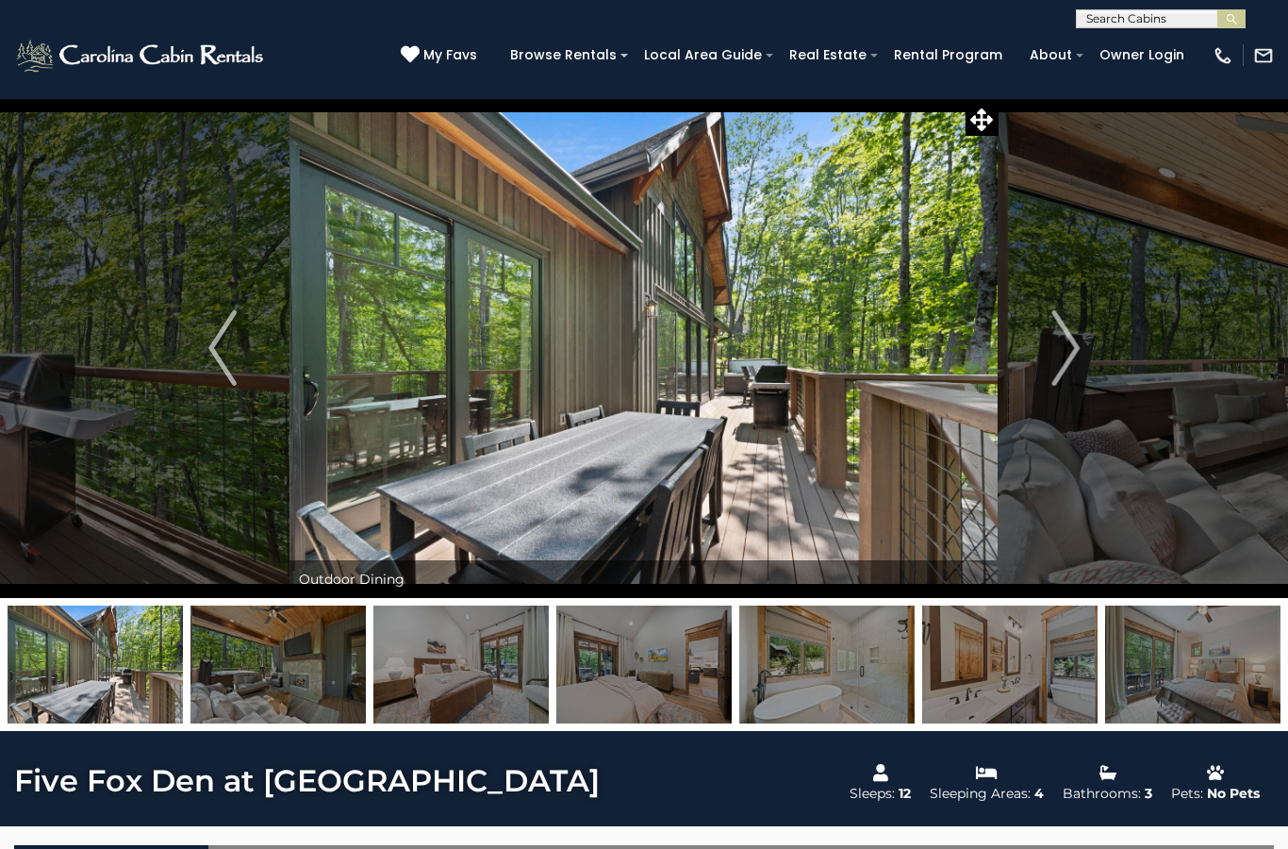
click at [1065, 346] on img "Next" at bounding box center [1065, 347] width 28 height 75
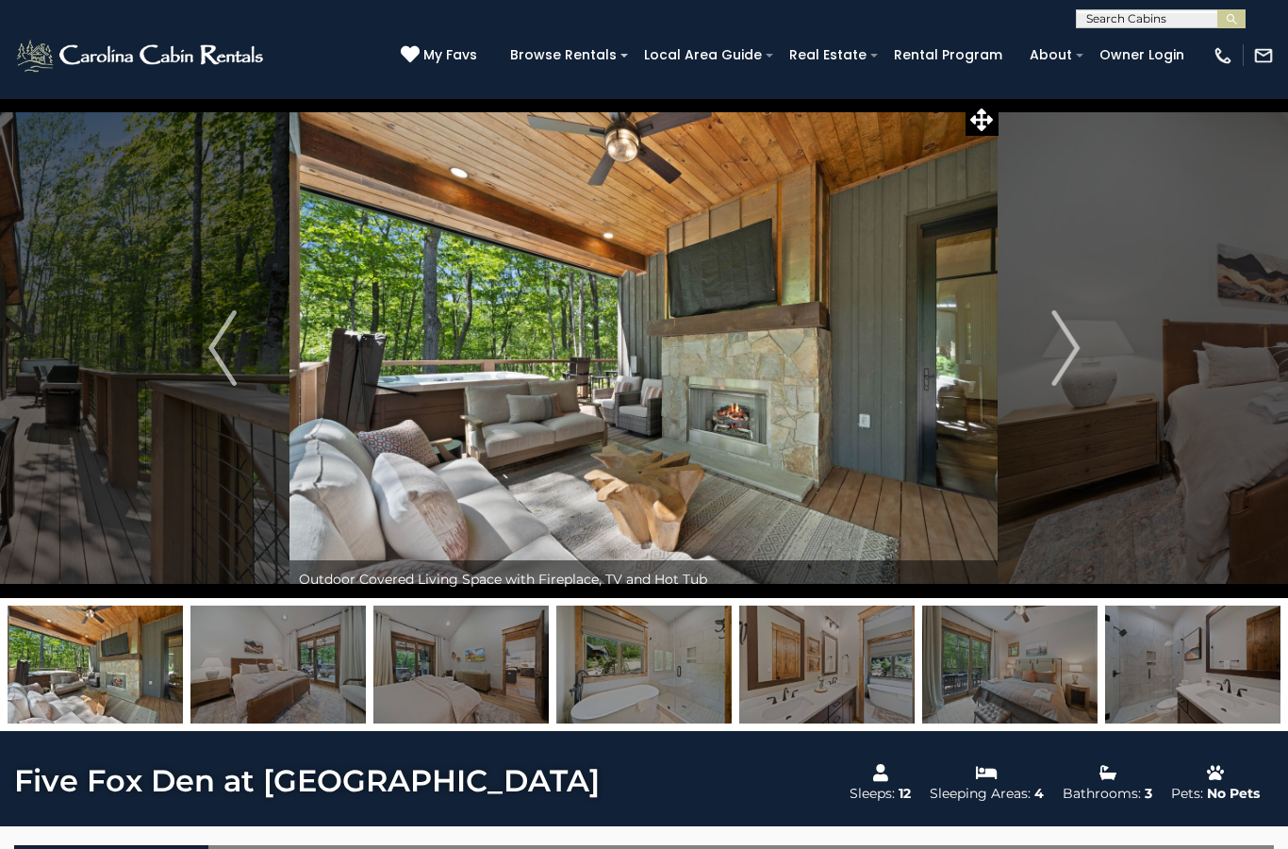
click at [1057, 348] on img "Next" at bounding box center [1065, 347] width 28 height 75
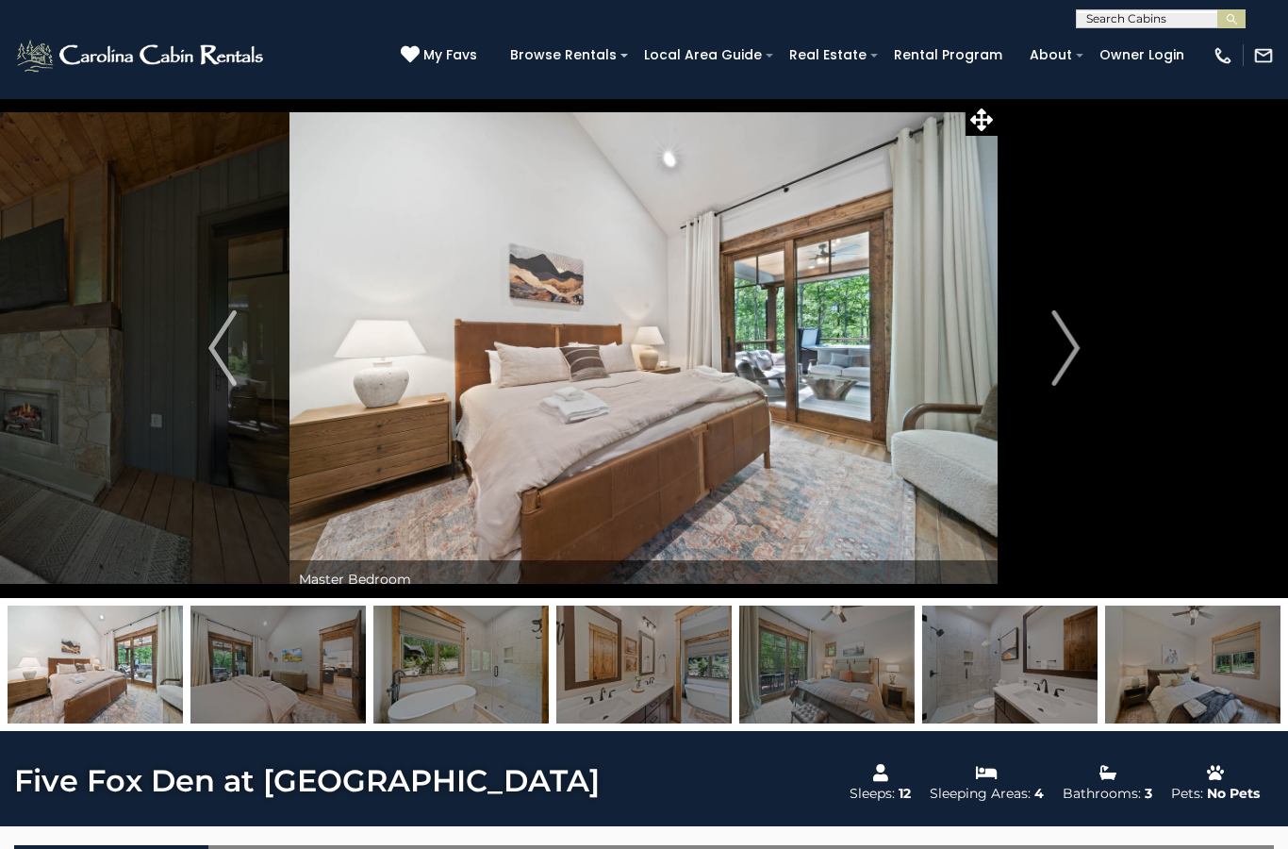
click at [1062, 348] on img "Next" at bounding box center [1065, 347] width 28 height 75
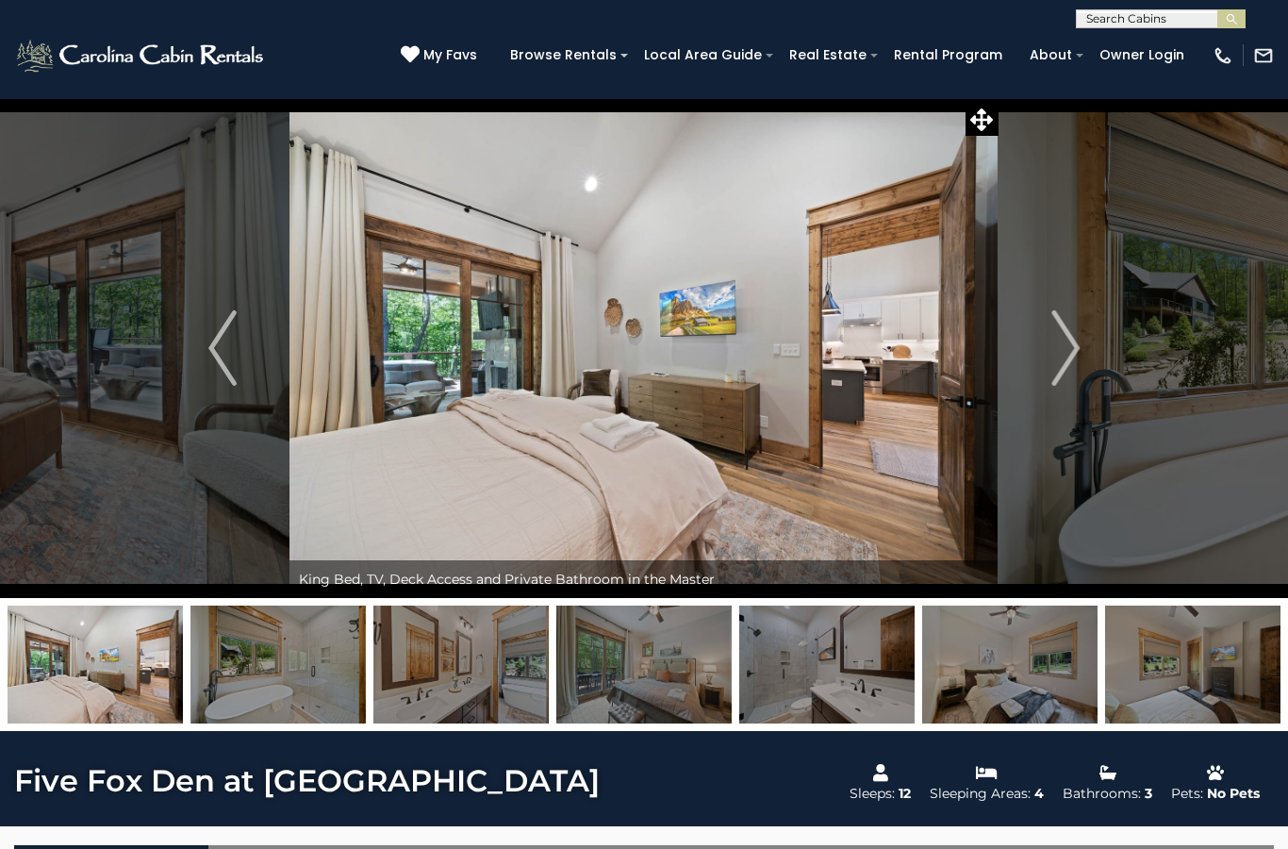
click at [1054, 341] on img "Next" at bounding box center [1065, 347] width 28 height 75
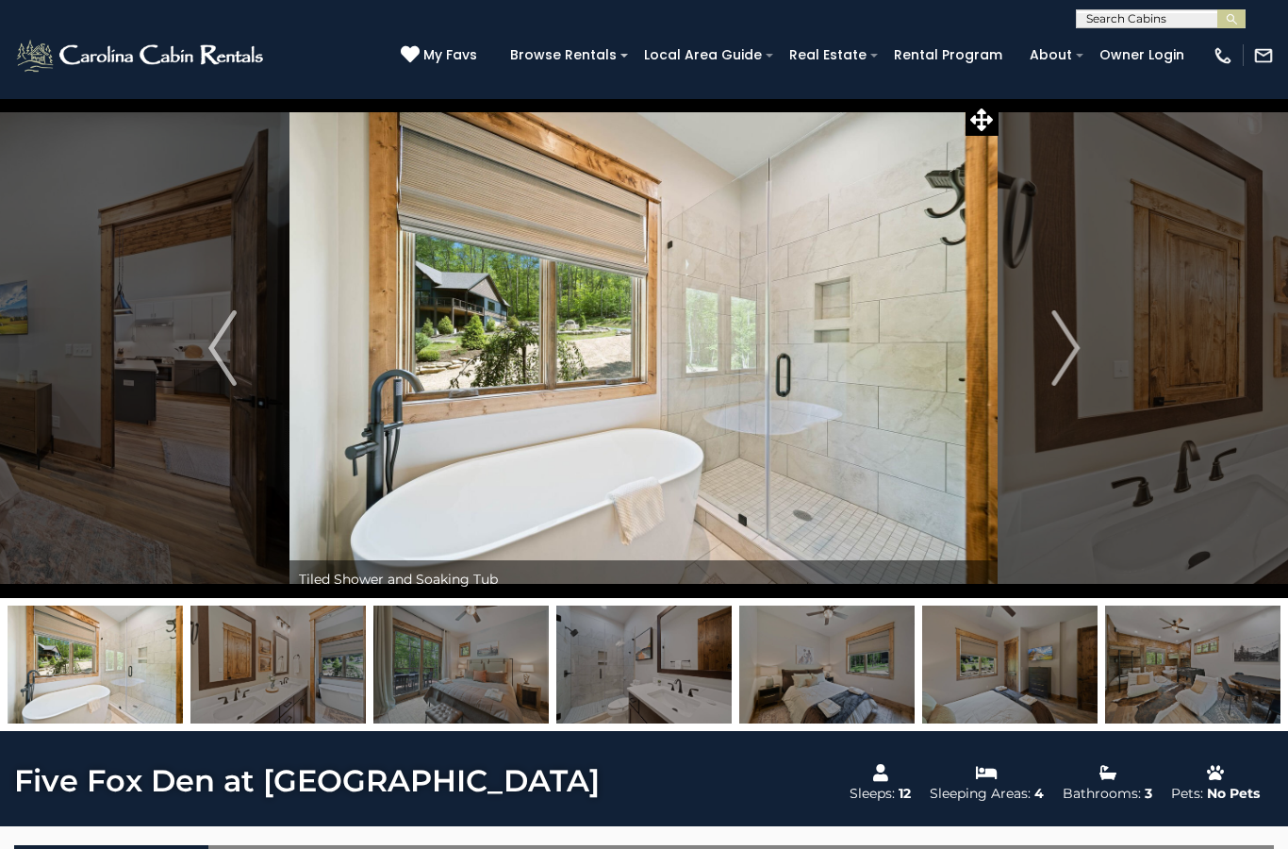
click at [1061, 336] on img "Next" at bounding box center [1065, 347] width 28 height 75
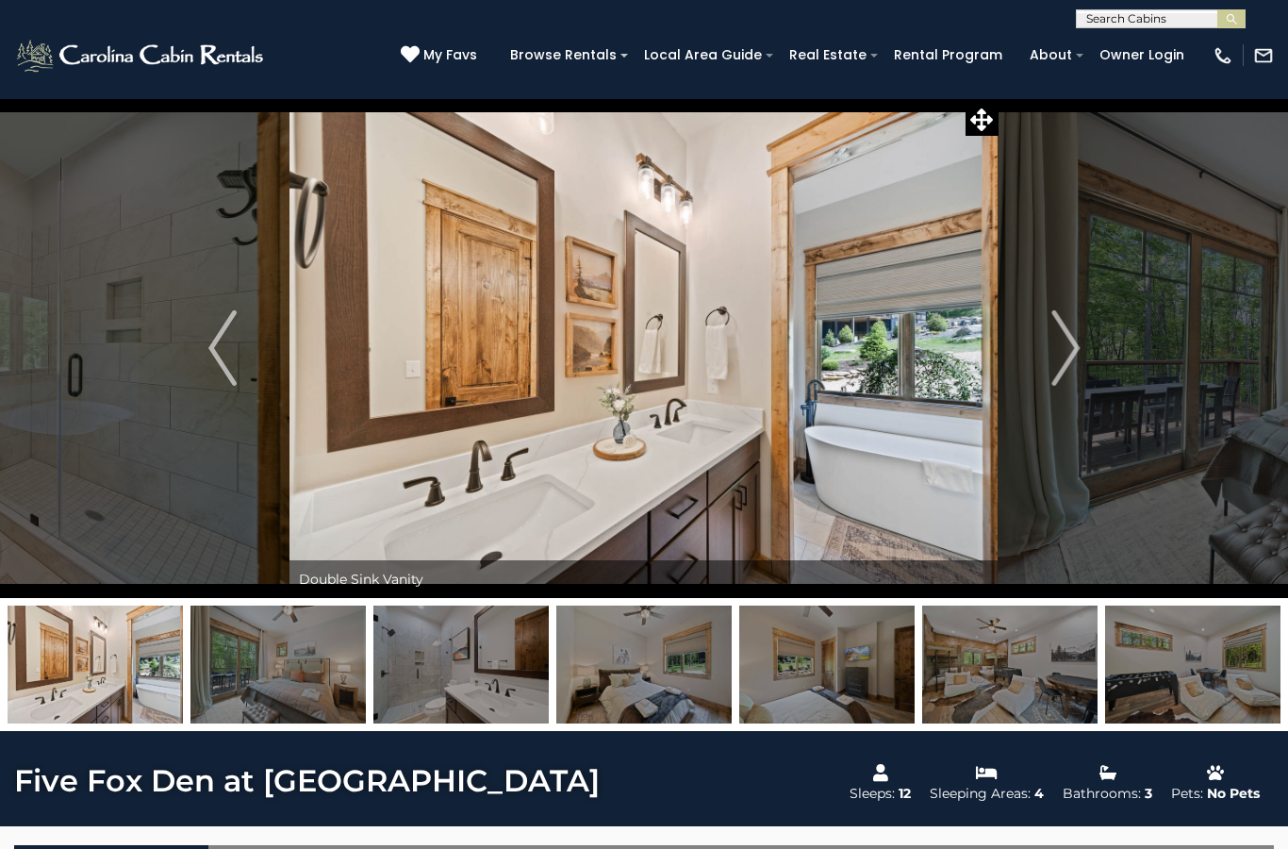
click at [1058, 340] on img "Next" at bounding box center [1065, 347] width 28 height 75
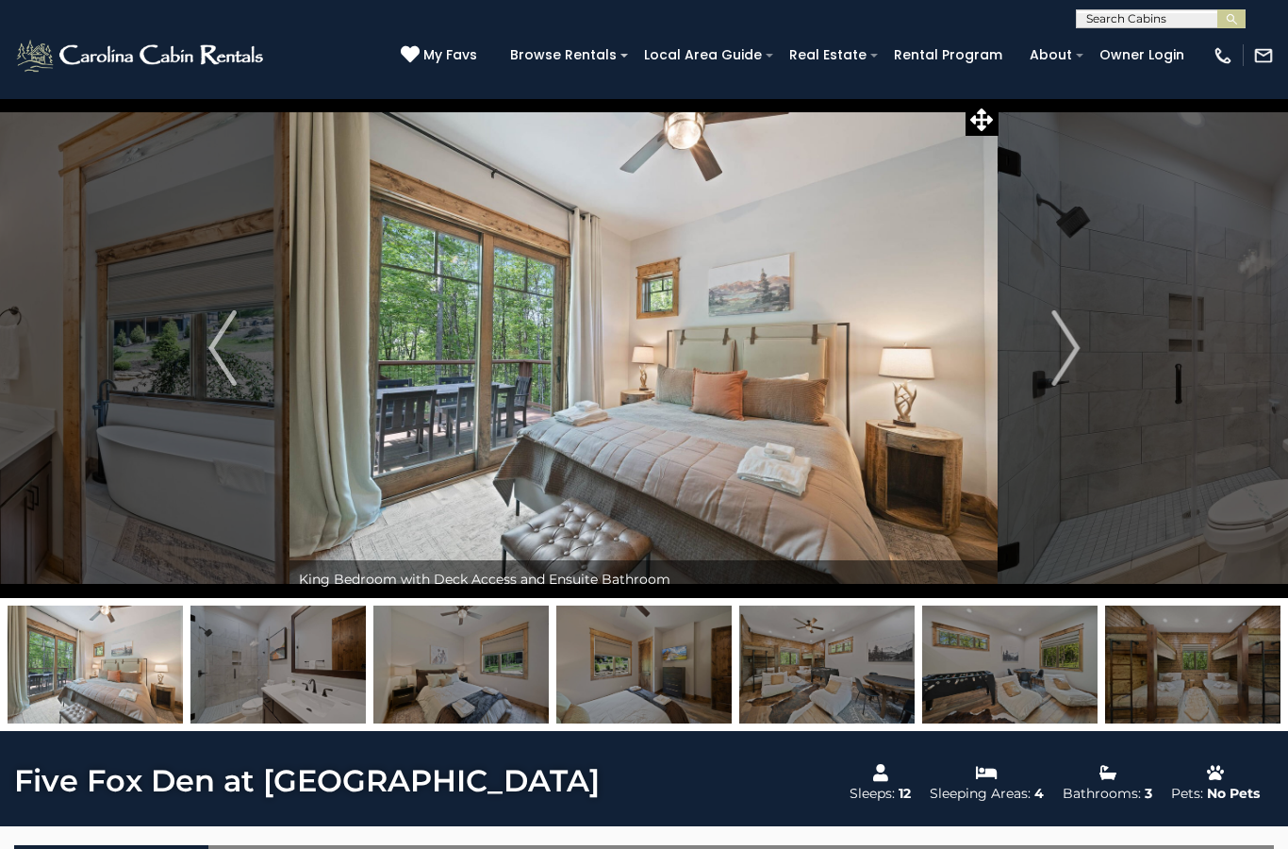
click at [1056, 342] on img "Next" at bounding box center [1065, 347] width 28 height 75
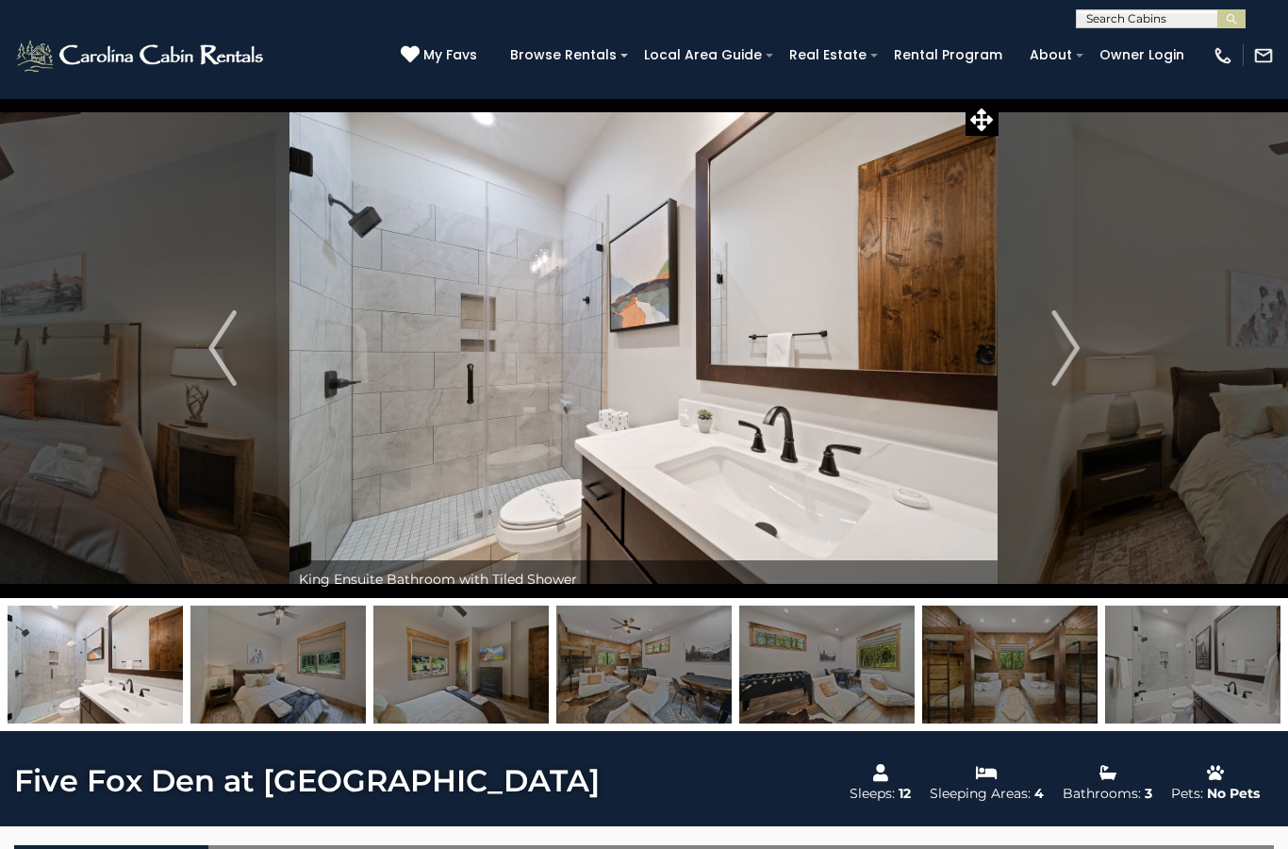
click at [1059, 345] on img "Next" at bounding box center [1065, 347] width 28 height 75
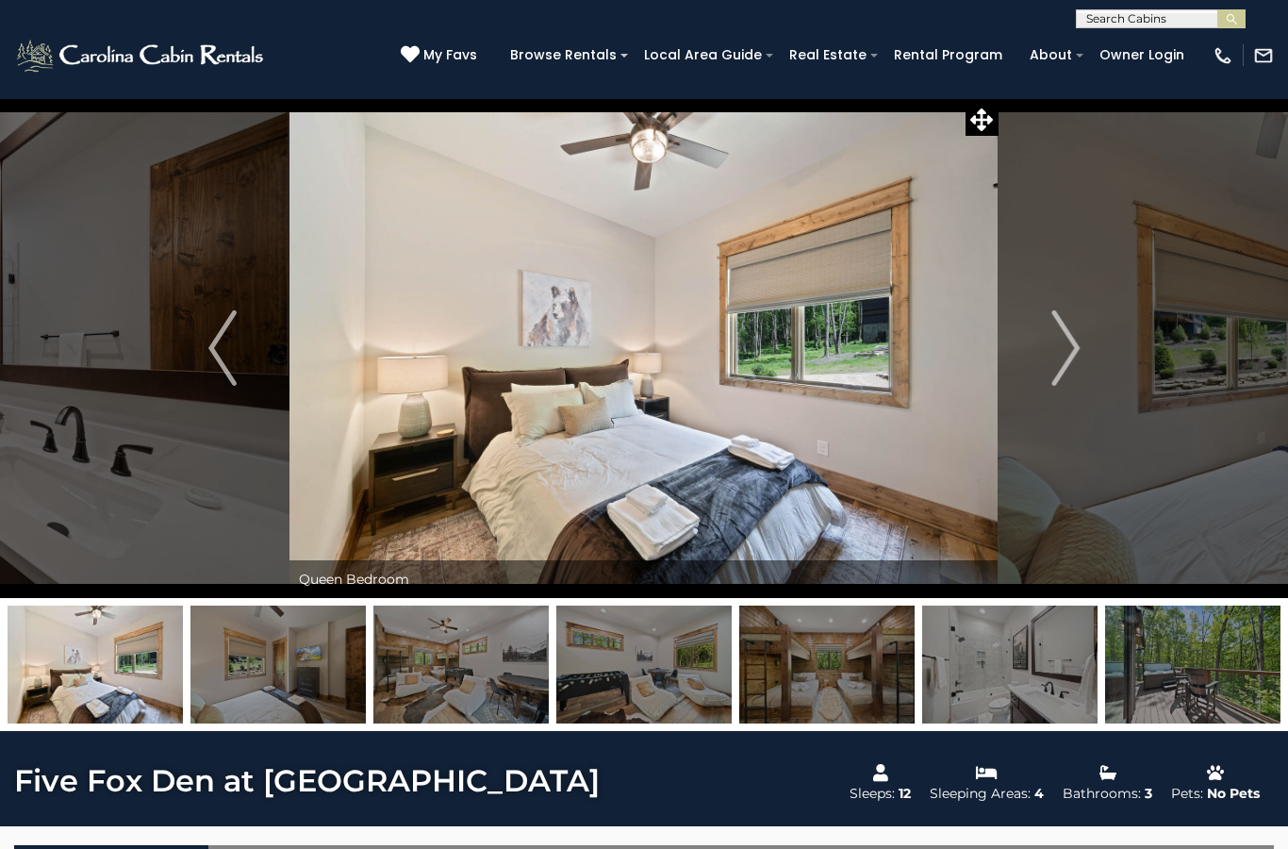
click at [1054, 347] on img "Next" at bounding box center [1065, 347] width 28 height 75
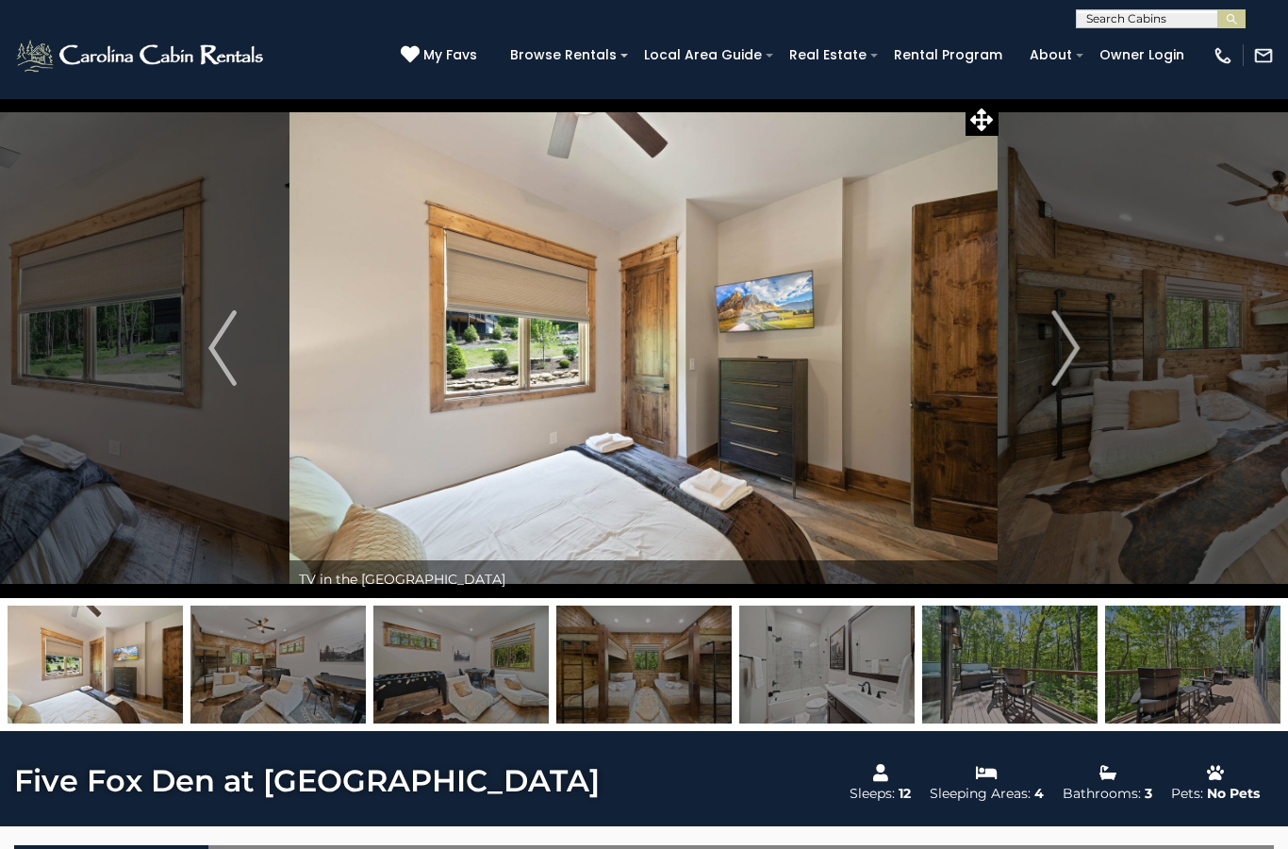
click at [1053, 347] on img "Next" at bounding box center [1065, 347] width 28 height 75
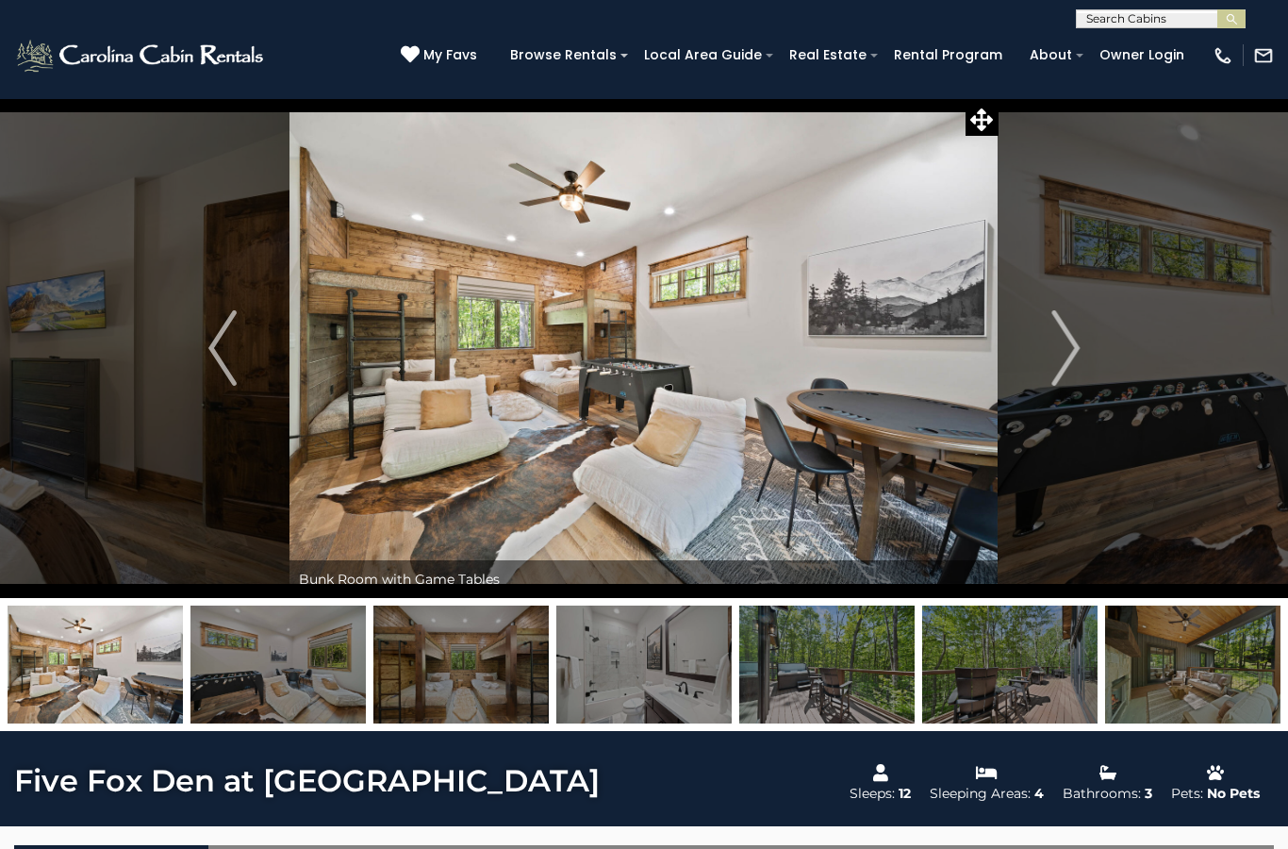
click at [1055, 348] on img "Next" at bounding box center [1065, 347] width 28 height 75
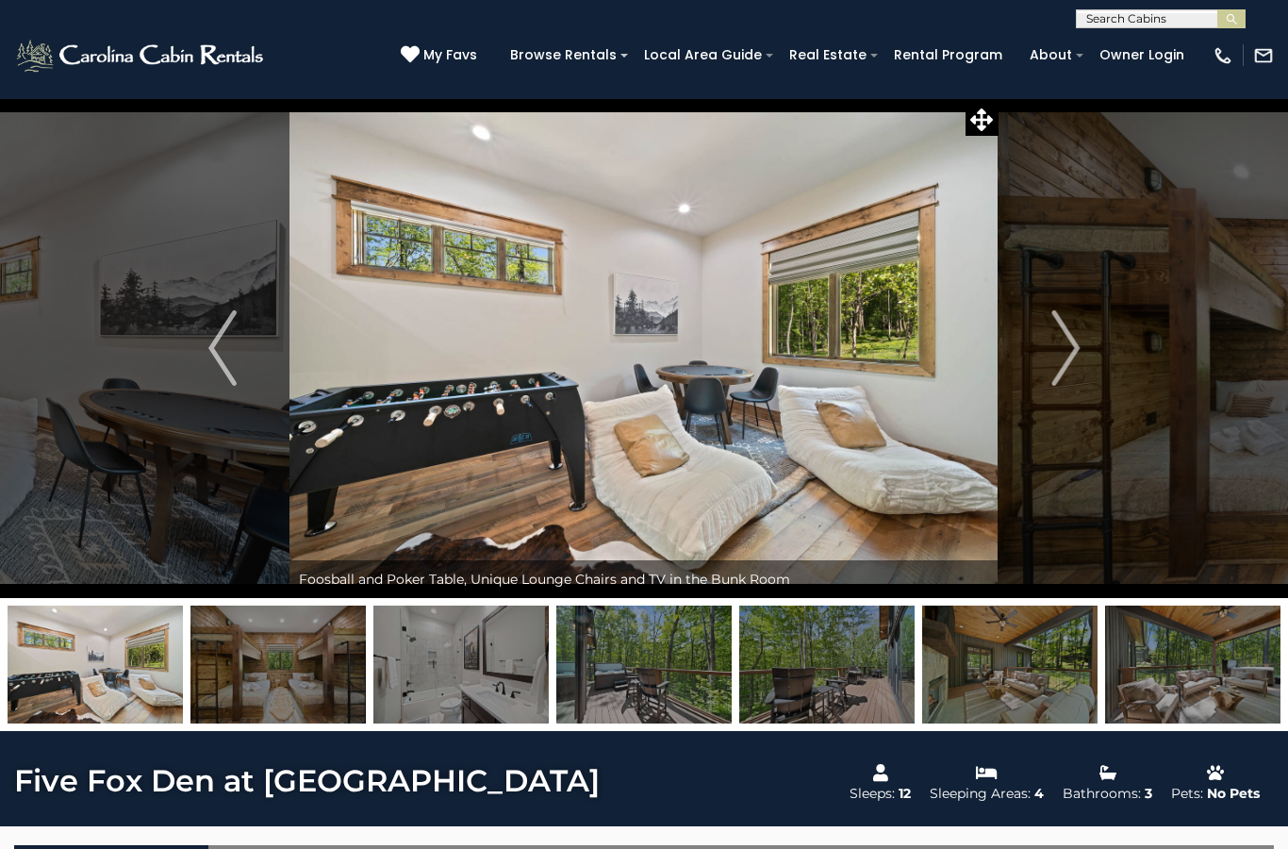
click at [1049, 342] on button "Next" at bounding box center [1066, 348] width 134 height 500
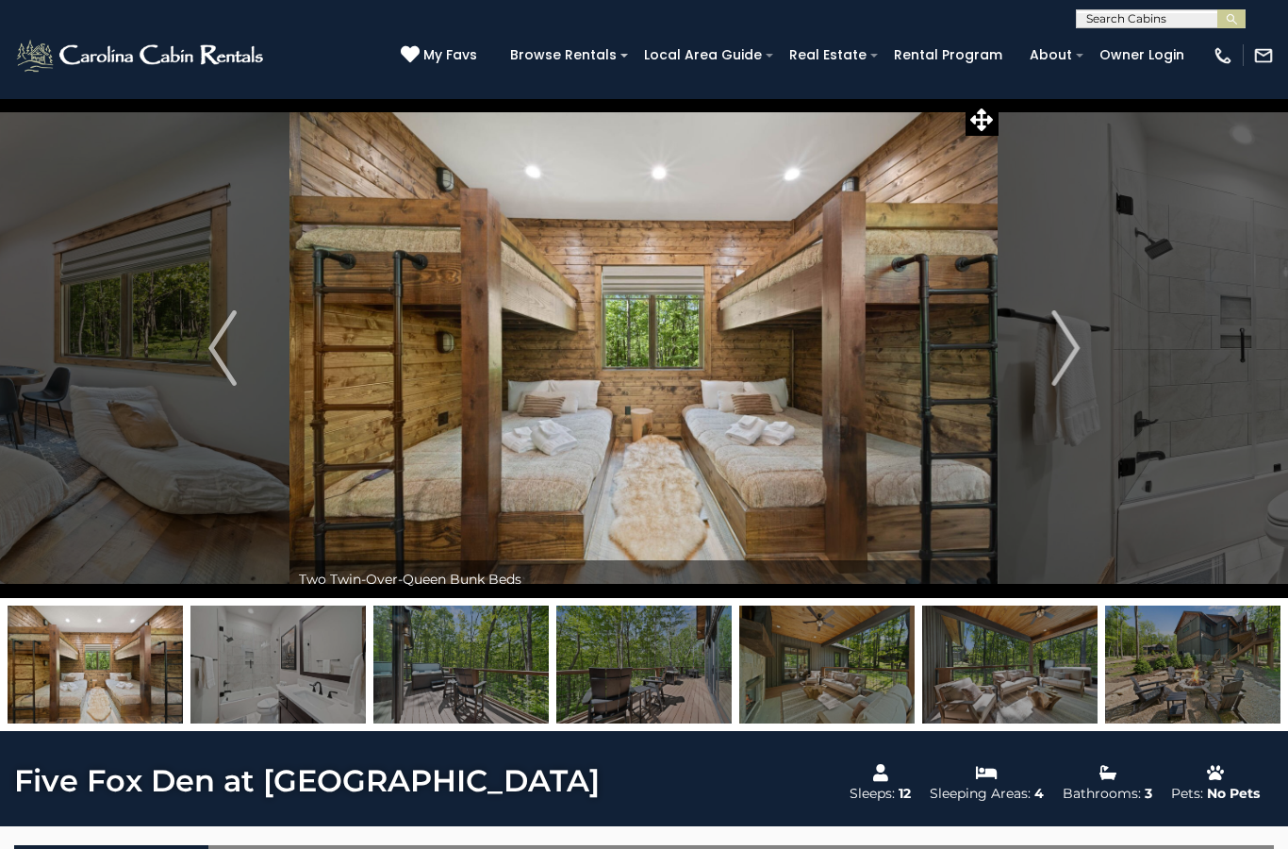
click at [1062, 348] on img "Next" at bounding box center [1065, 347] width 28 height 75
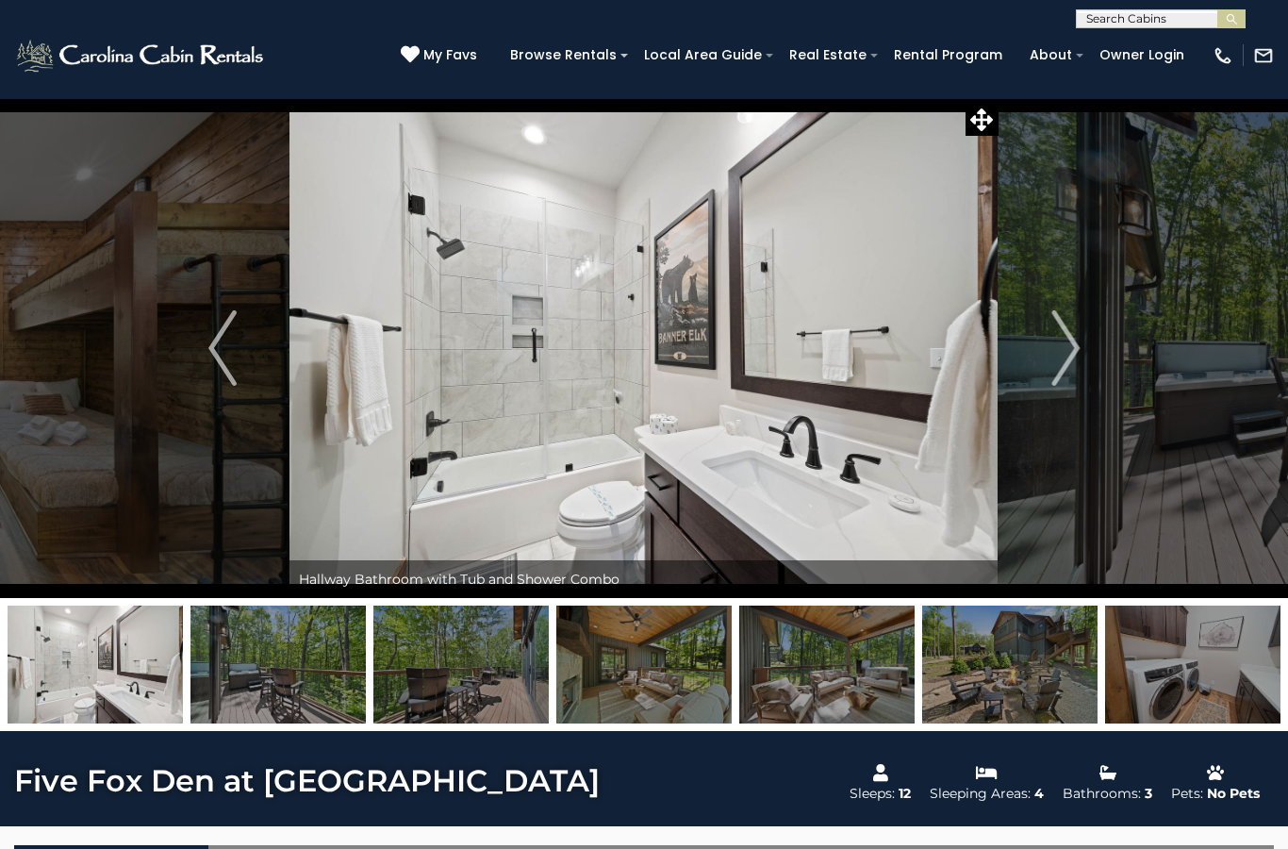
click at [221, 356] on img "Previous" at bounding box center [222, 347] width 28 height 75
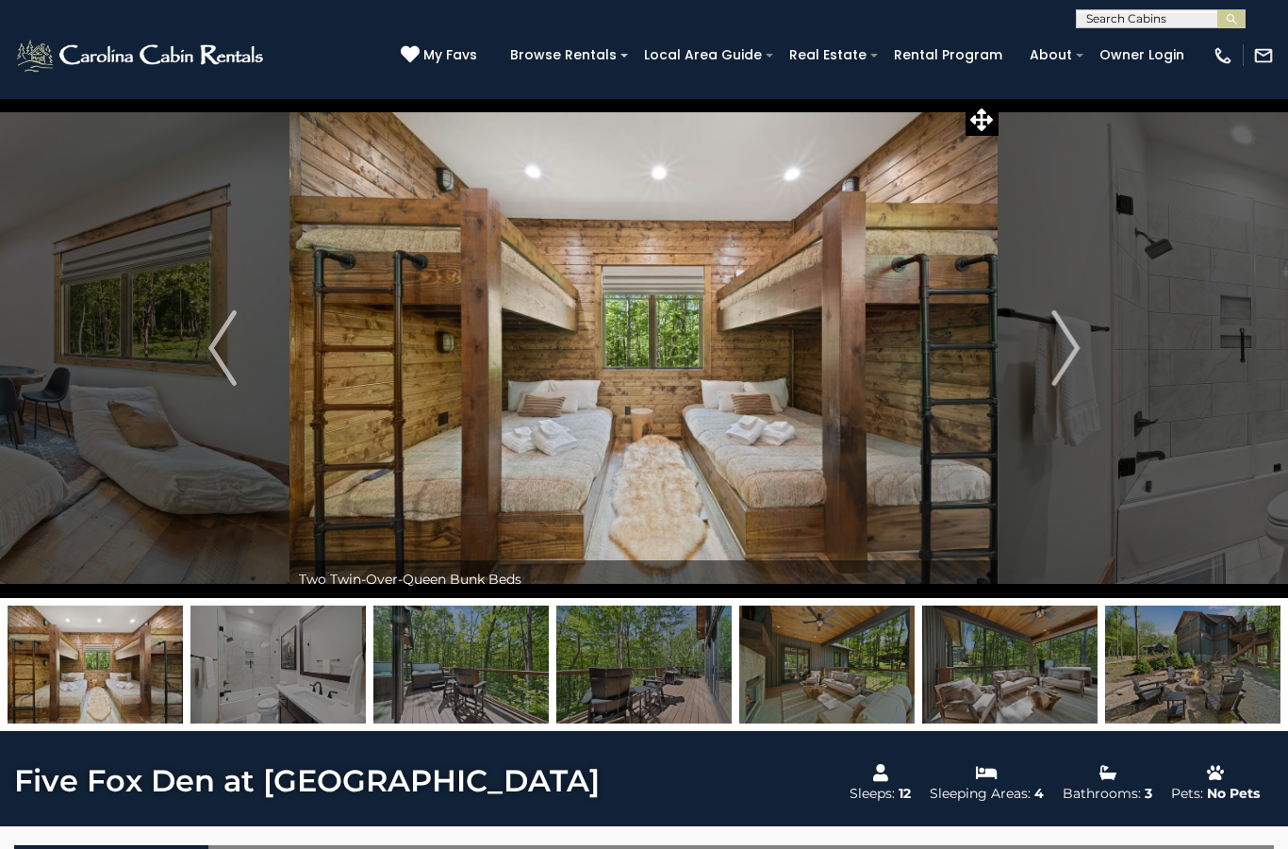
click at [1043, 354] on button "Next" at bounding box center [1066, 348] width 134 height 500
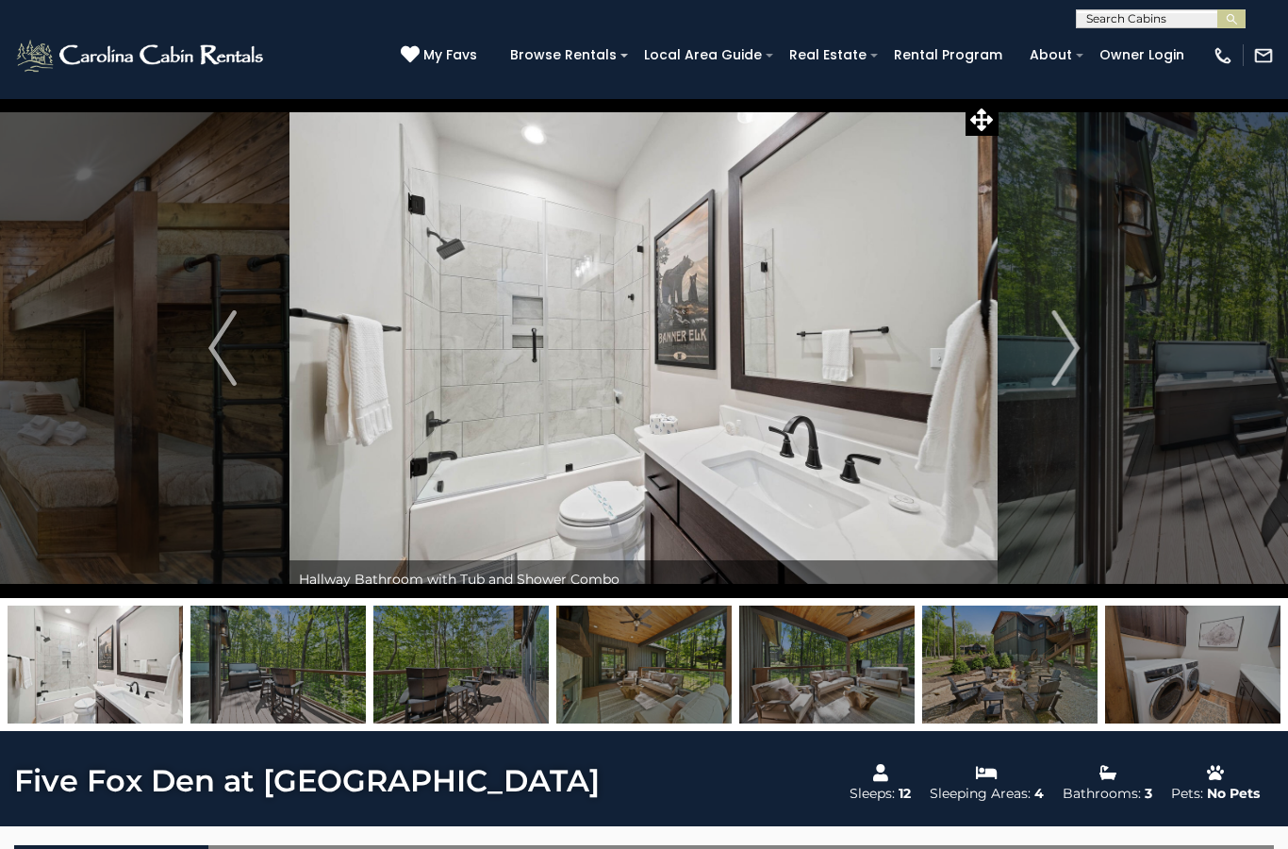
click at [1033, 371] on button "Next" at bounding box center [1066, 348] width 134 height 500
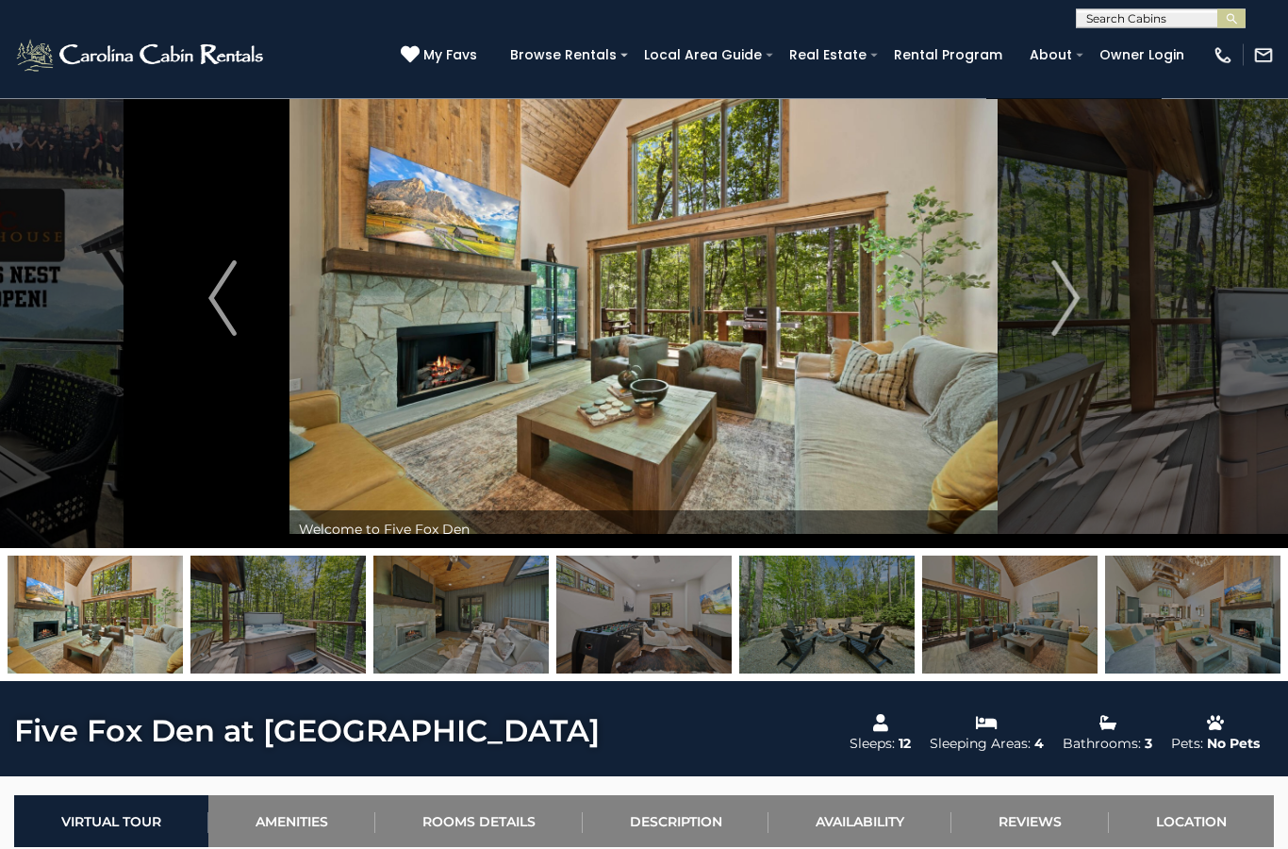
scroll to position [48, 0]
